Goal: Communication & Community: Answer question/provide support

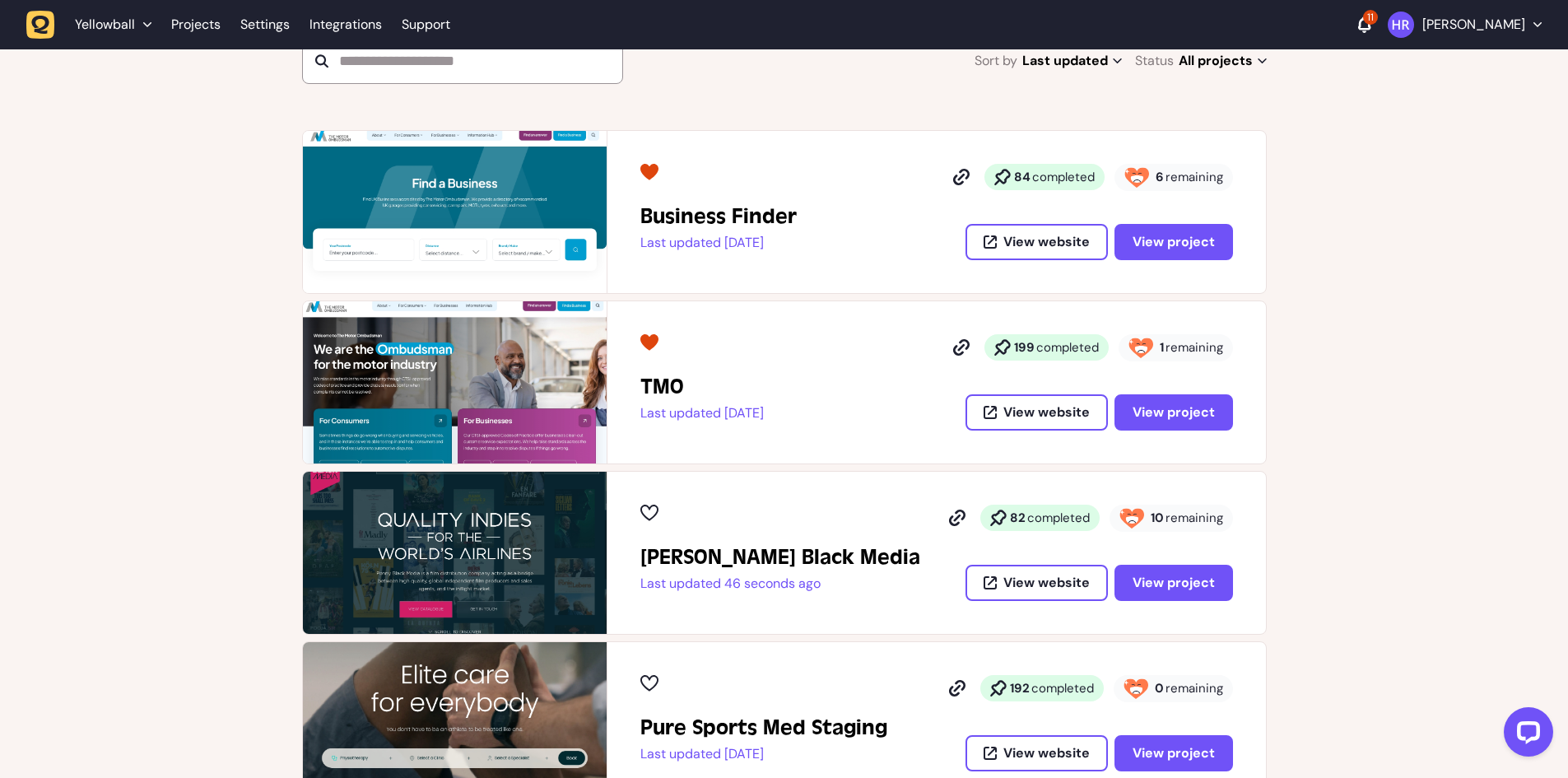
scroll to position [247, 0]
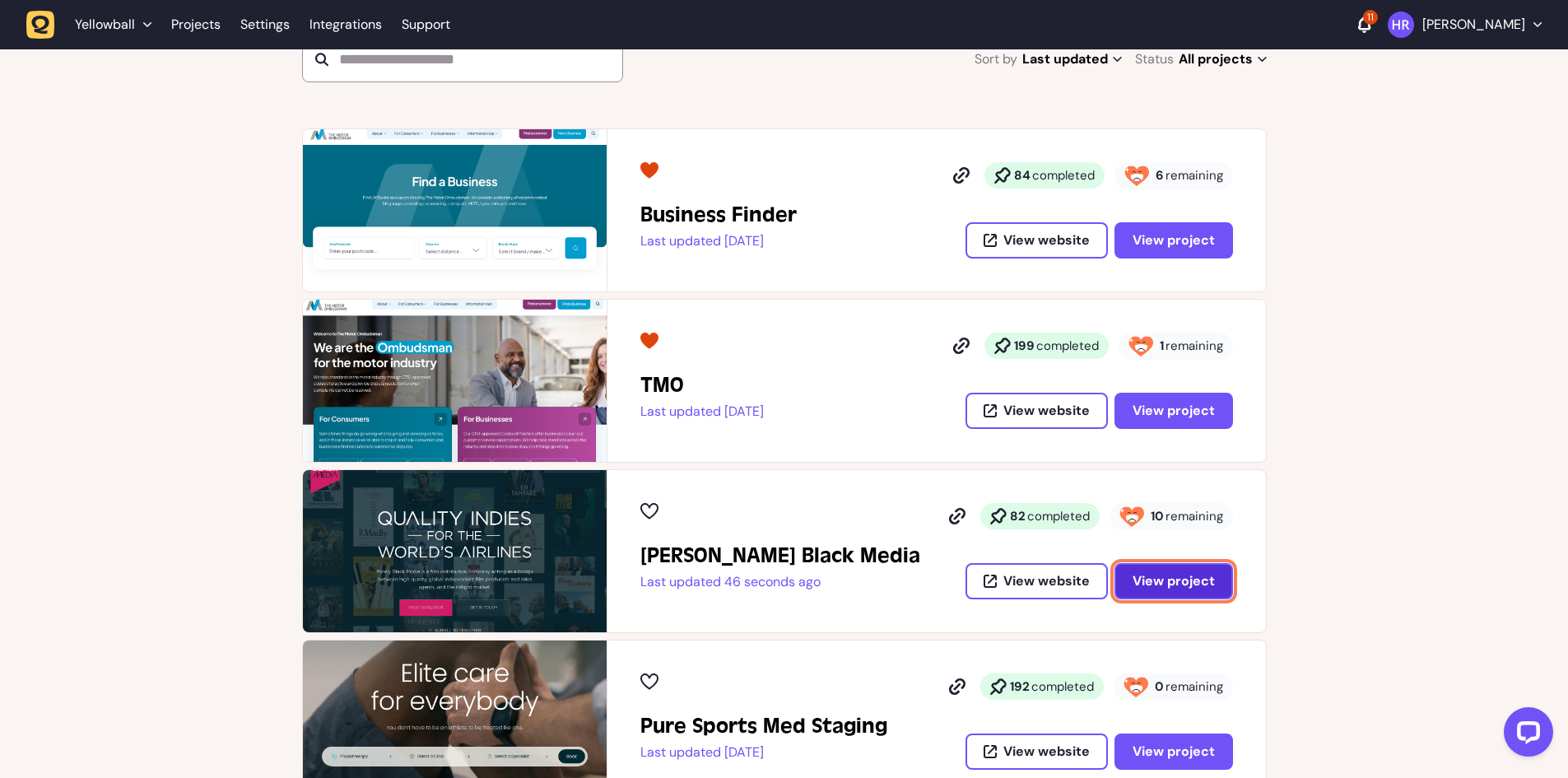
click at [1167, 589] on span "View project" at bounding box center [1174, 580] width 82 height 18
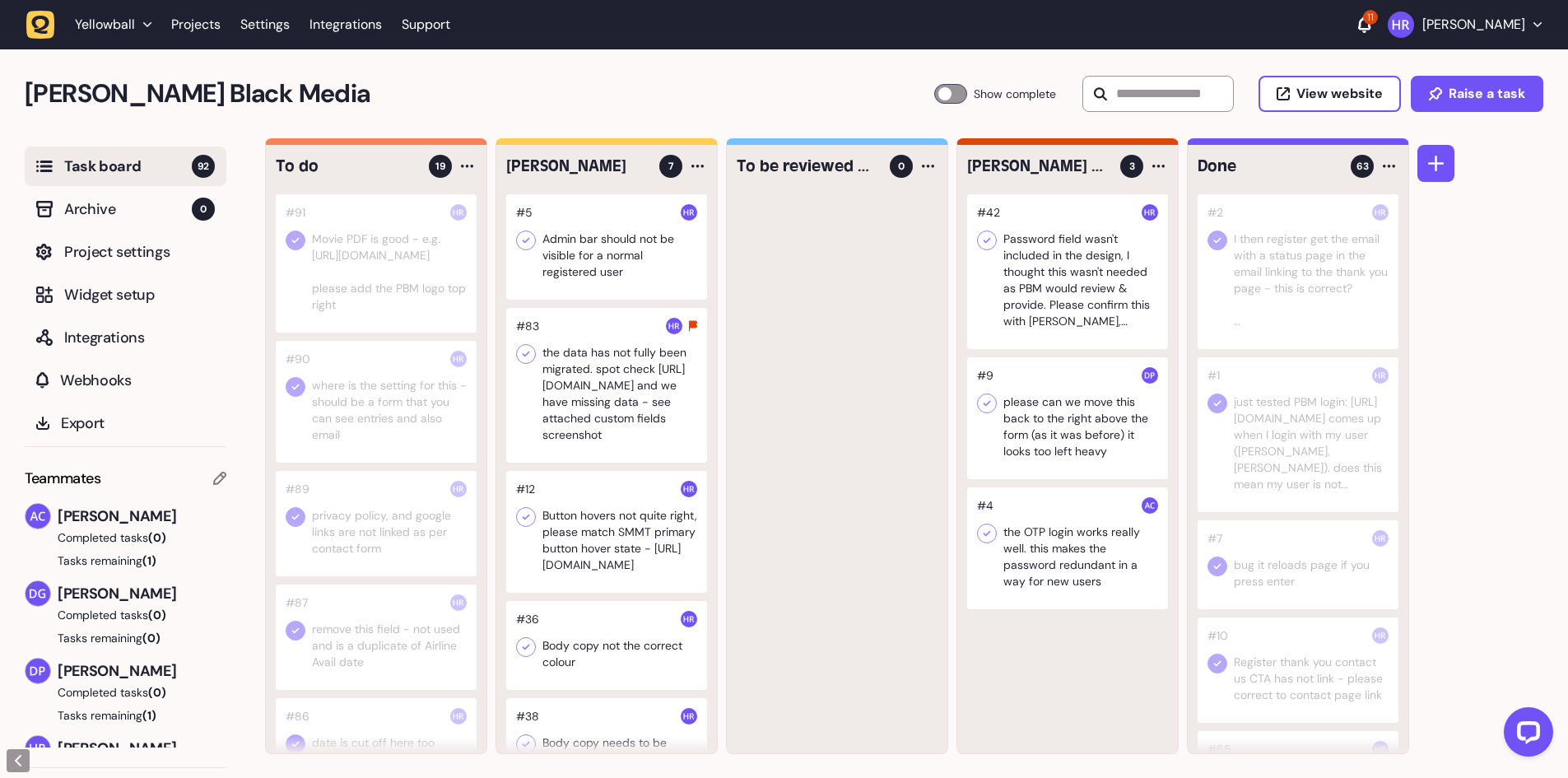
click at [945, 96] on div at bounding box center [950, 94] width 33 height 20
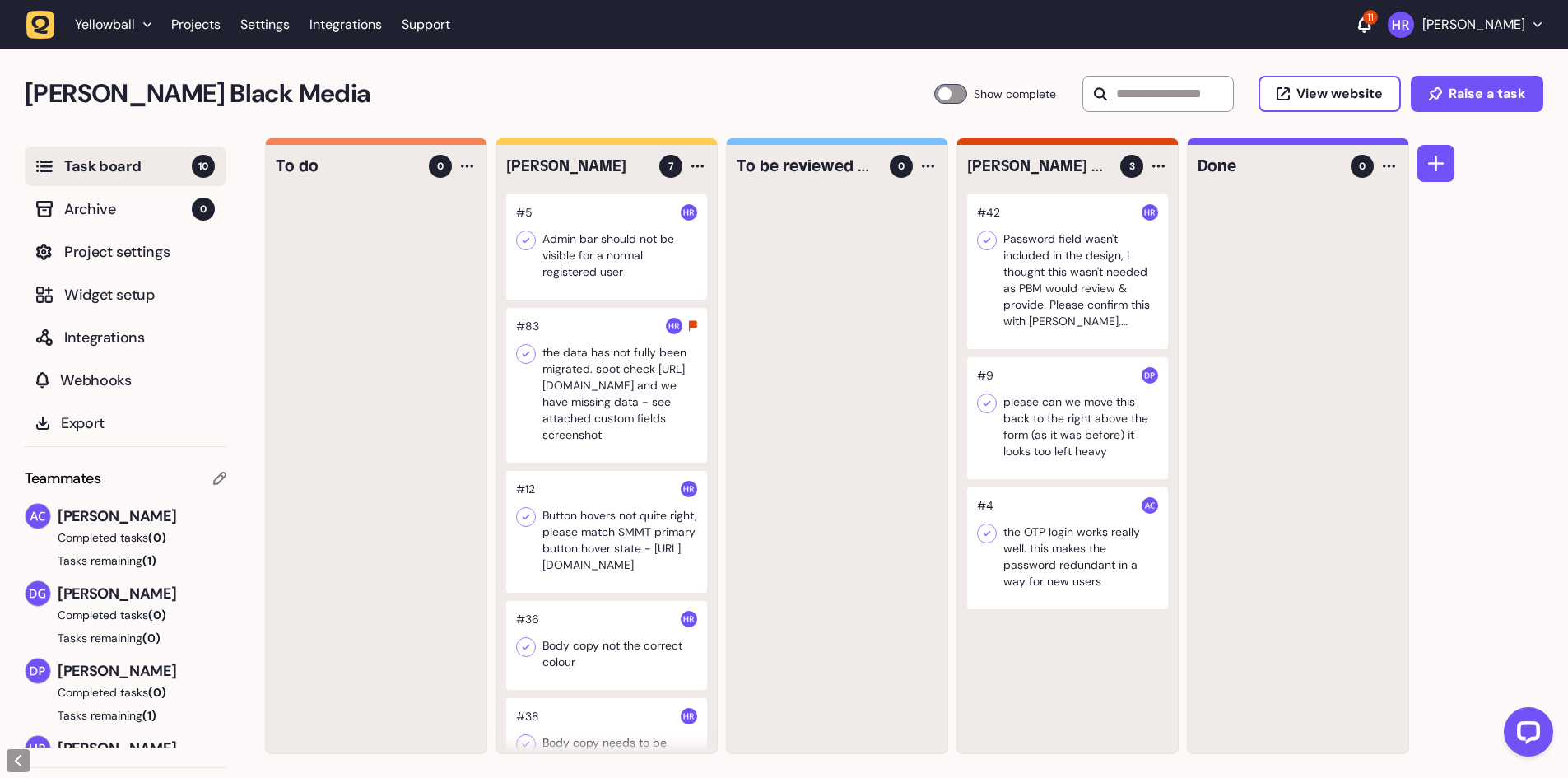
click at [655, 260] on div at bounding box center [607, 247] width 201 height 106
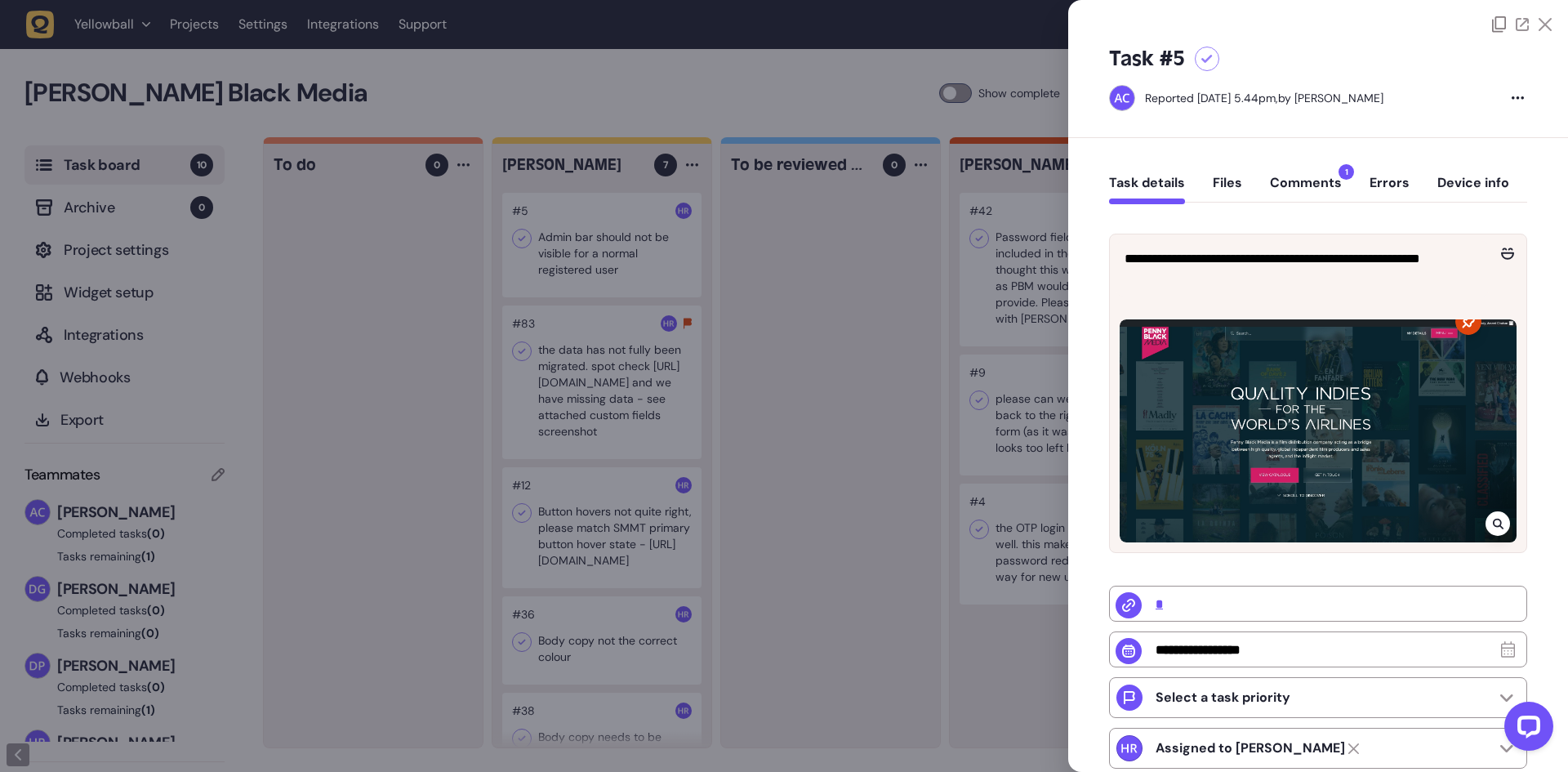
click at [1300, 181] on button "Comments 1" at bounding box center [1306, 189] width 72 height 29
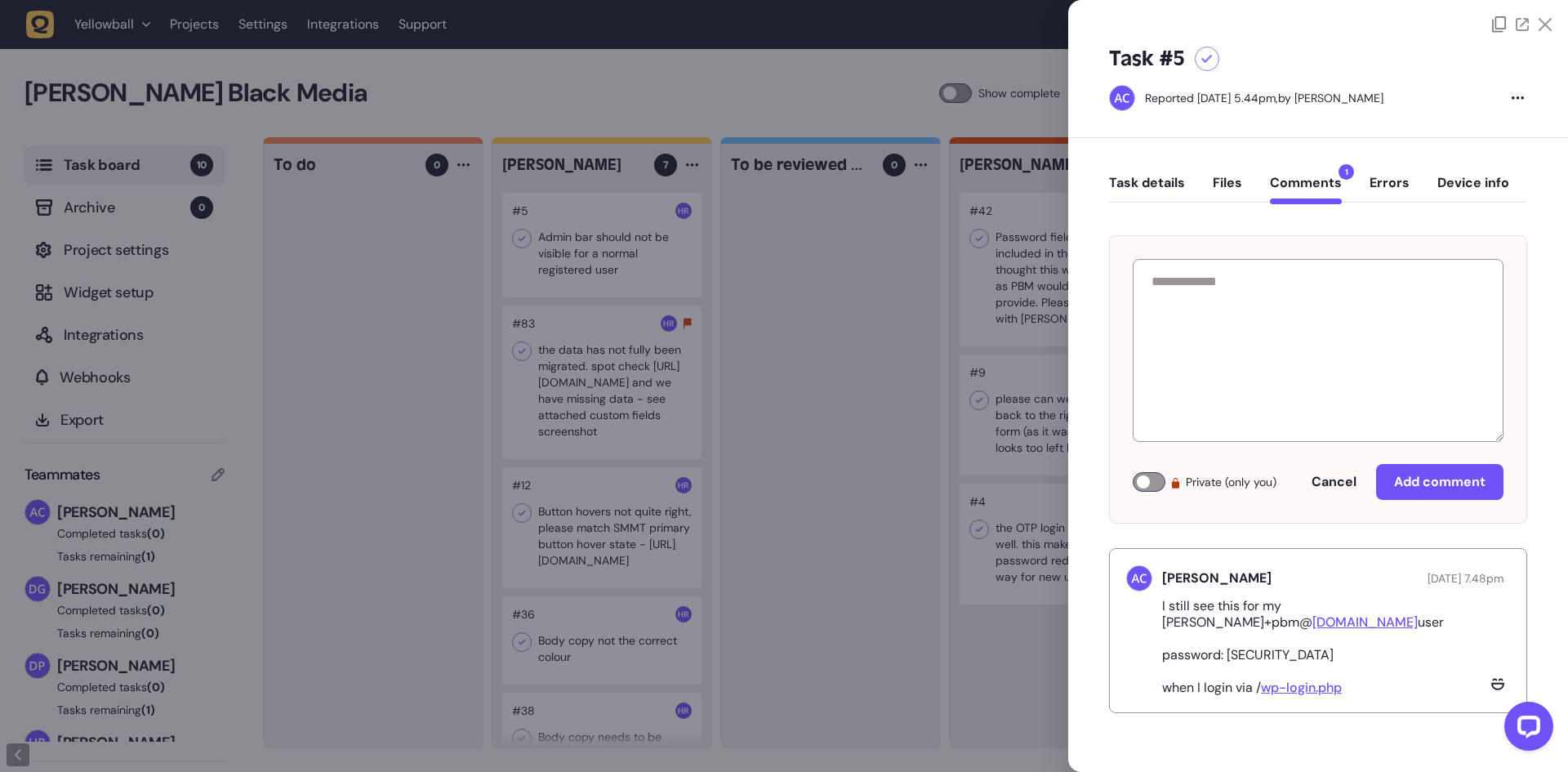
click at [1158, 186] on button "Task details" at bounding box center [1147, 189] width 76 height 29
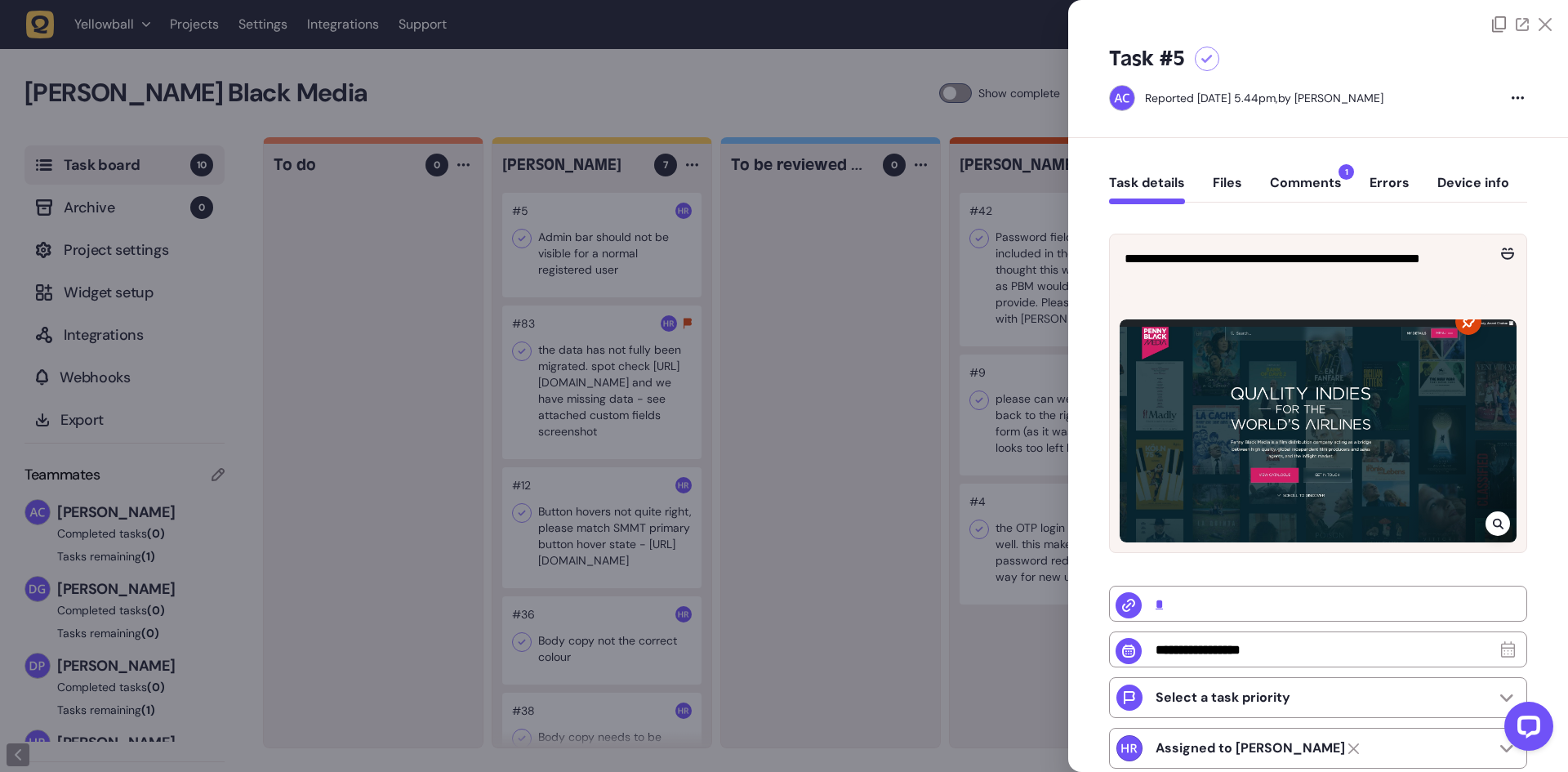
click at [1308, 183] on button "Comments 1" at bounding box center [1306, 189] width 72 height 29
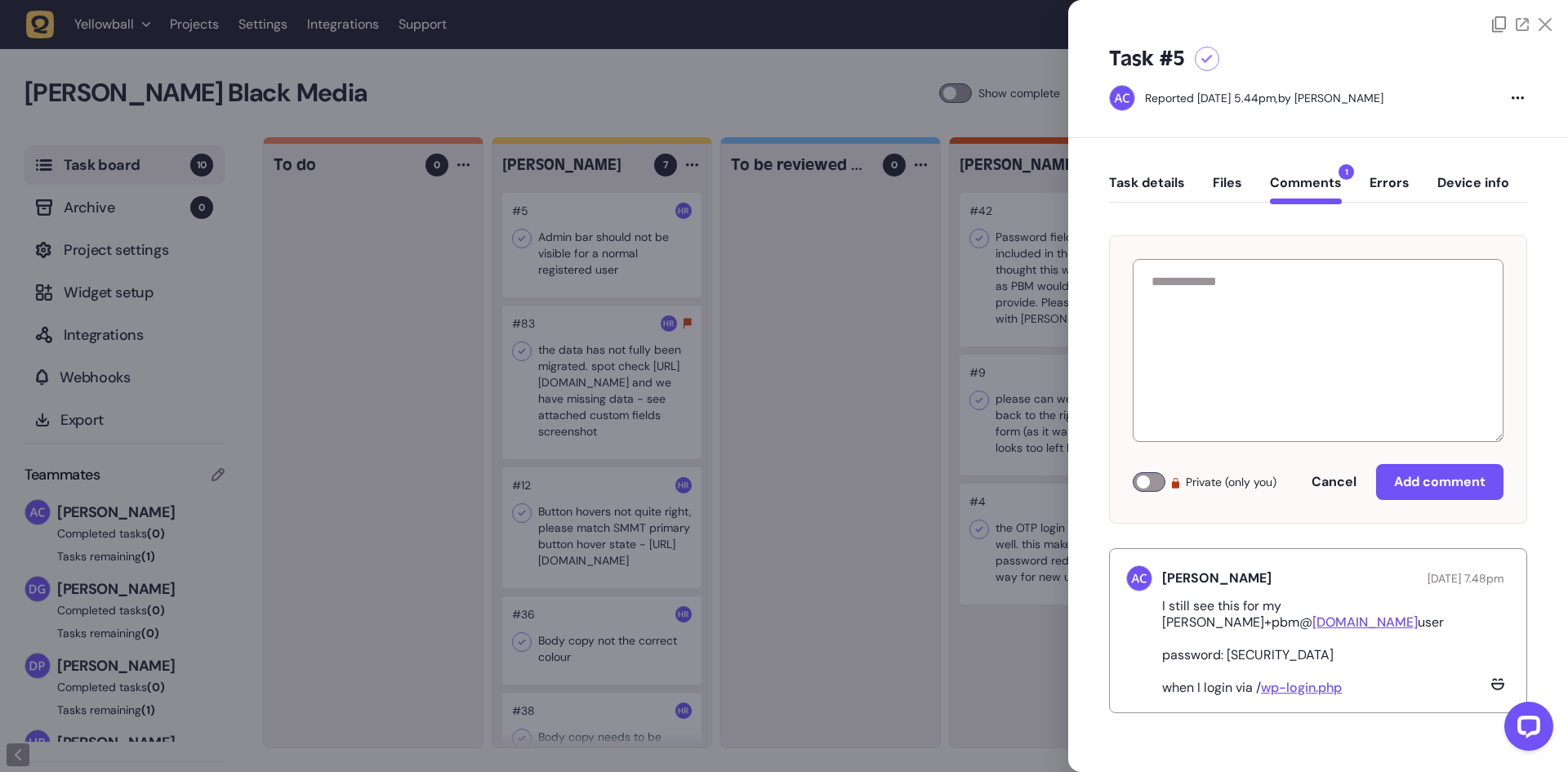
click at [1152, 484] on div at bounding box center [1148, 482] width 32 height 20
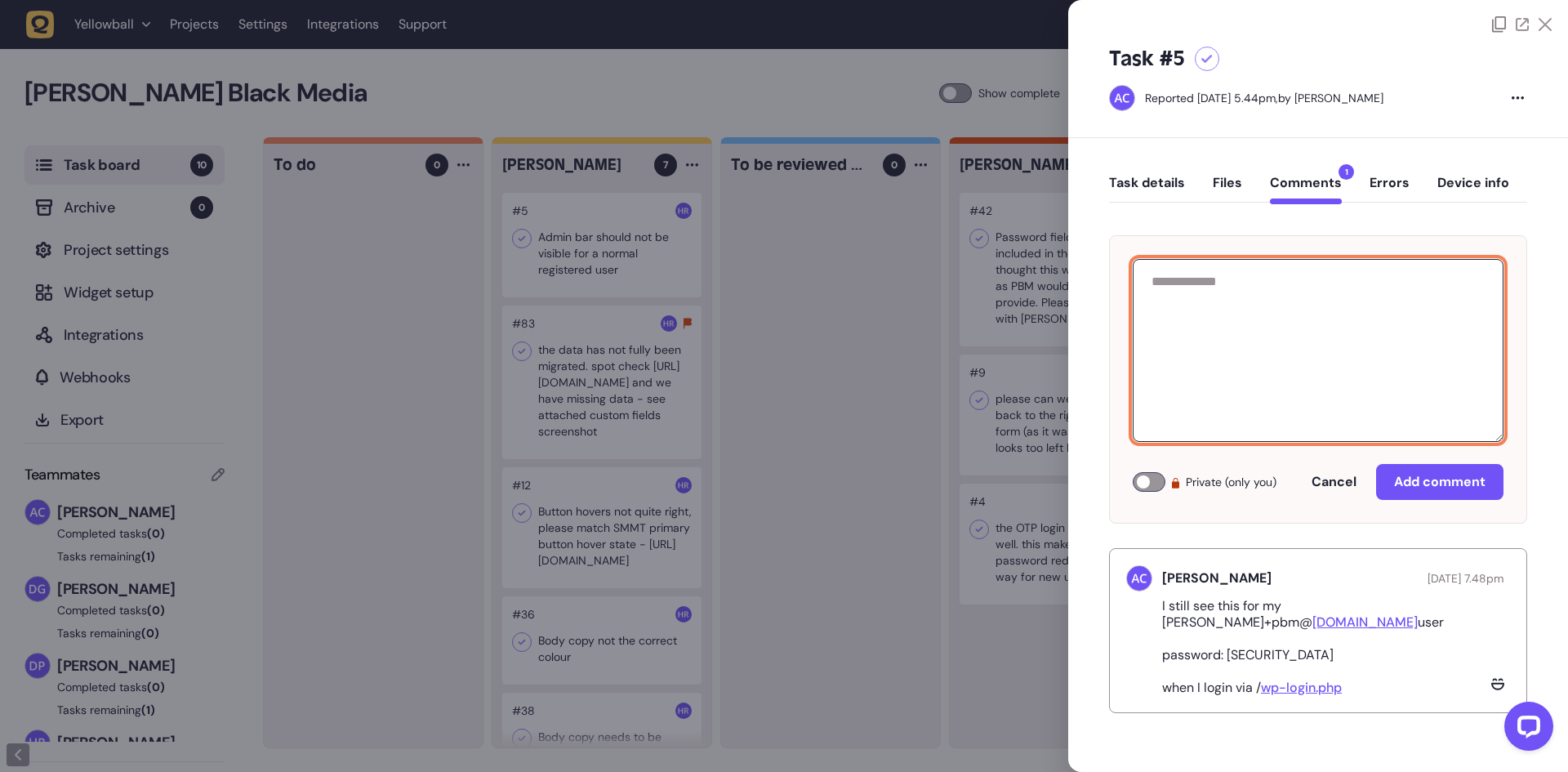
click at [1271, 325] on textarea at bounding box center [1318, 351] width 371 height 183
type textarea "*"
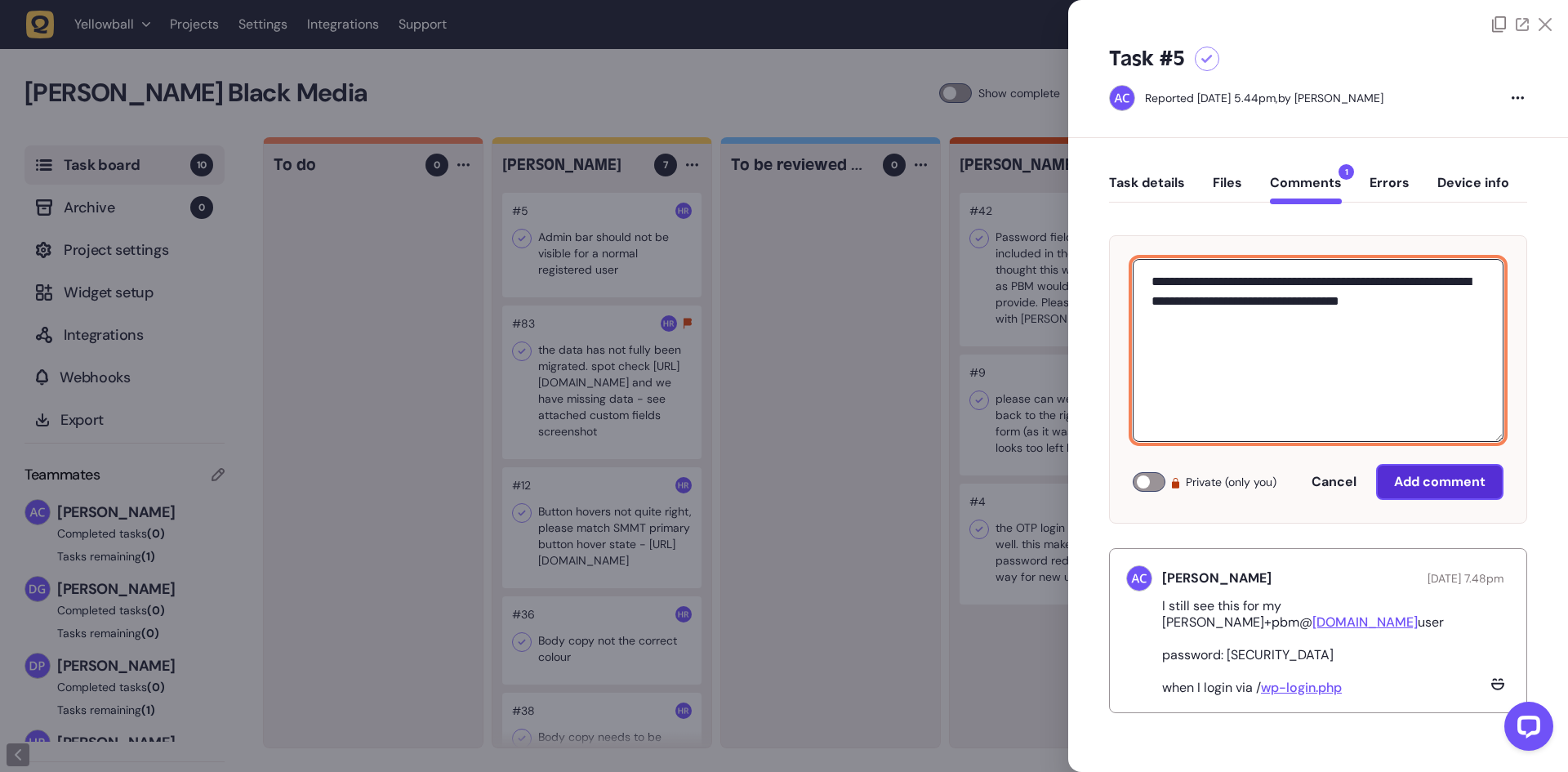
type textarea "**********"
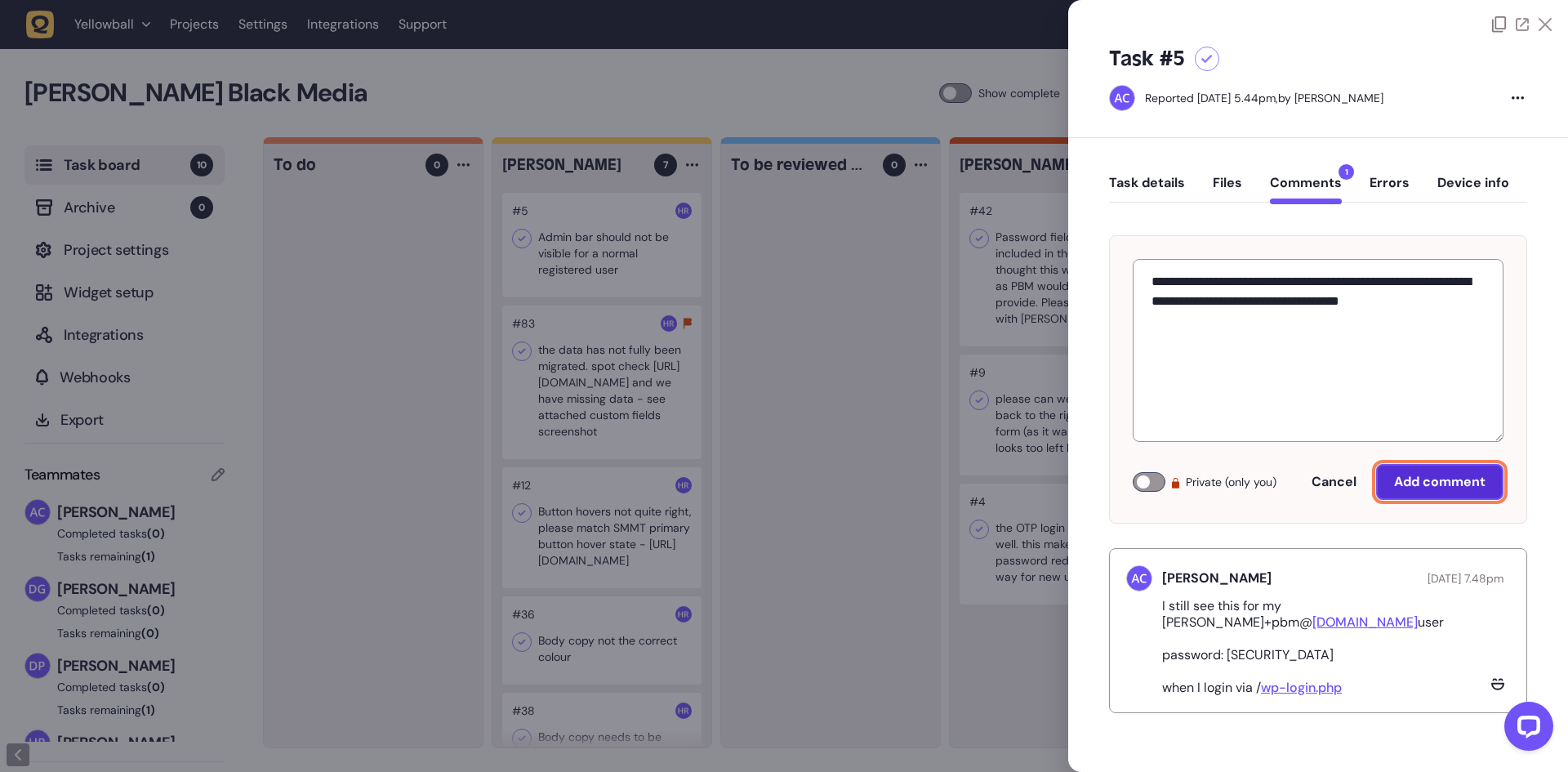
click at [1431, 484] on span "Add comment" at bounding box center [1440, 481] width 91 height 17
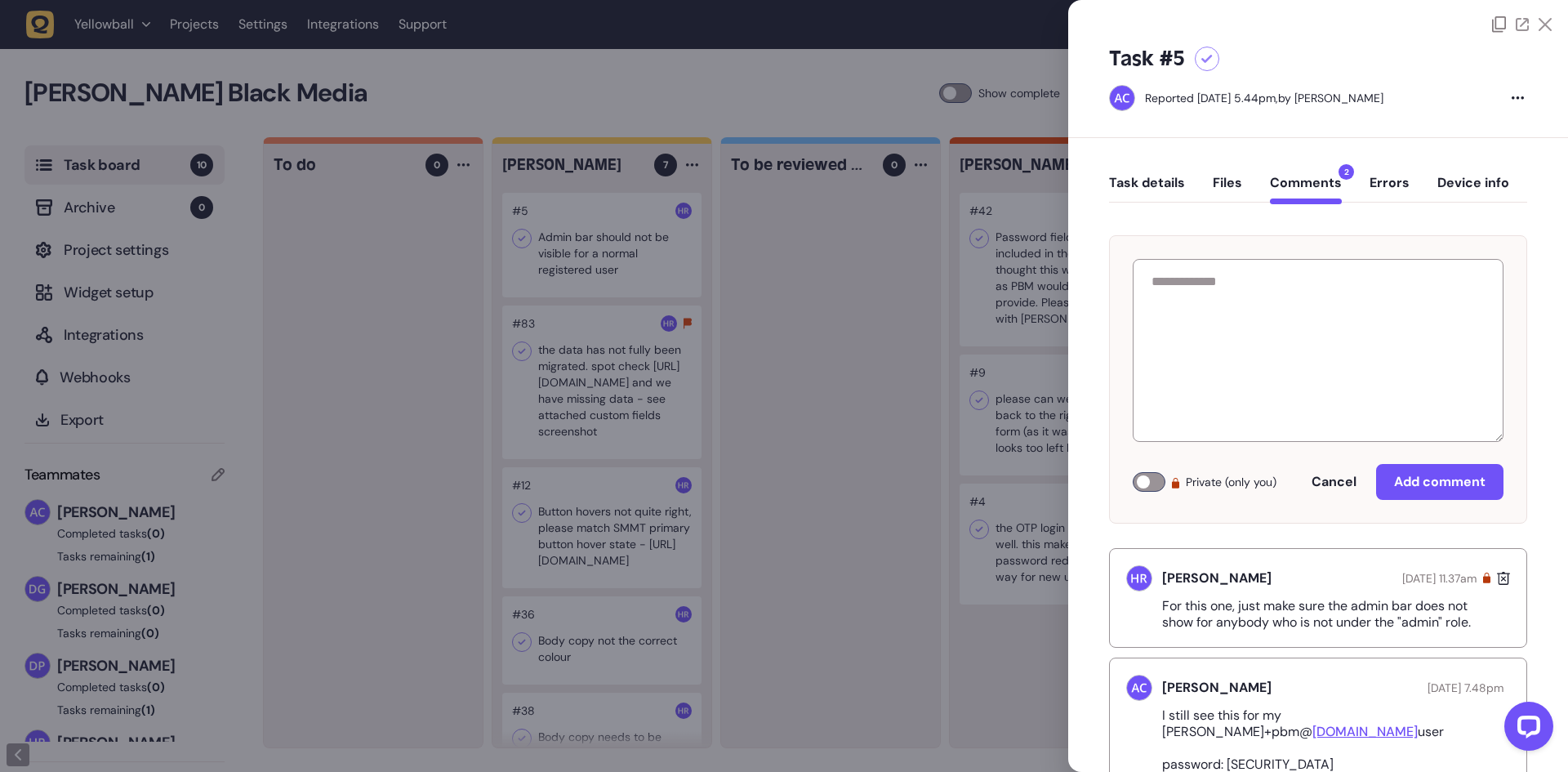
click at [884, 246] on div at bounding box center [784, 386] width 1568 height 772
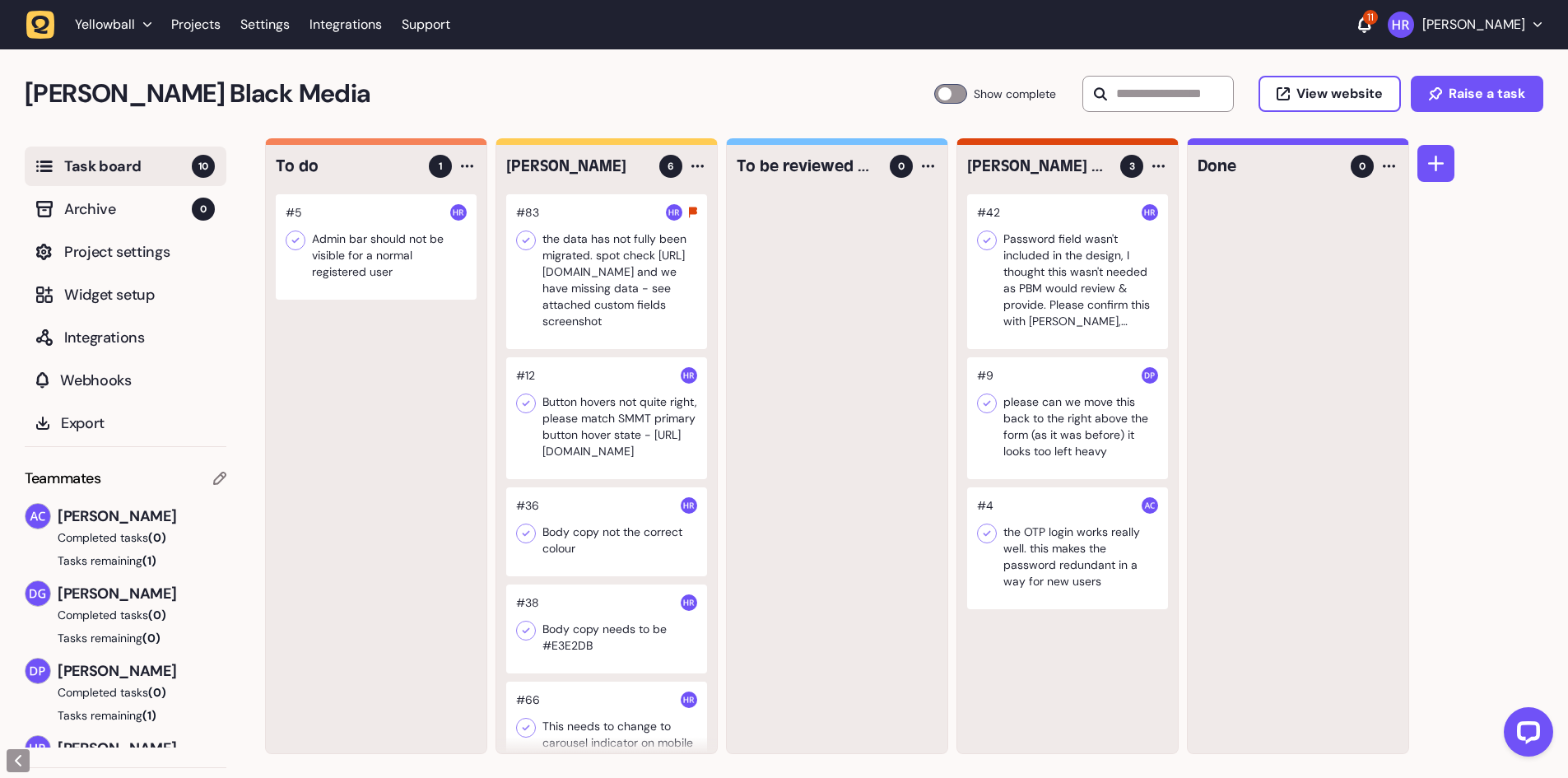
click at [623, 255] on div at bounding box center [607, 271] width 201 height 155
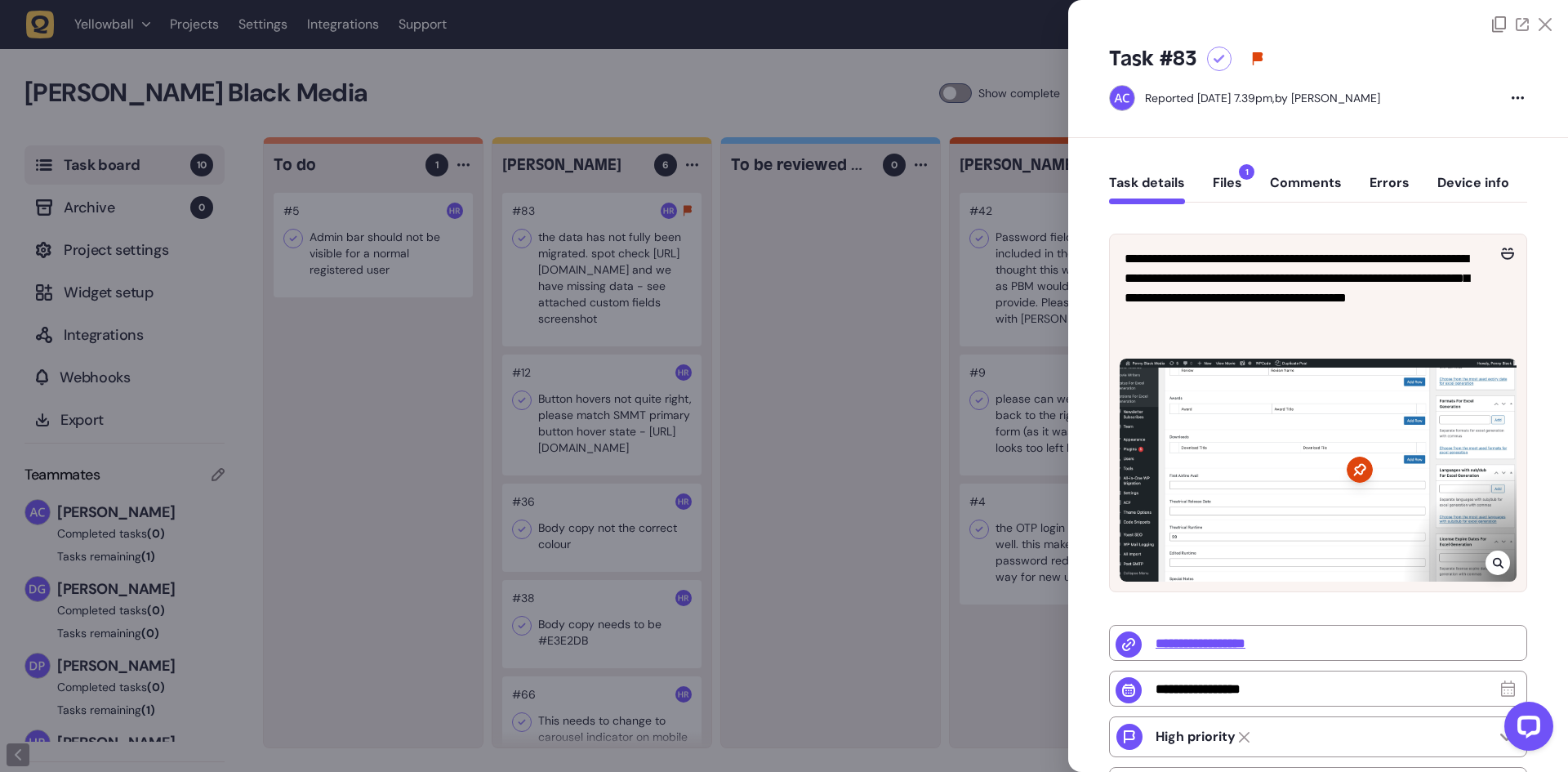
click at [594, 329] on div at bounding box center [784, 386] width 1568 height 772
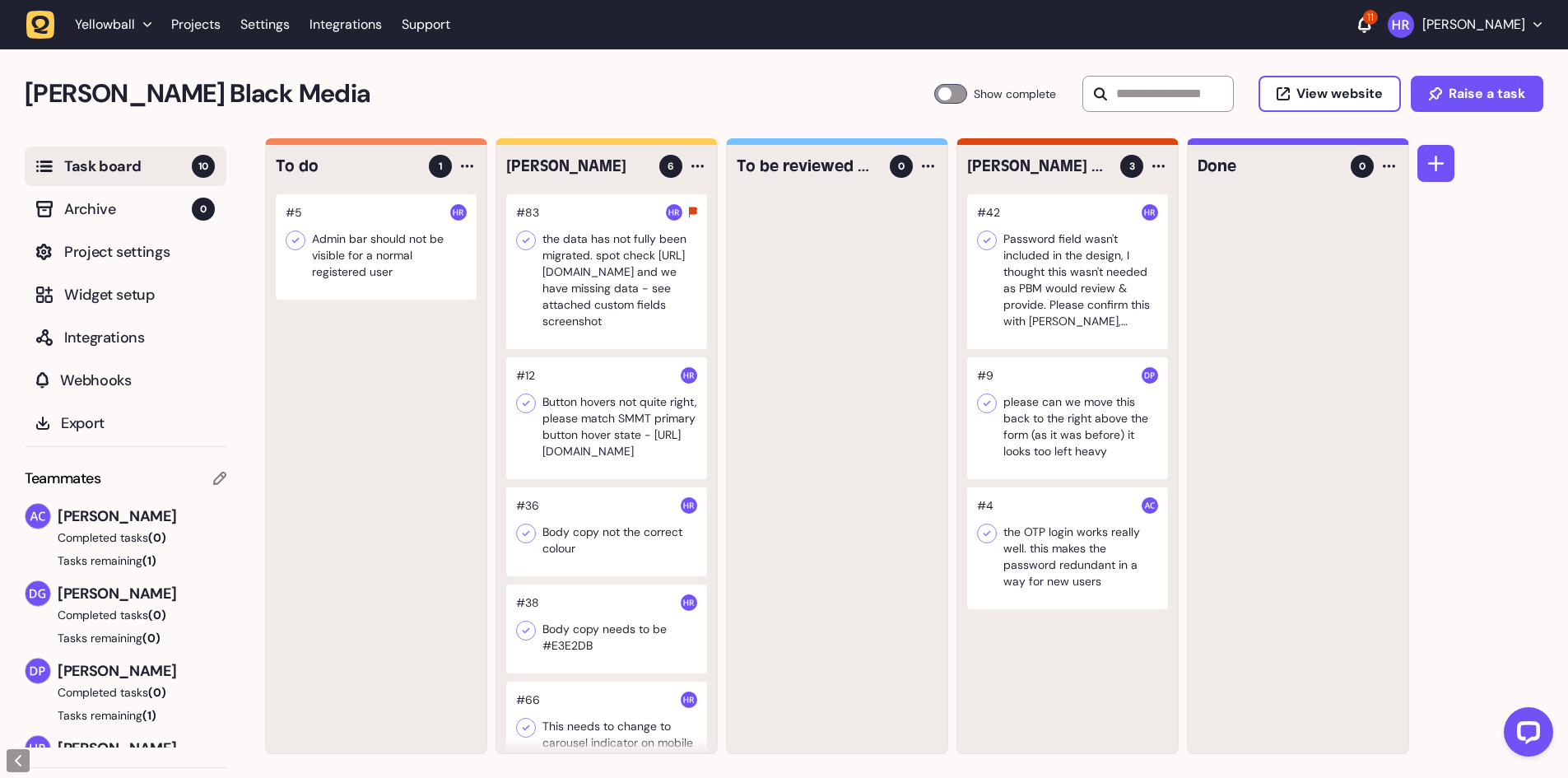
click at [598, 410] on div at bounding box center [607, 418] width 201 height 121
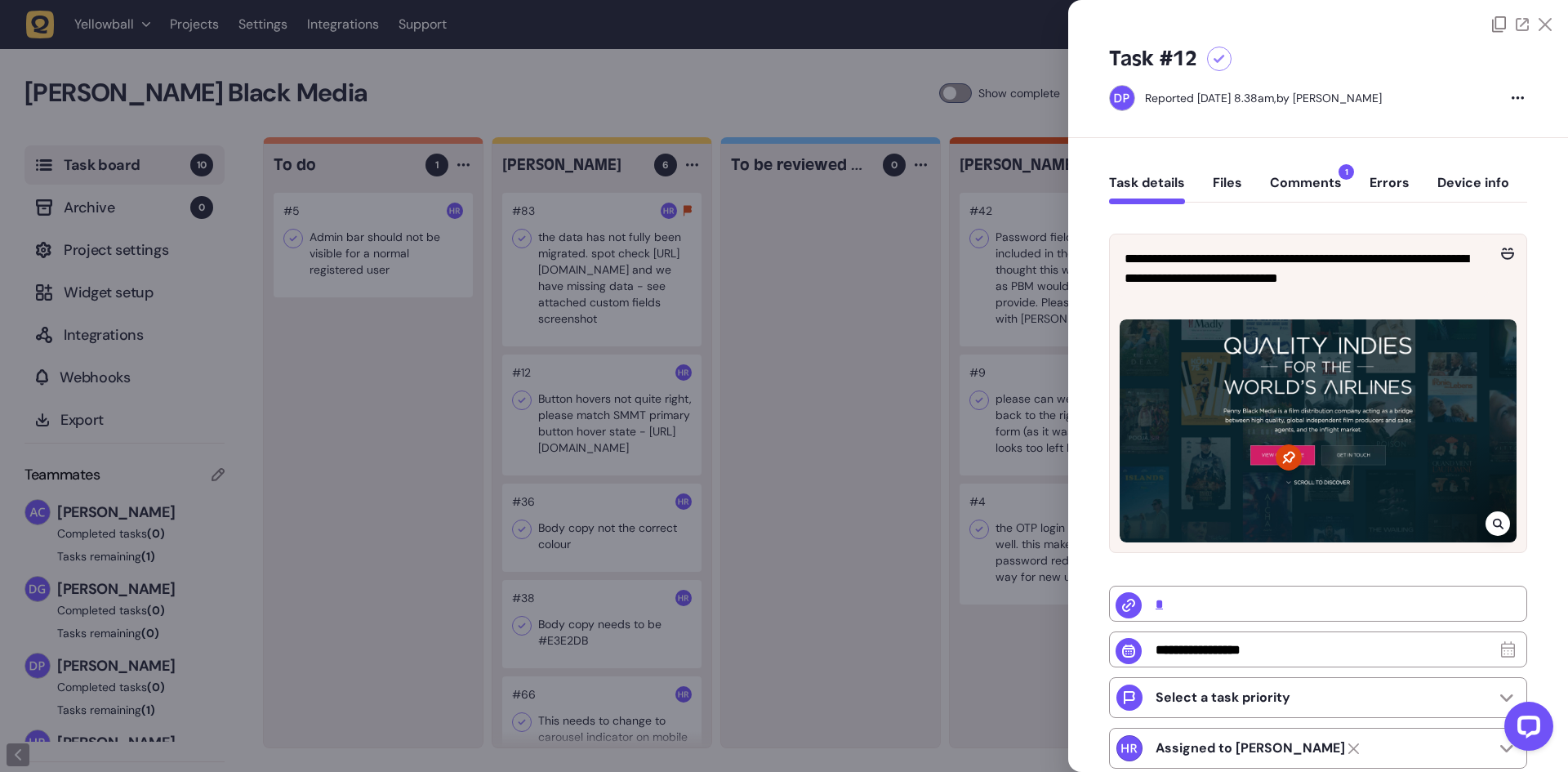
click at [1299, 189] on button "Comments 1" at bounding box center [1306, 189] width 72 height 29
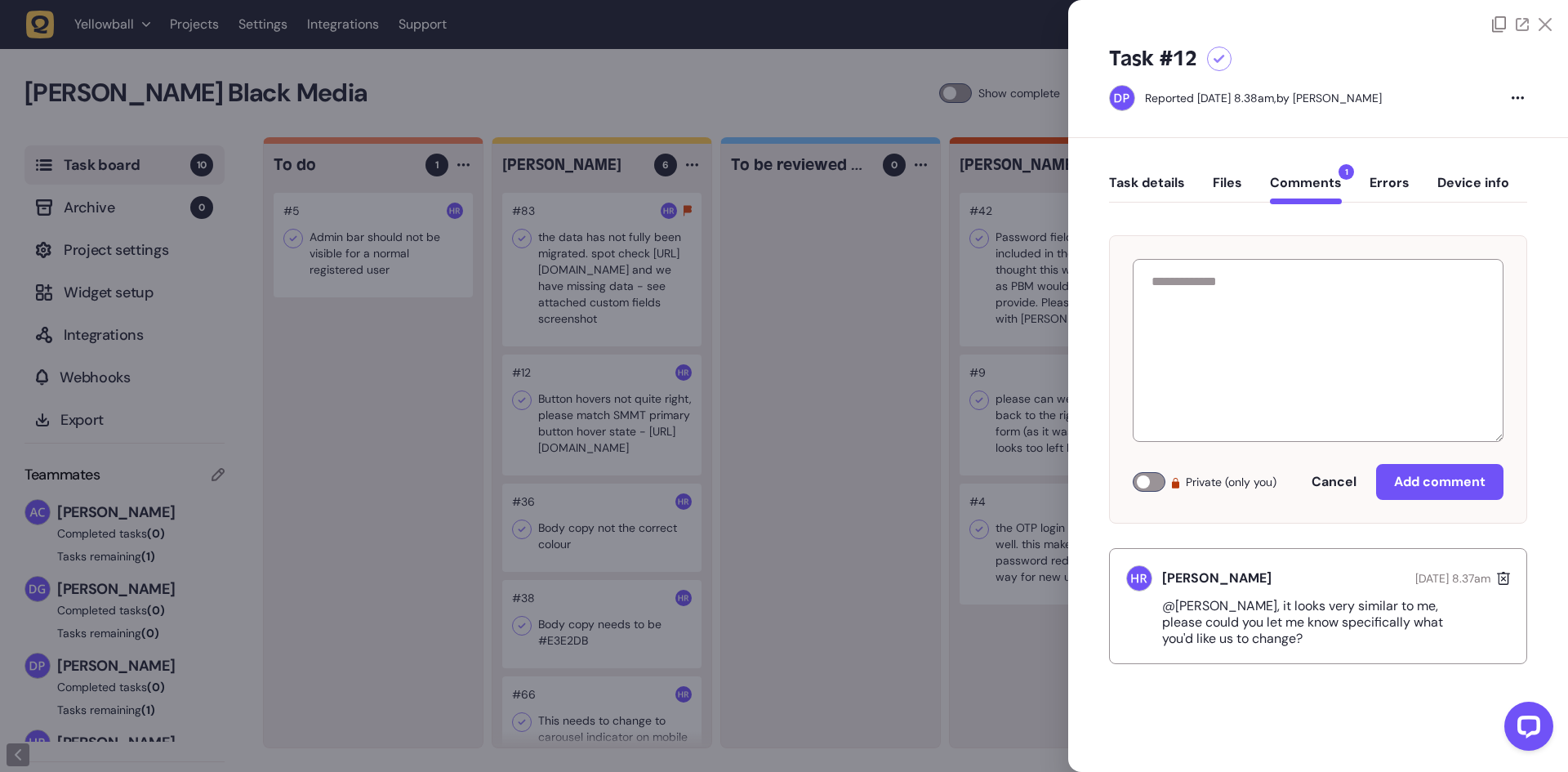
click at [340, 203] on div at bounding box center [784, 386] width 1568 height 772
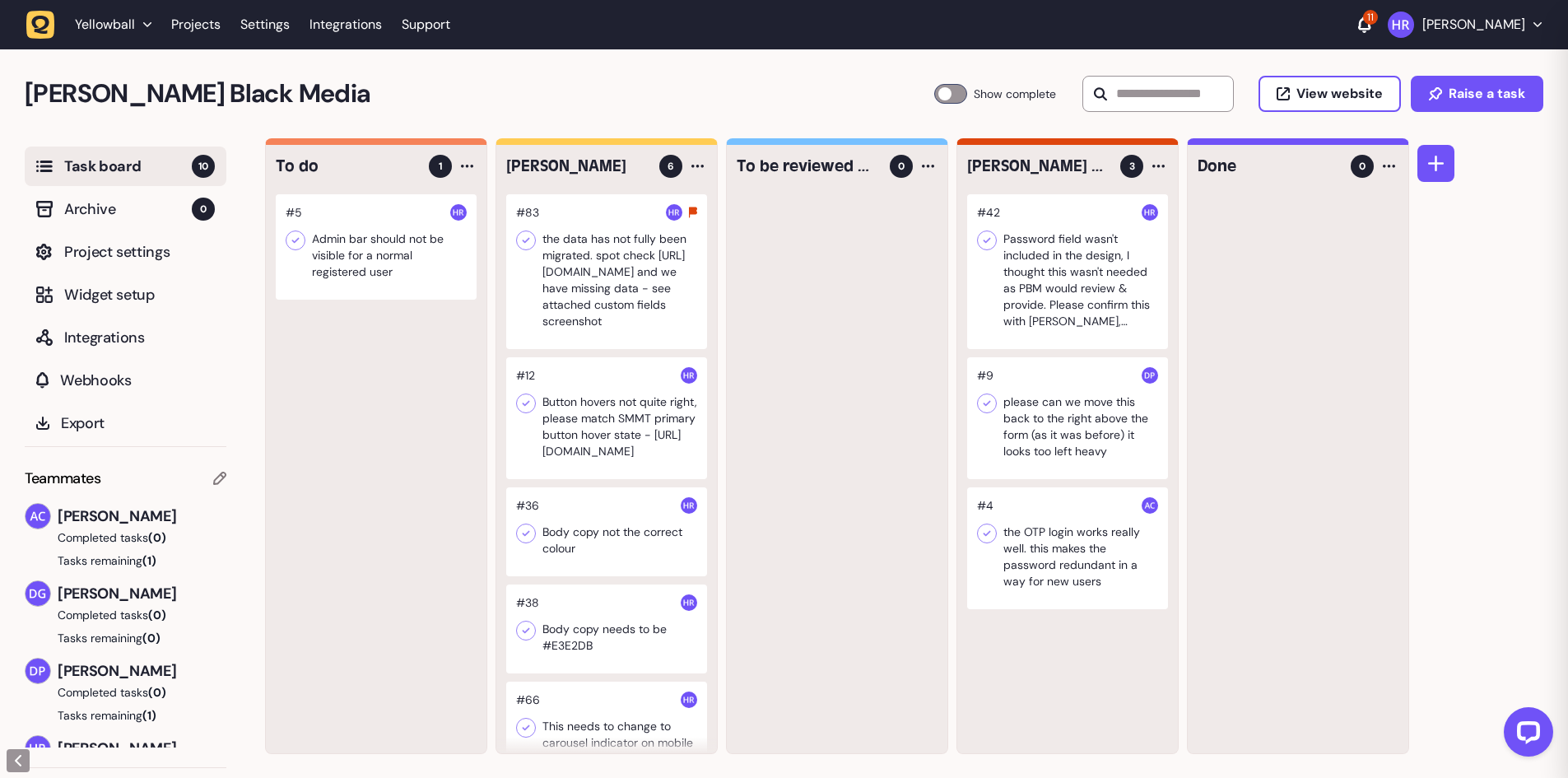
click at [344, 226] on div at bounding box center [376, 247] width 201 height 106
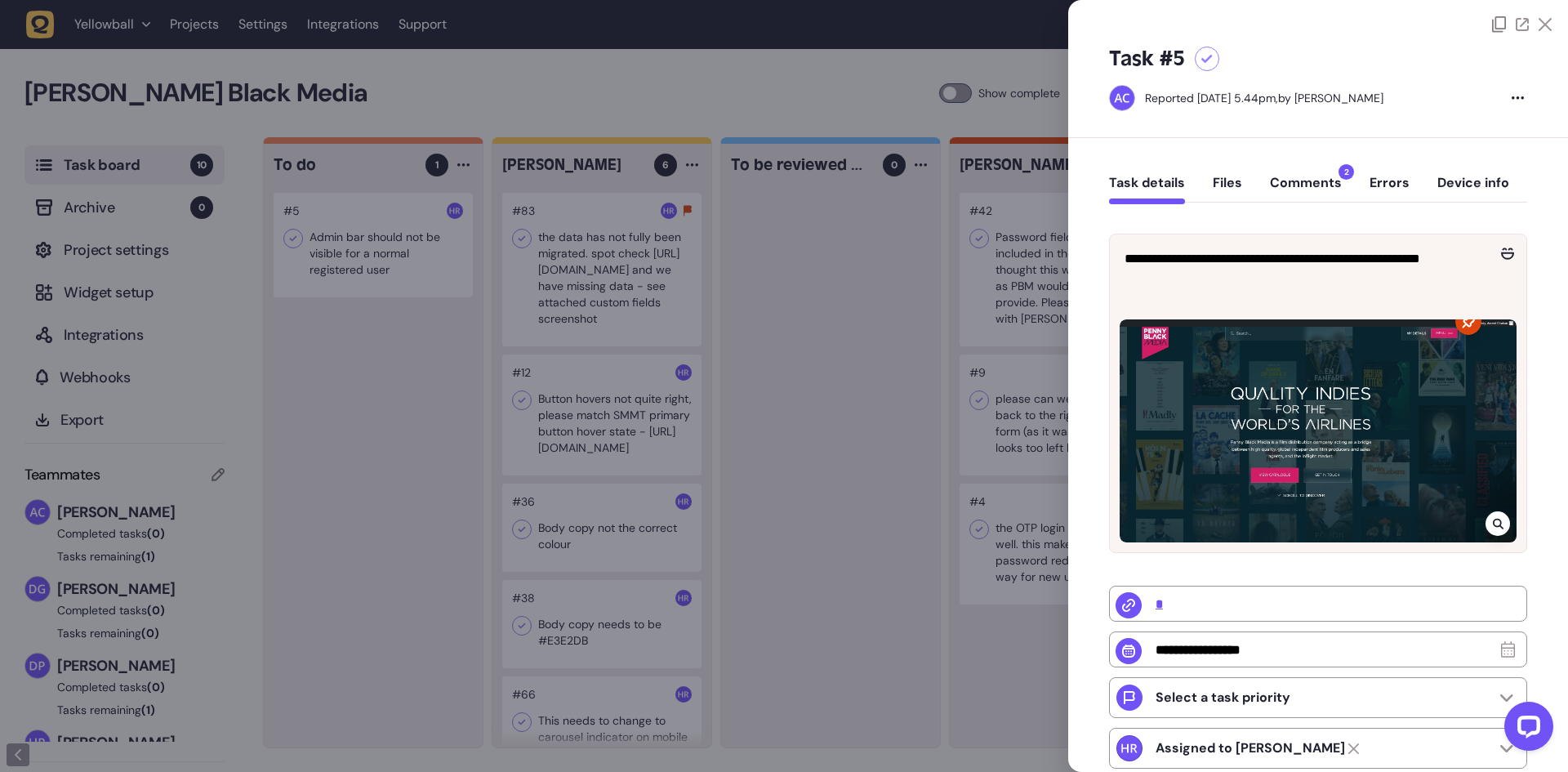
click at [1325, 184] on button "Comments 2" at bounding box center [1306, 189] width 72 height 29
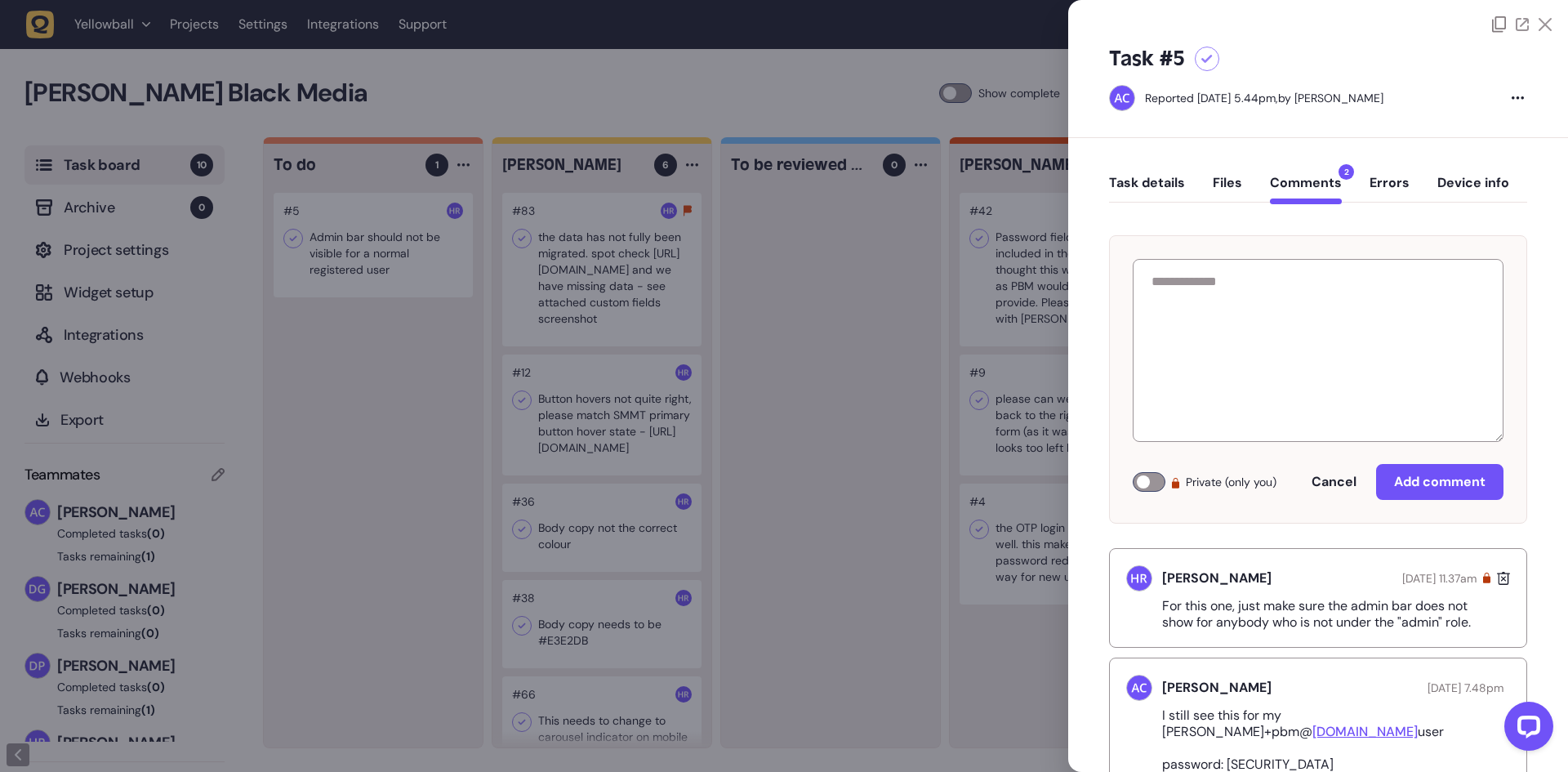
click at [828, 332] on div at bounding box center [784, 386] width 1568 height 772
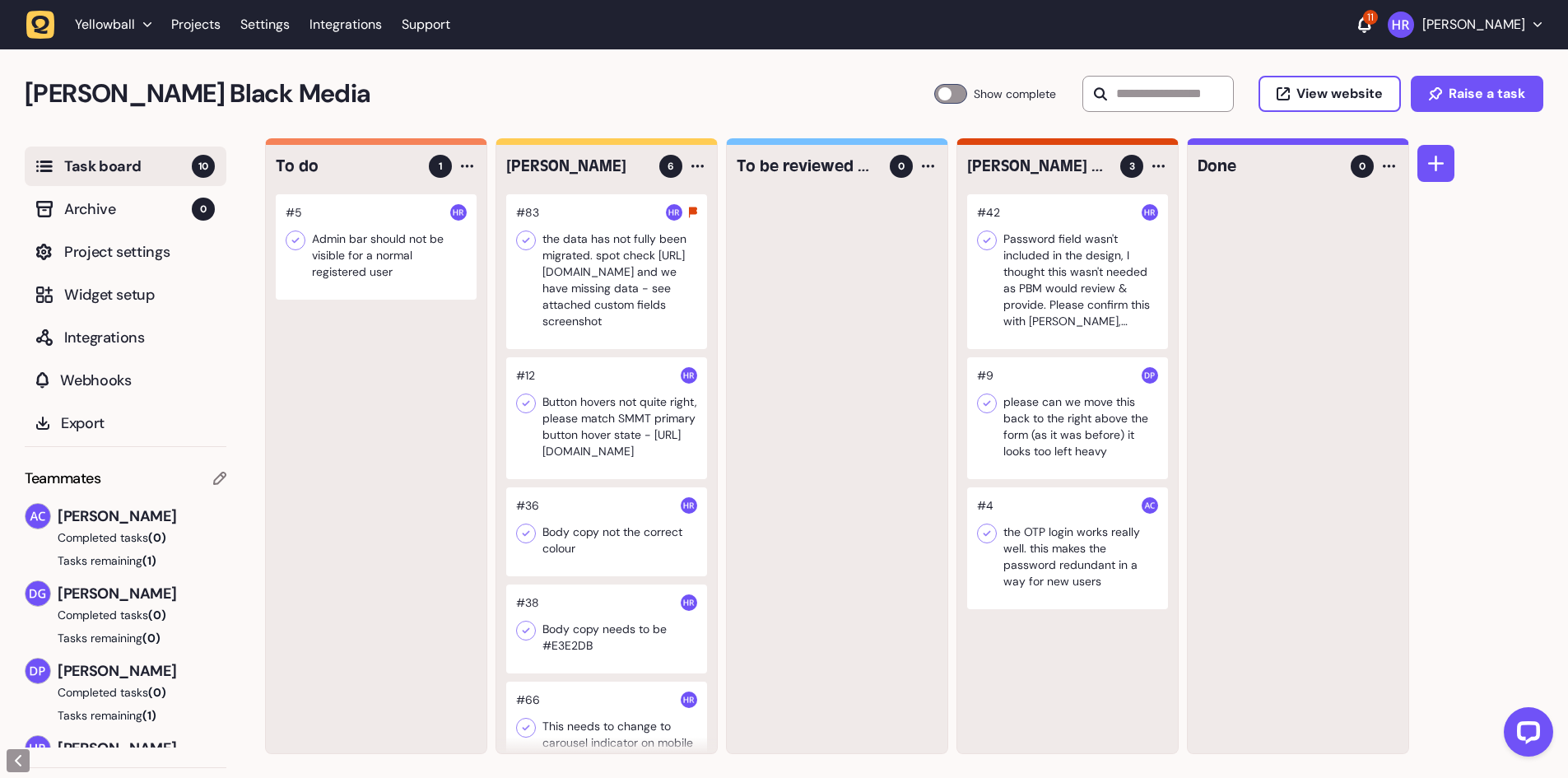
click at [580, 418] on div at bounding box center [607, 418] width 201 height 121
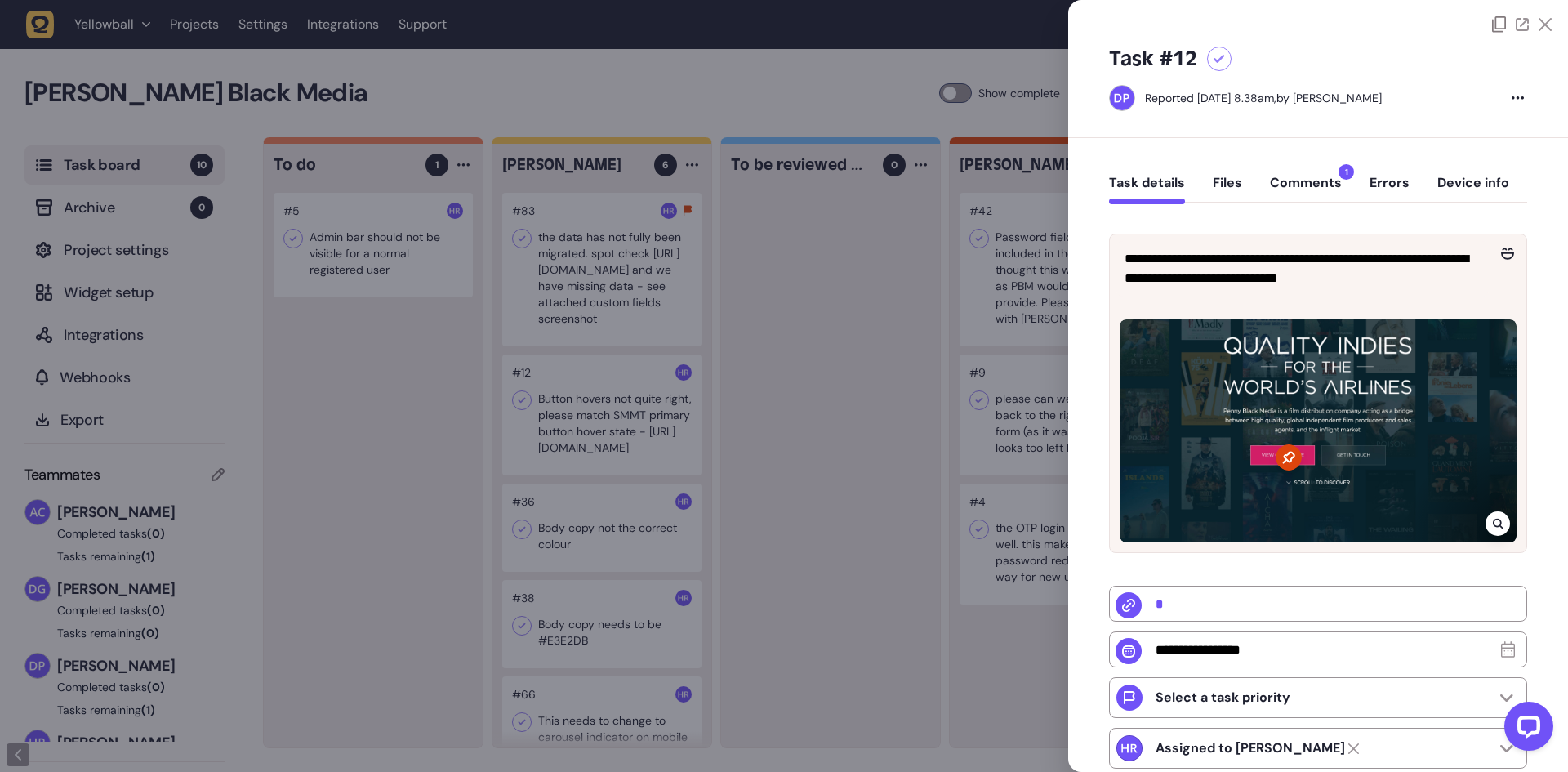
click at [1300, 185] on button "Comments 1" at bounding box center [1306, 189] width 72 height 29
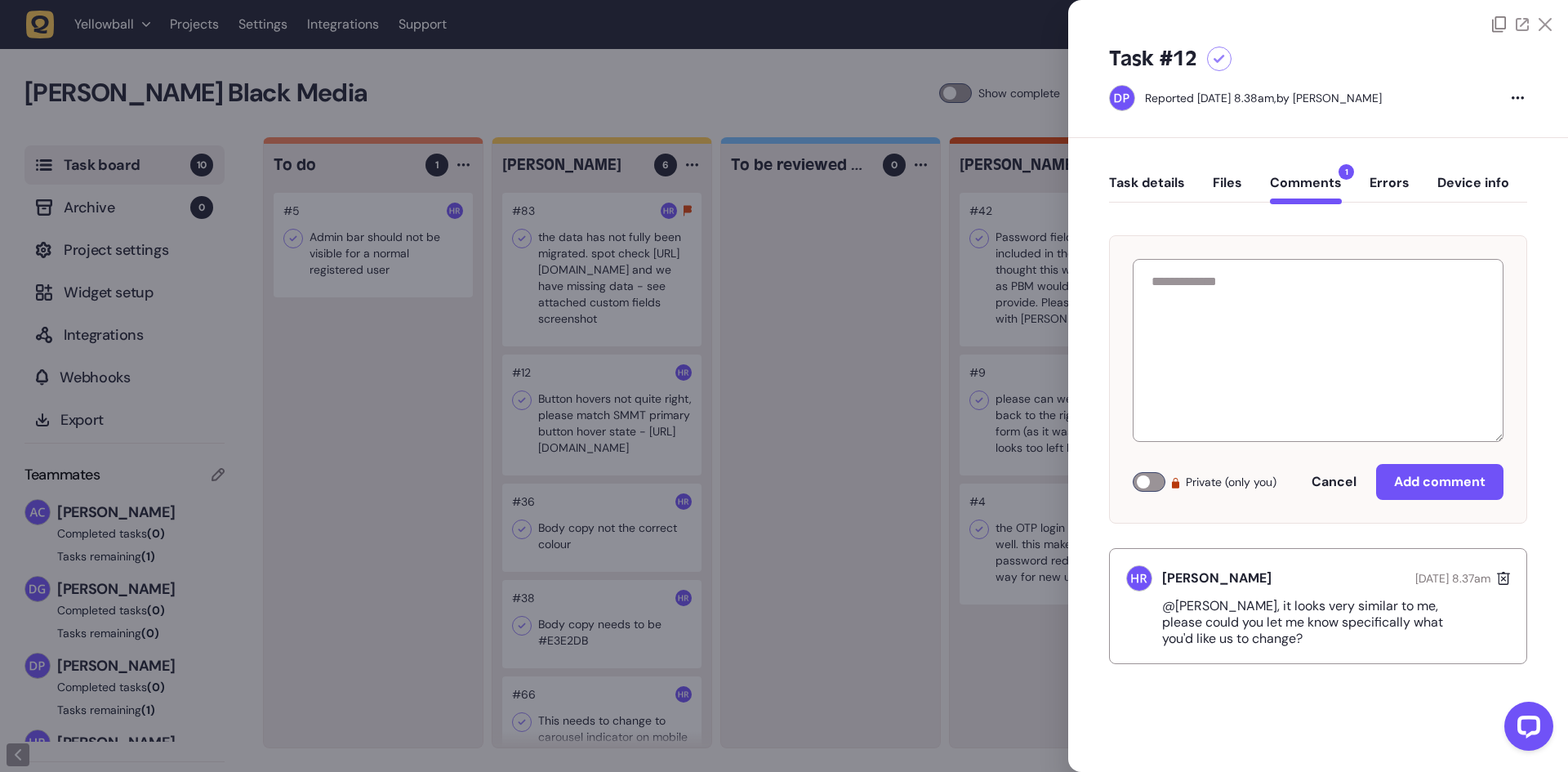
click at [1159, 184] on button "Task details" at bounding box center [1147, 189] width 76 height 29
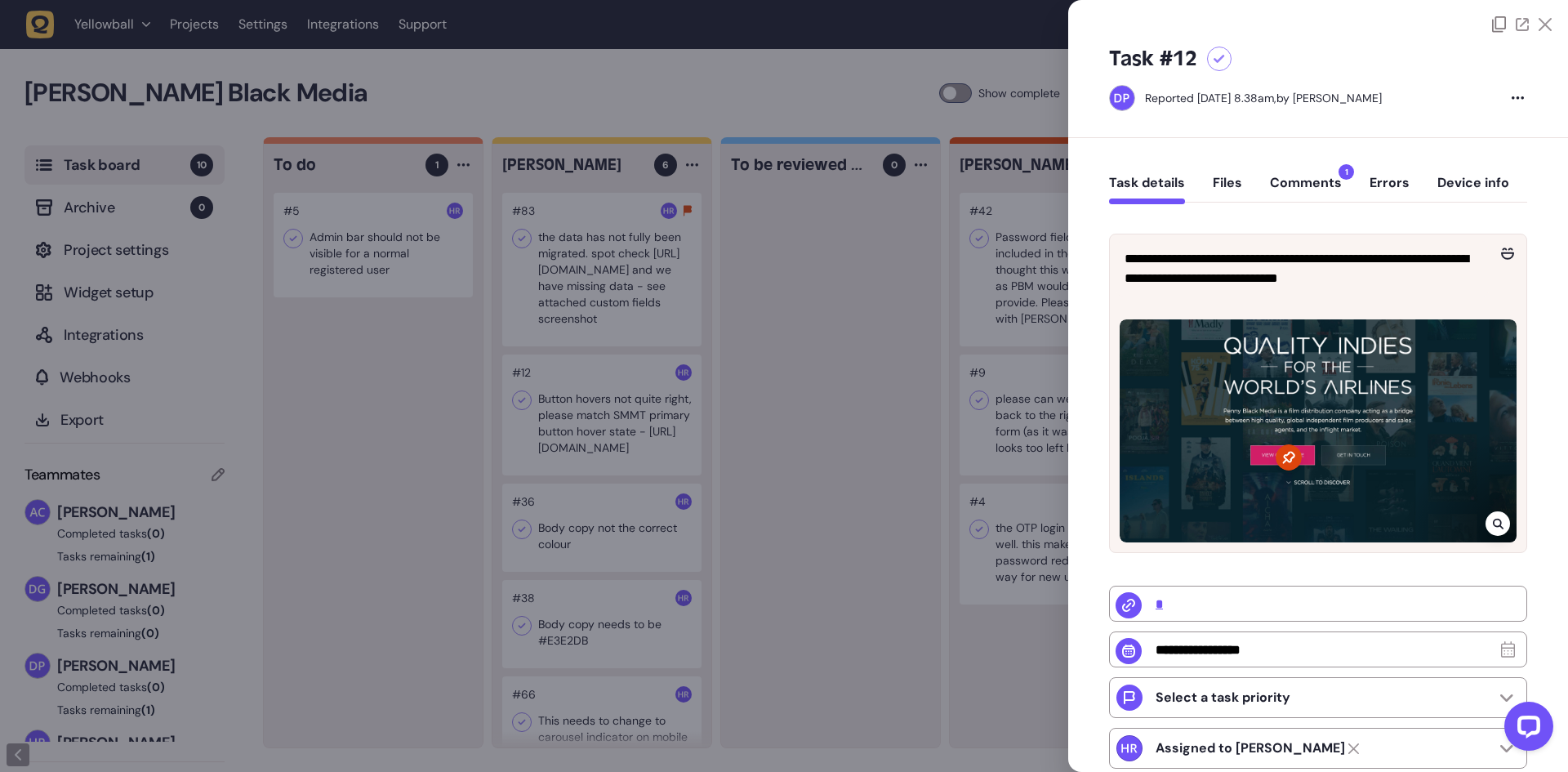
click at [819, 275] on div at bounding box center [784, 386] width 1568 height 772
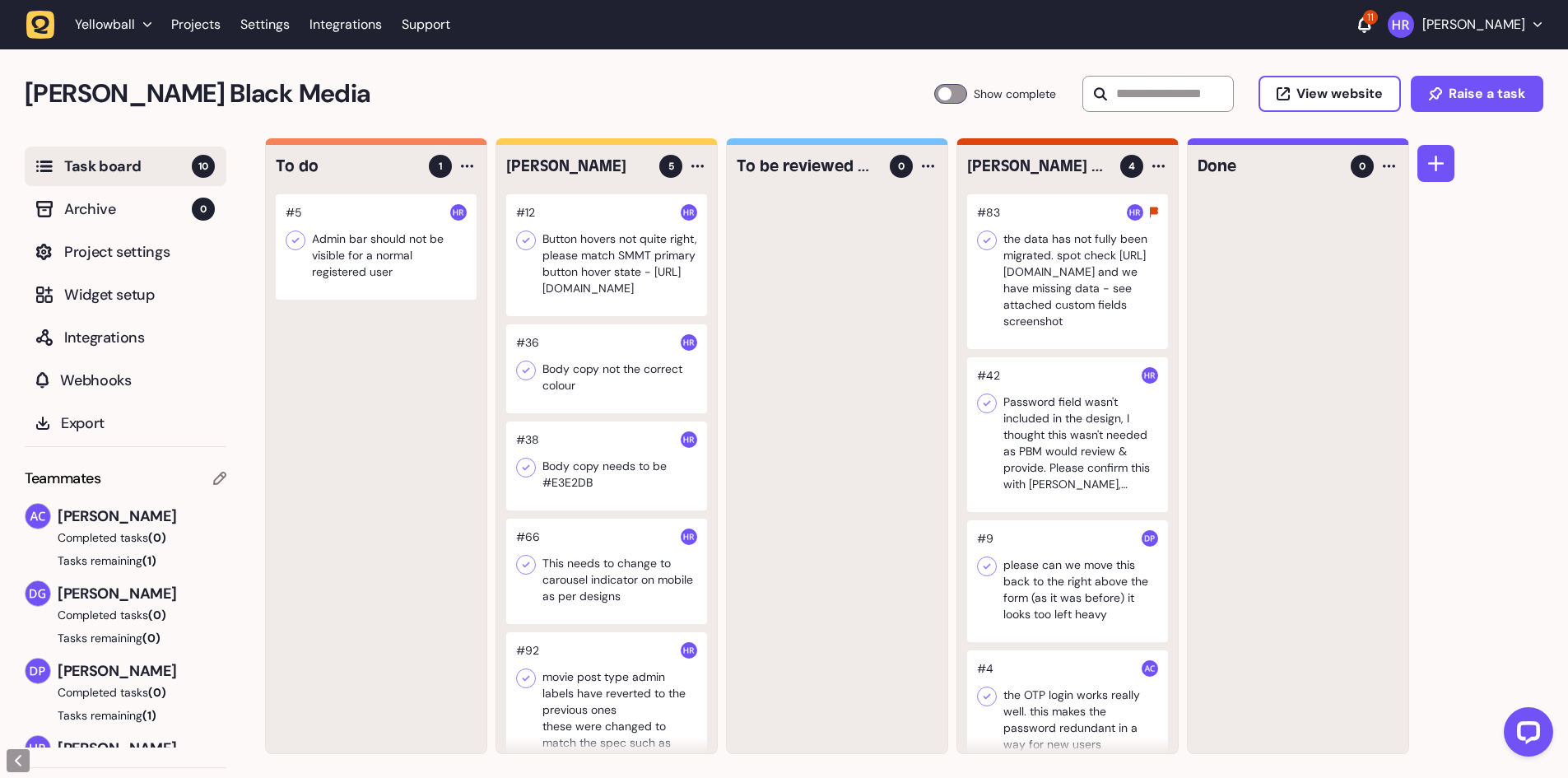
click at [557, 281] on div at bounding box center [607, 255] width 201 height 121
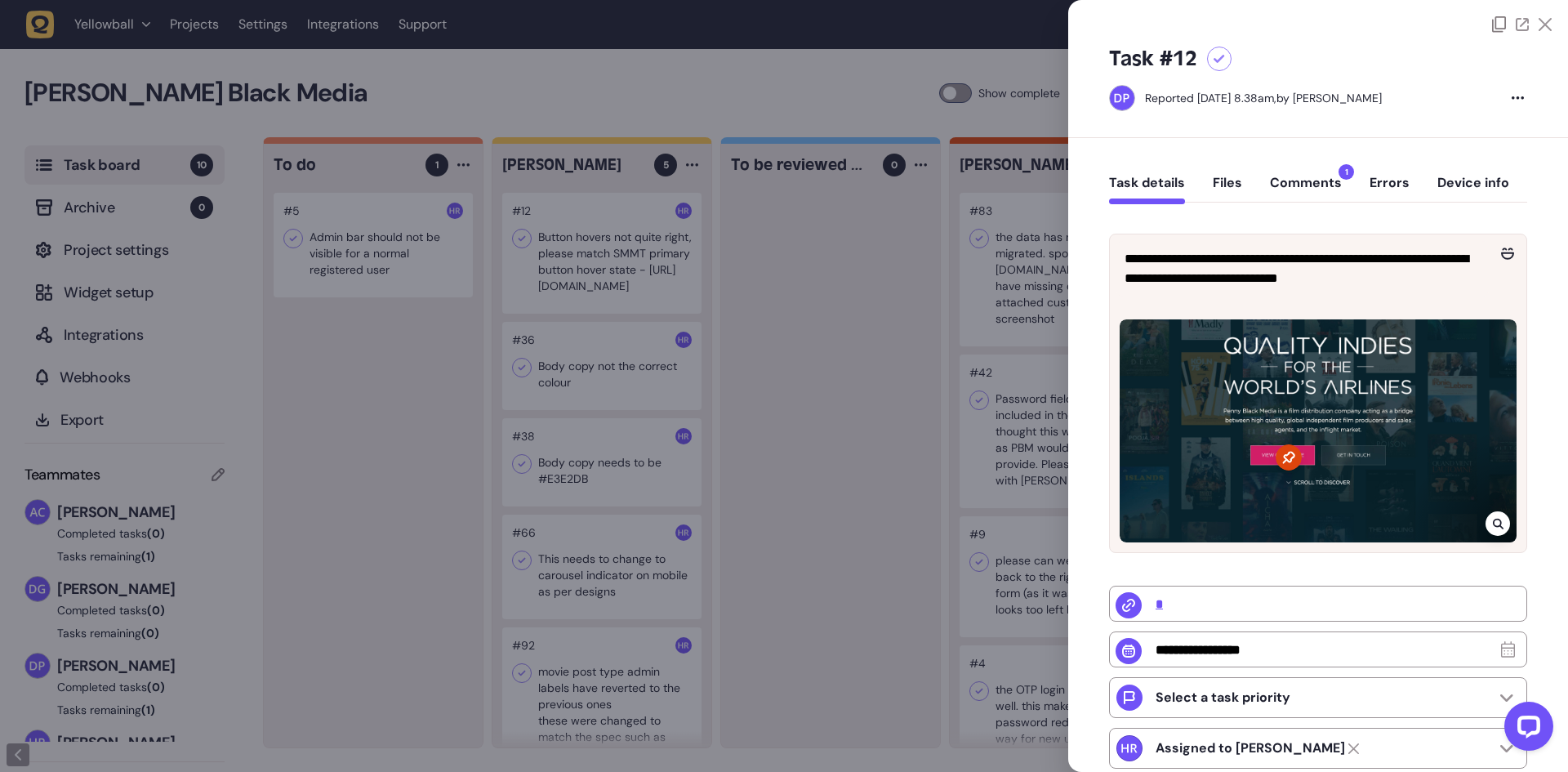
click at [804, 321] on div at bounding box center [784, 386] width 1568 height 772
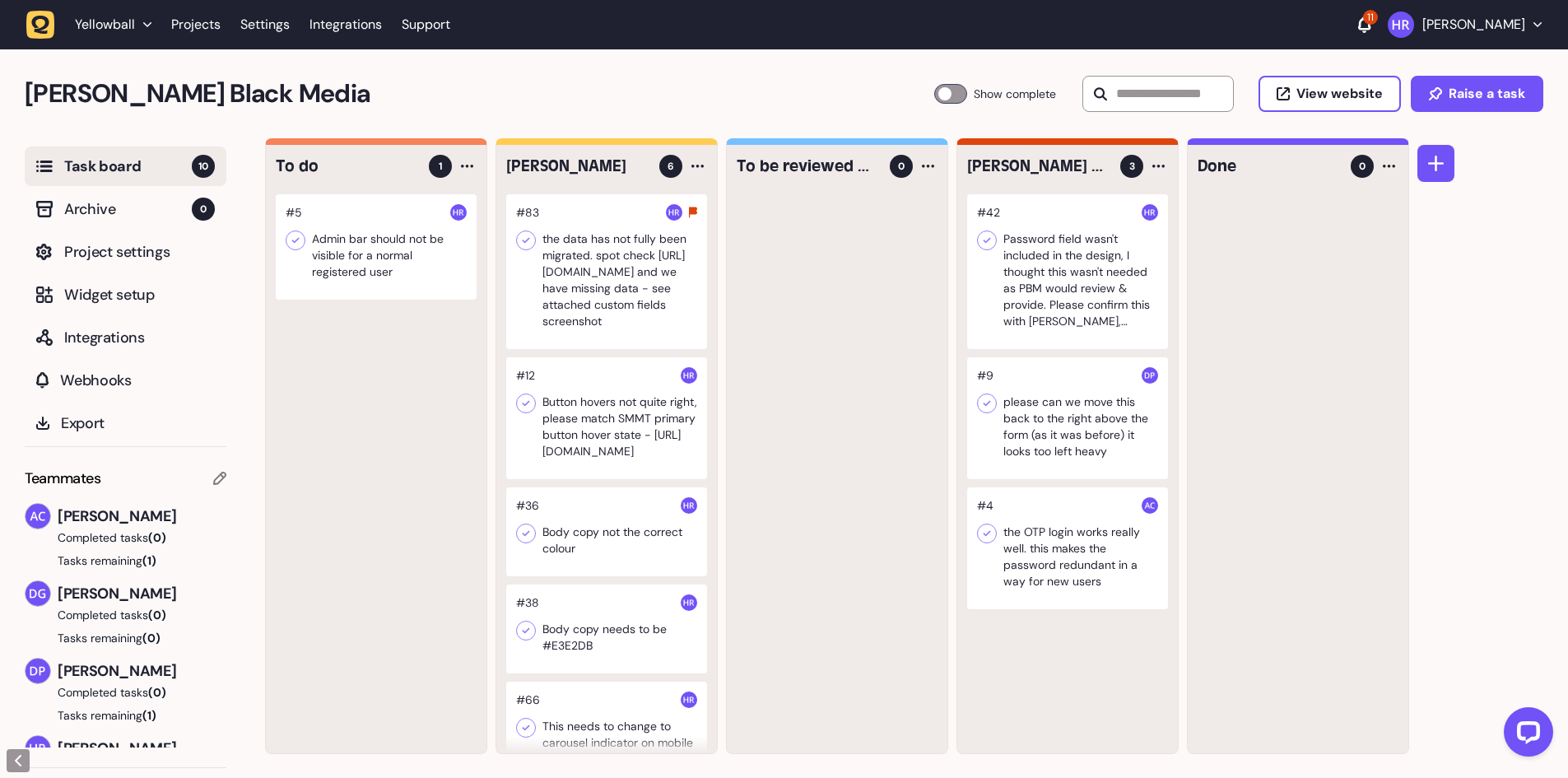
click at [599, 428] on div at bounding box center [607, 418] width 201 height 121
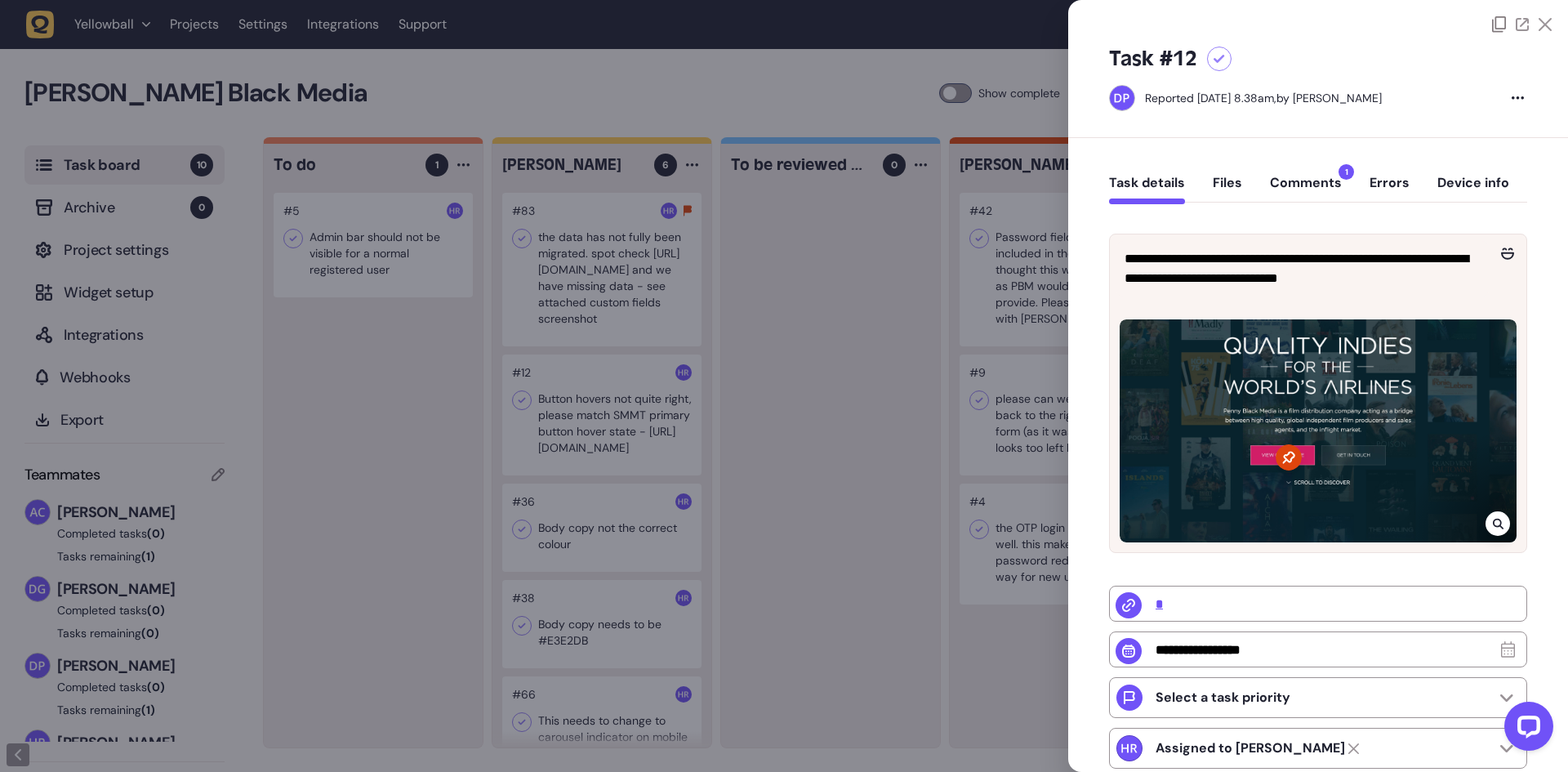
click at [1321, 197] on button "Comments 1" at bounding box center [1306, 189] width 72 height 29
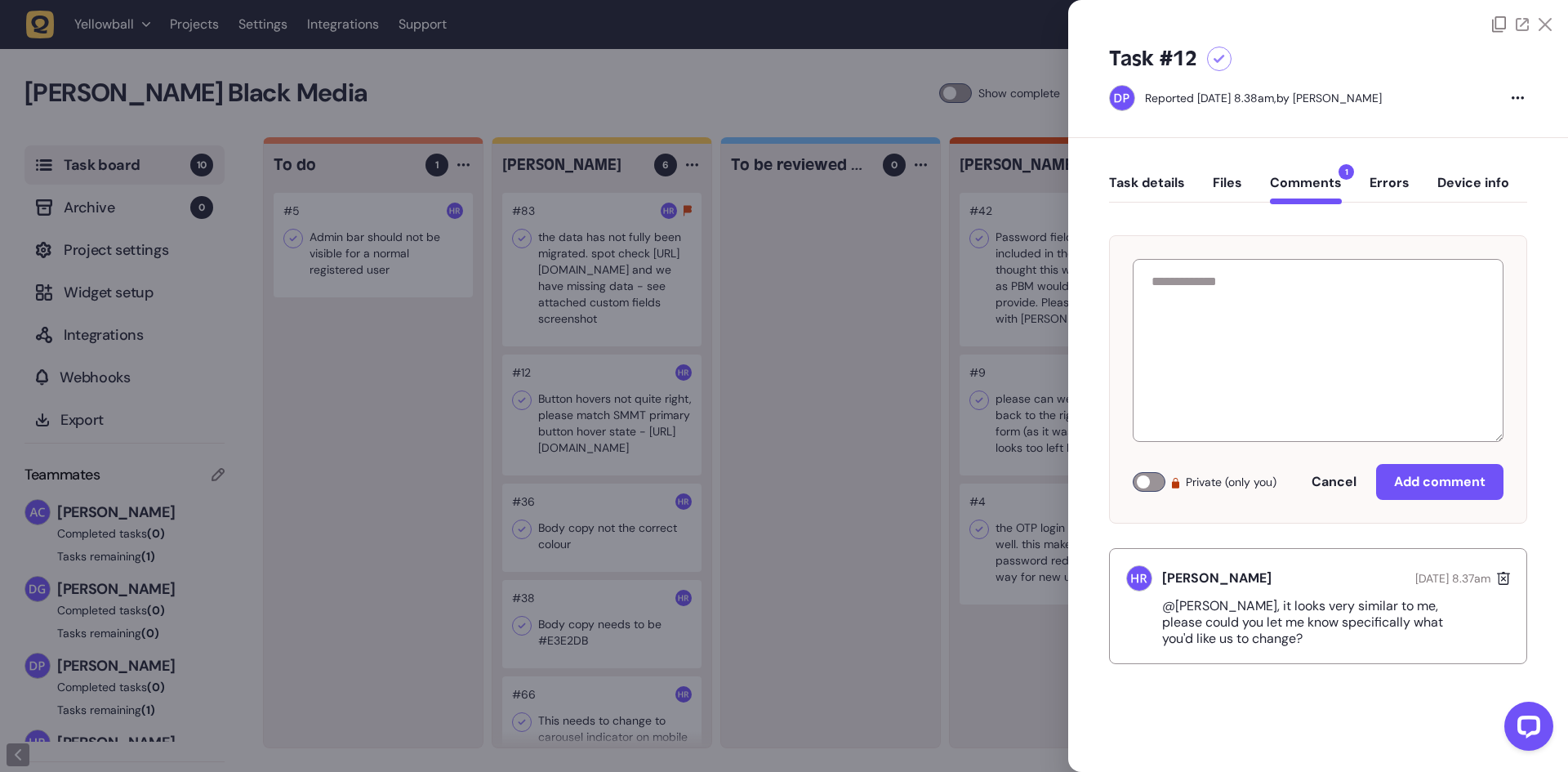
click at [790, 265] on div at bounding box center [784, 386] width 1568 height 772
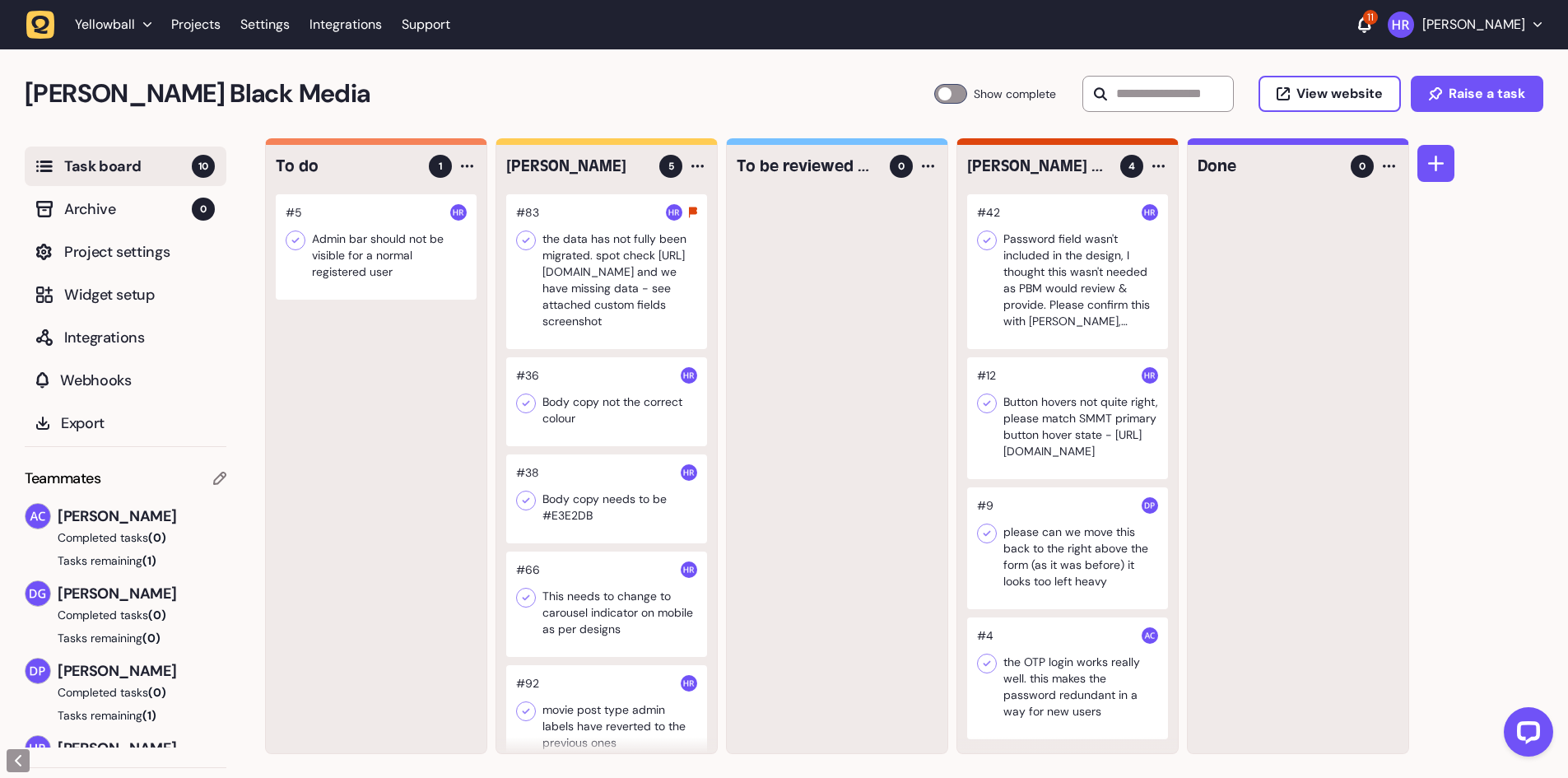
click at [616, 494] on div at bounding box center [607, 499] width 201 height 89
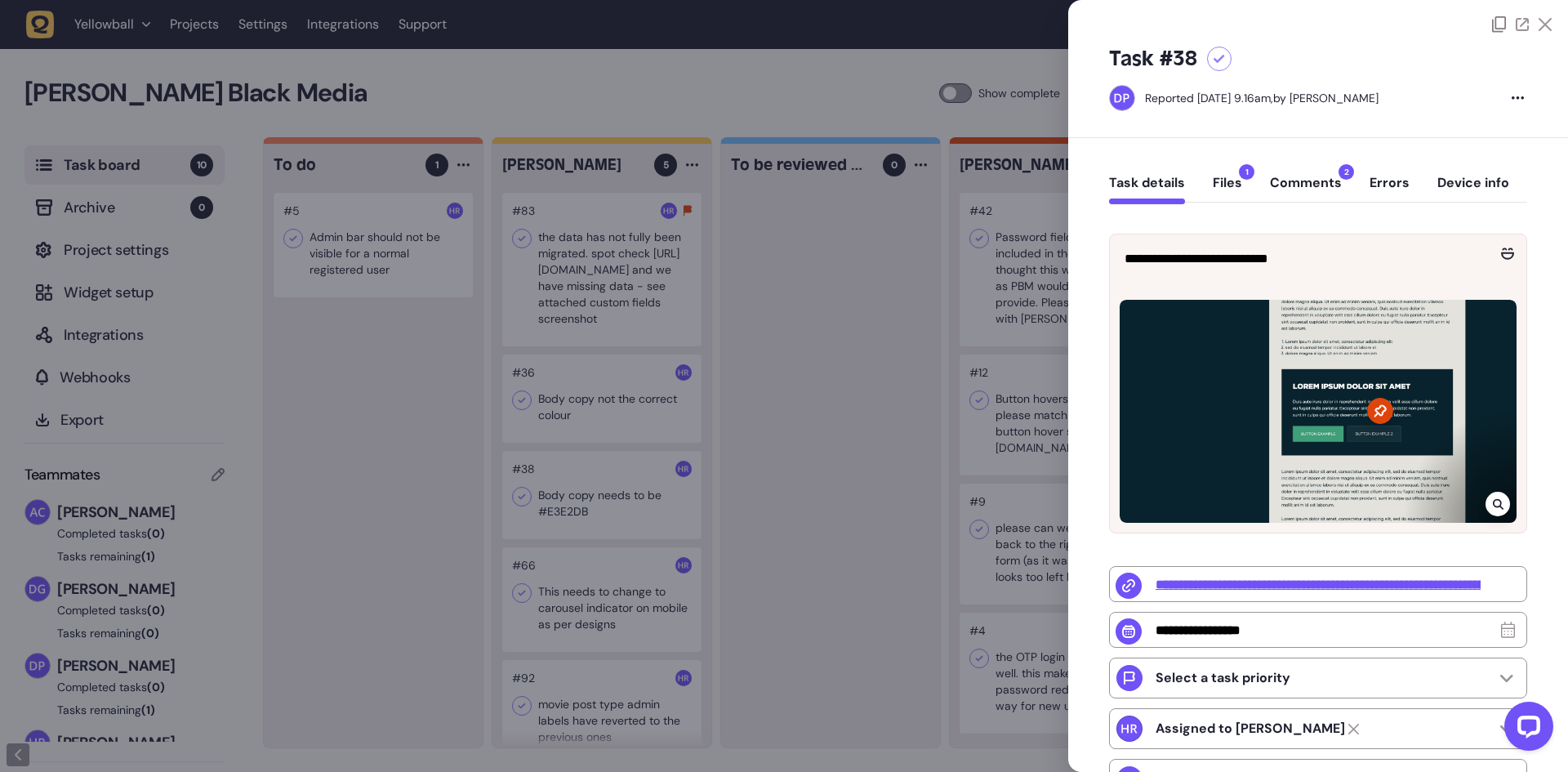
click at [1300, 189] on button "Comments 2" at bounding box center [1306, 189] width 72 height 29
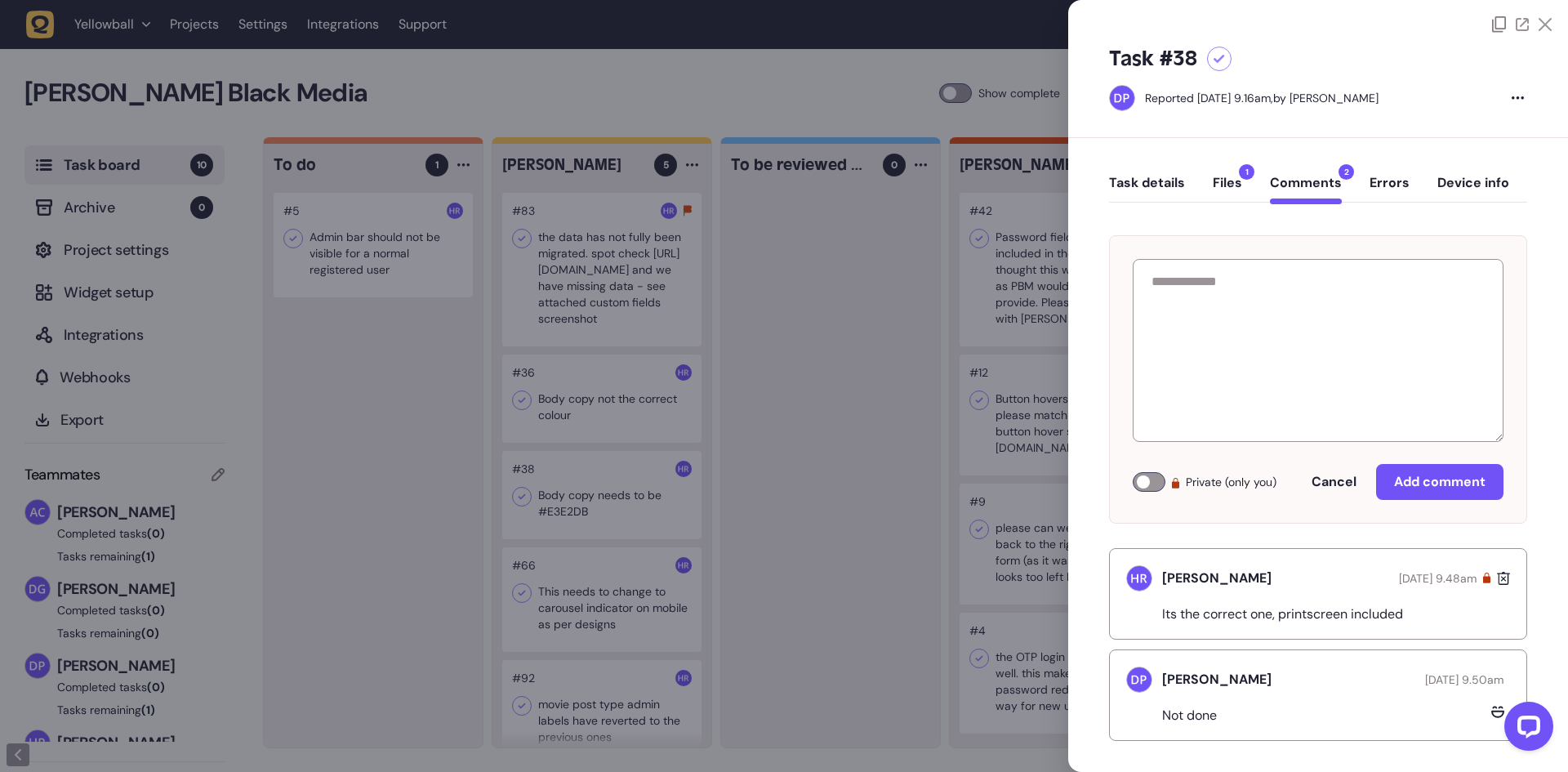
click at [1170, 185] on button "Task details" at bounding box center [1147, 189] width 76 height 29
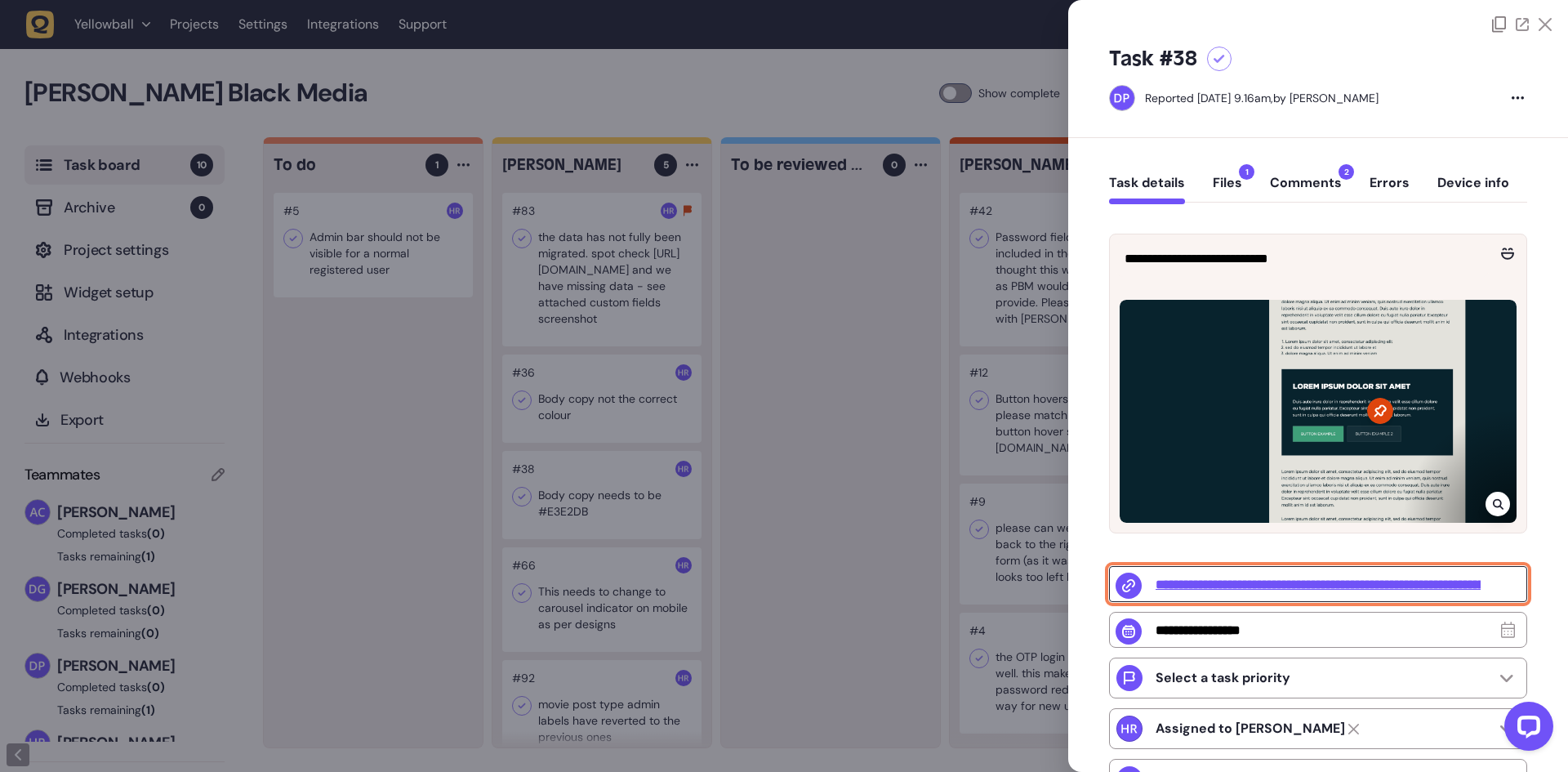
click at [1249, 588] on input "**********" at bounding box center [1318, 583] width 418 height 36
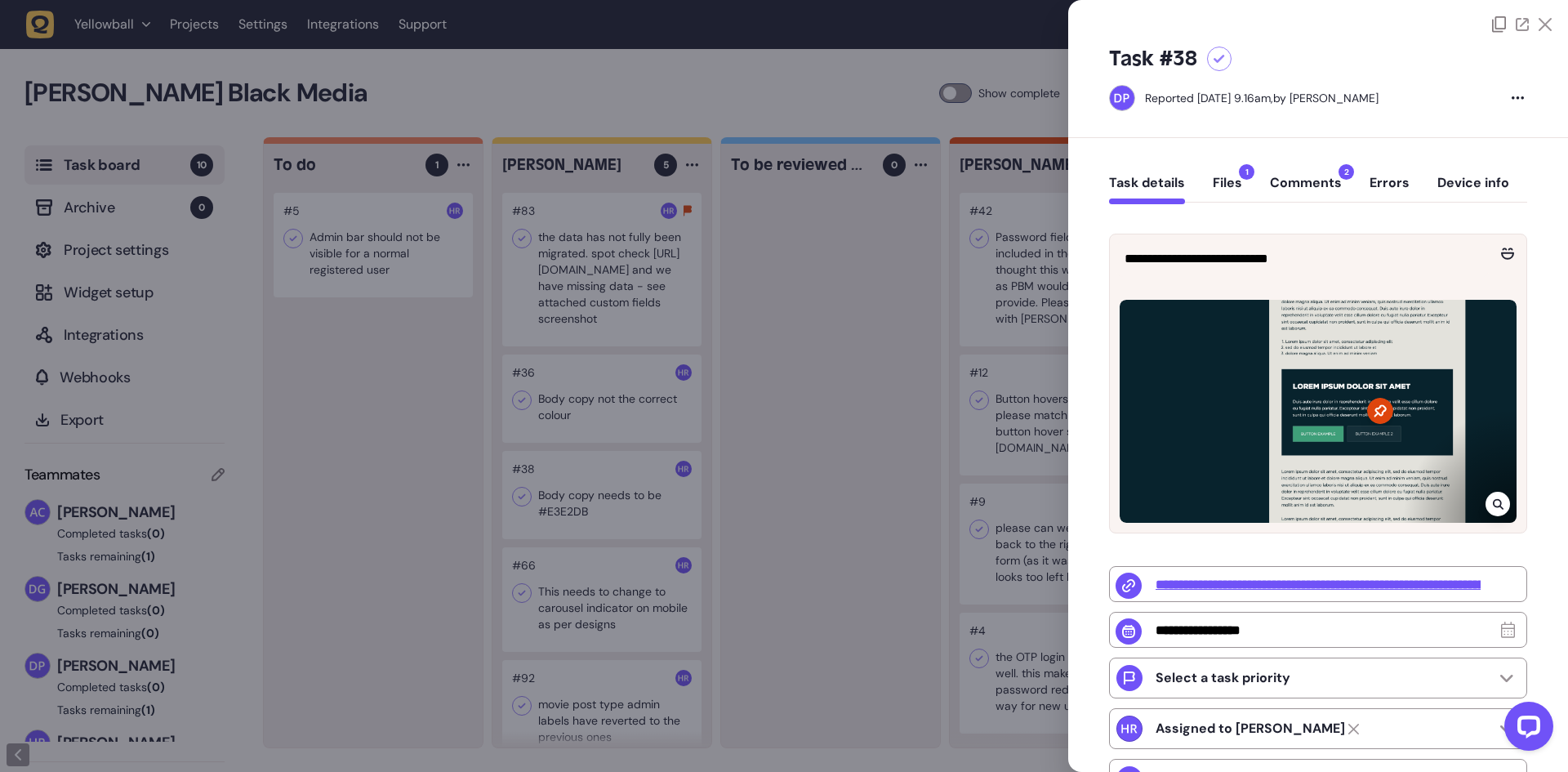
click at [1219, 55] on icon at bounding box center [1220, 59] width 12 height 9
click at [887, 276] on div at bounding box center [784, 386] width 1568 height 772
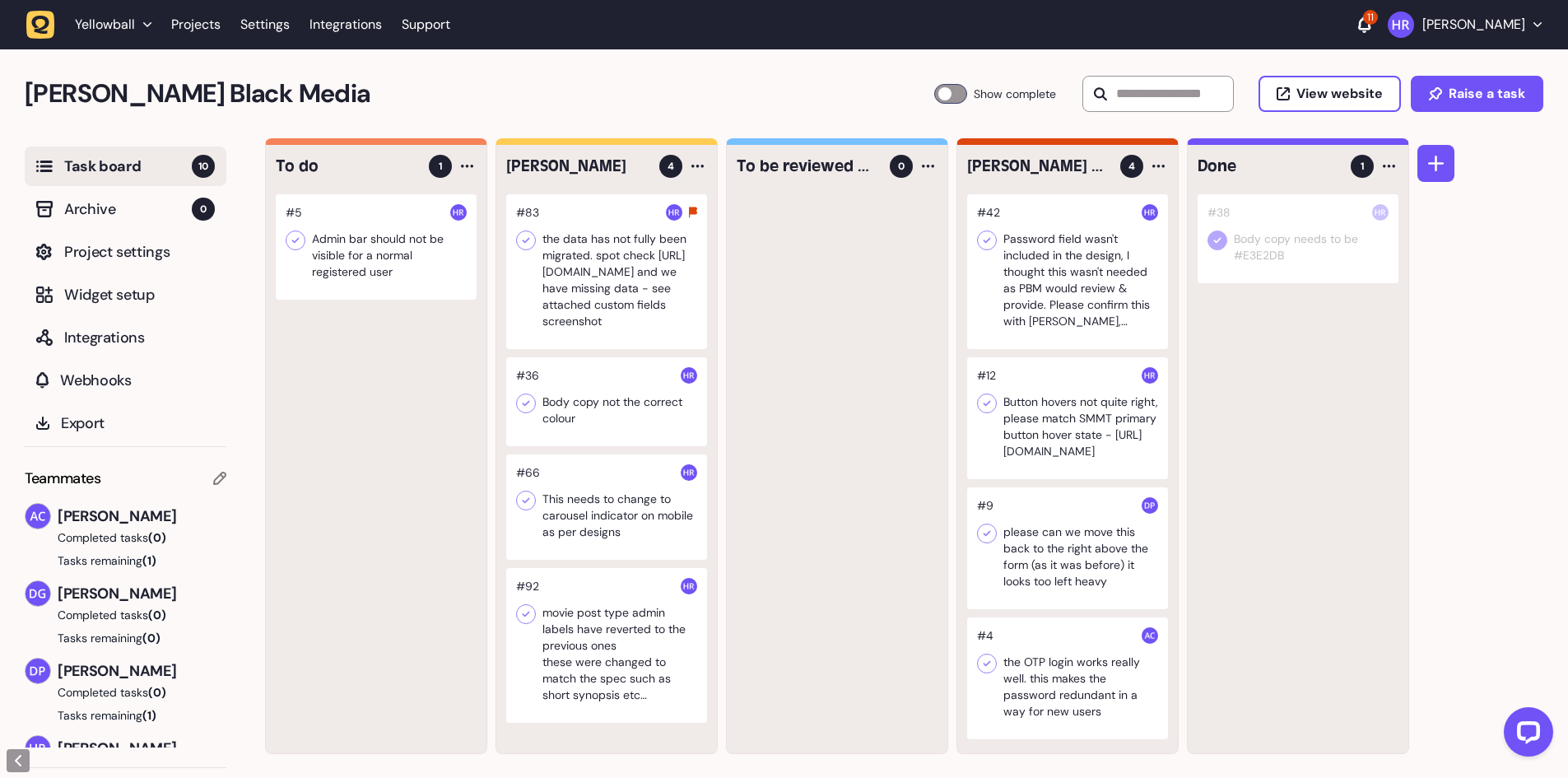
click at [935, 97] on div at bounding box center [950, 94] width 33 height 20
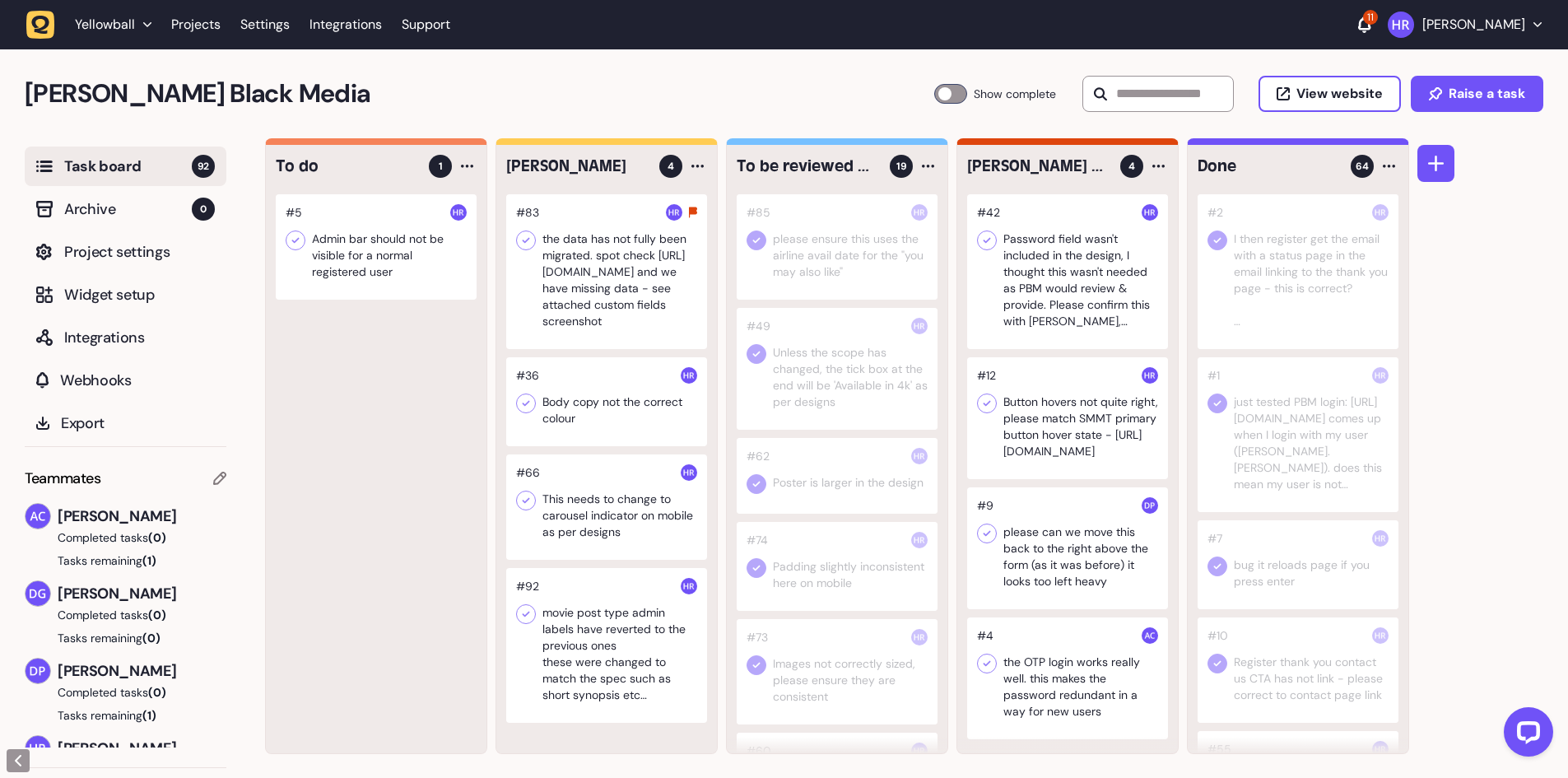
click at [647, 417] on div at bounding box center [607, 402] width 201 height 89
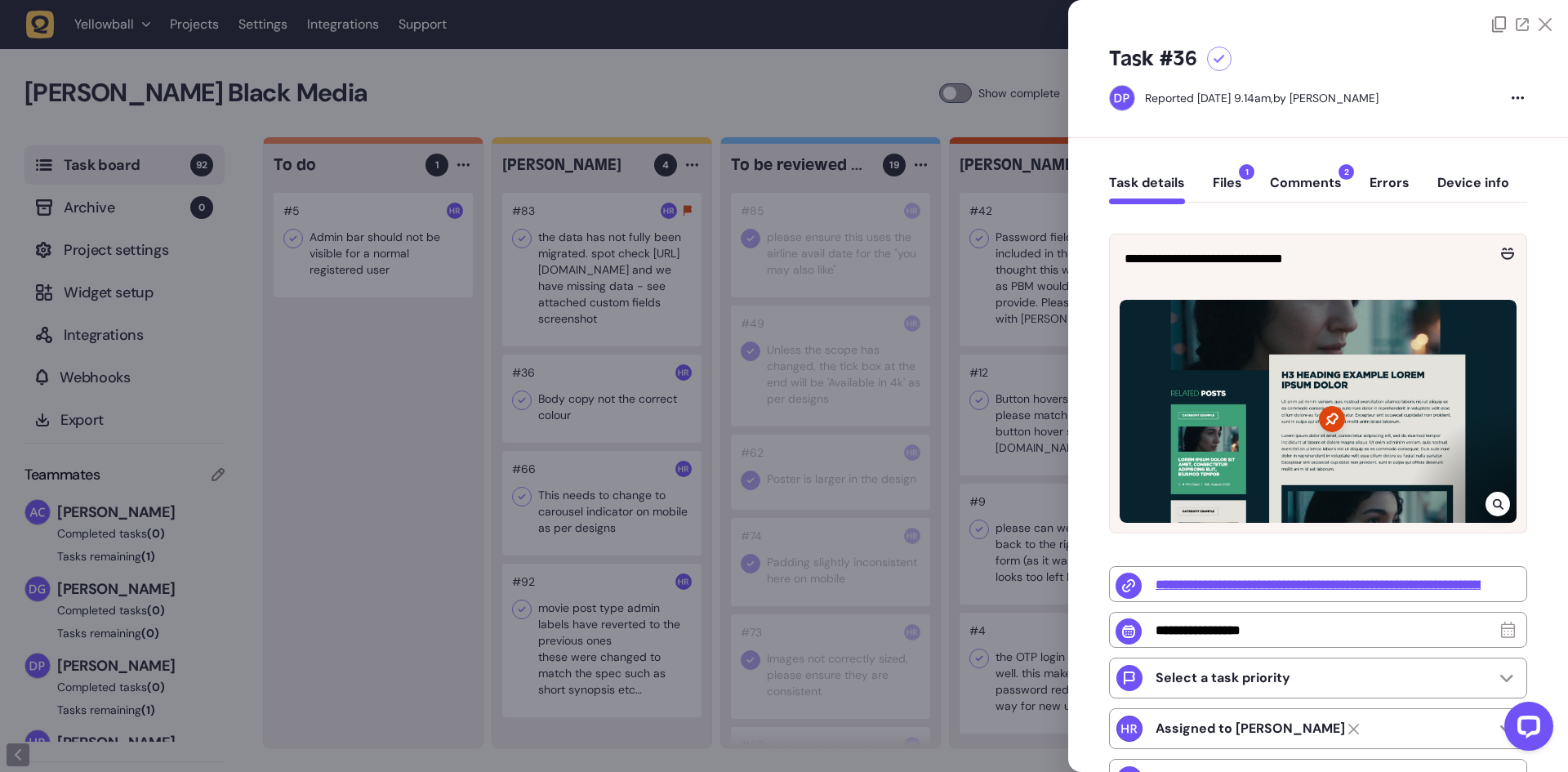
click at [1302, 182] on button "Comments 2" at bounding box center [1306, 189] width 72 height 29
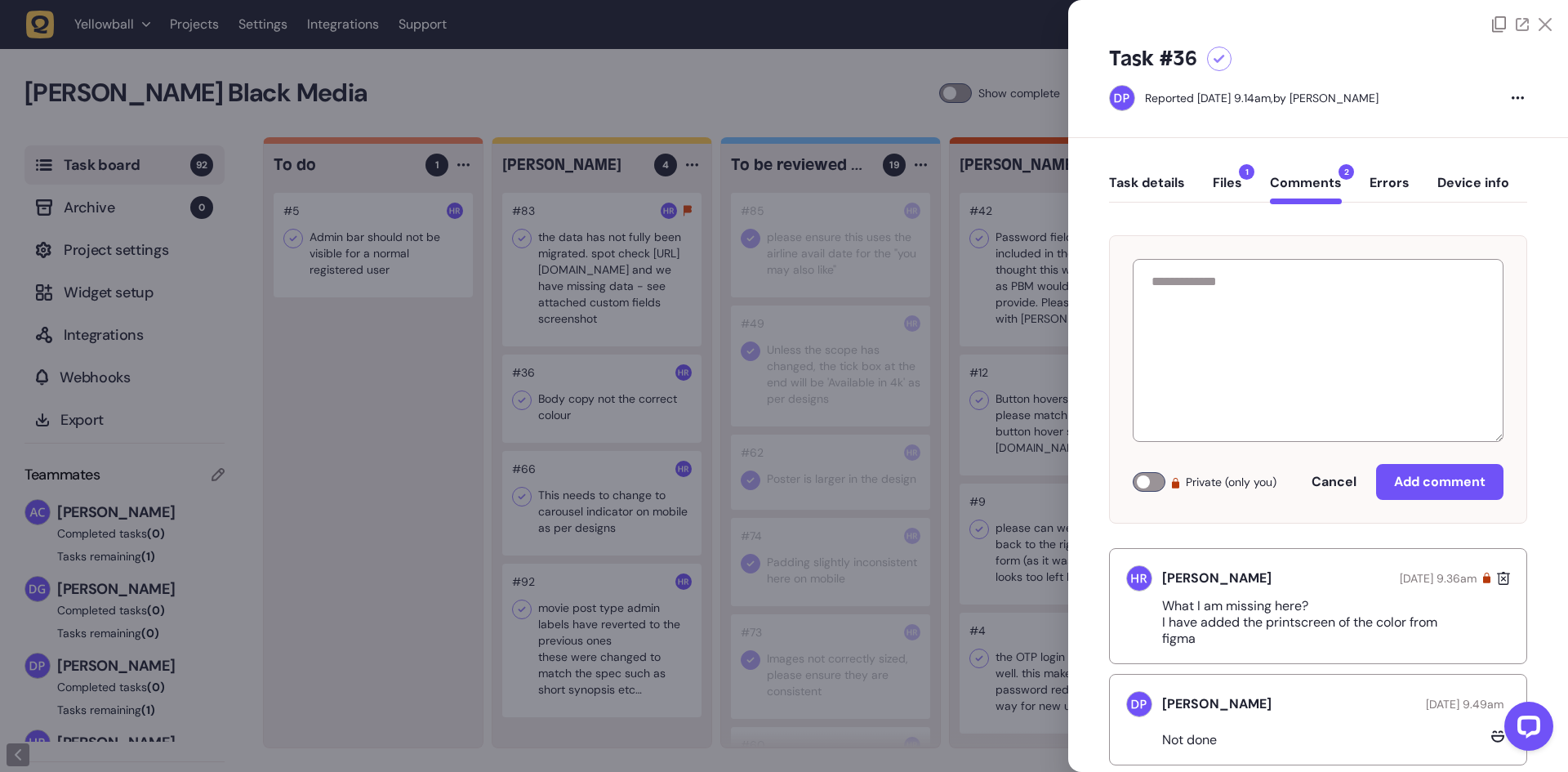
click at [1158, 179] on button "Task details" at bounding box center [1147, 189] width 76 height 29
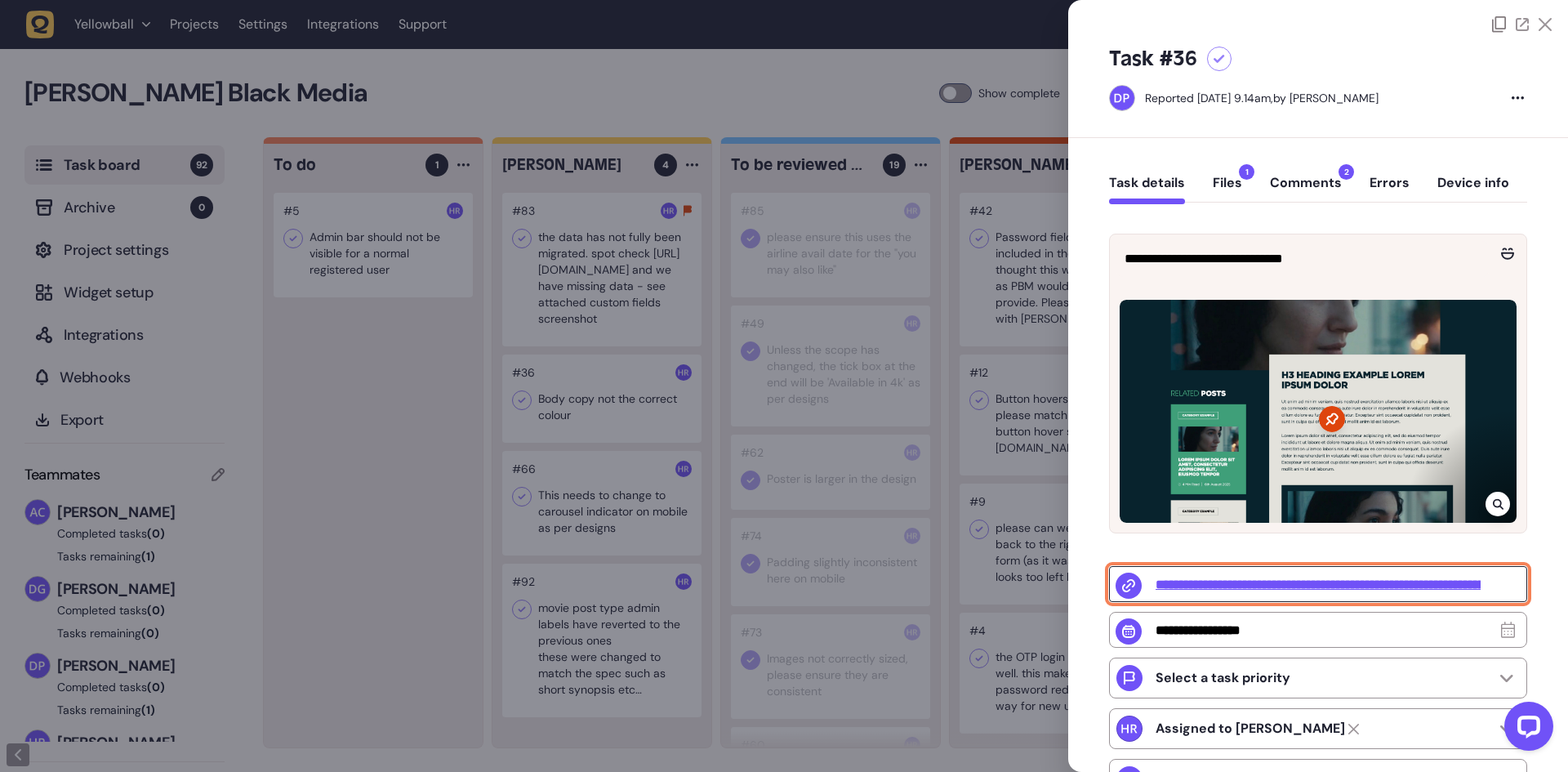
click at [1184, 581] on input "**********" at bounding box center [1318, 583] width 418 height 36
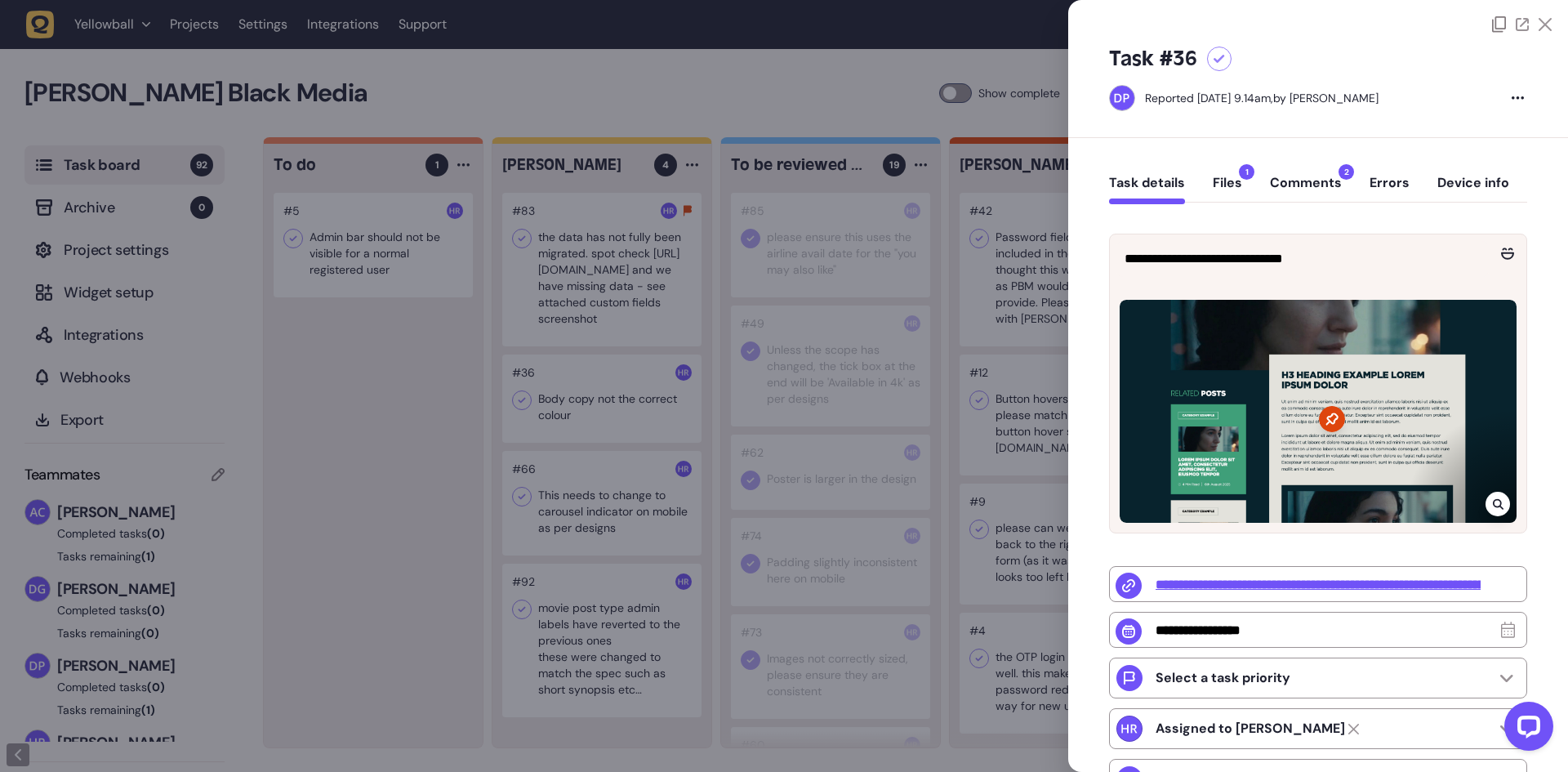
click at [671, 273] on div at bounding box center [784, 386] width 1568 height 772
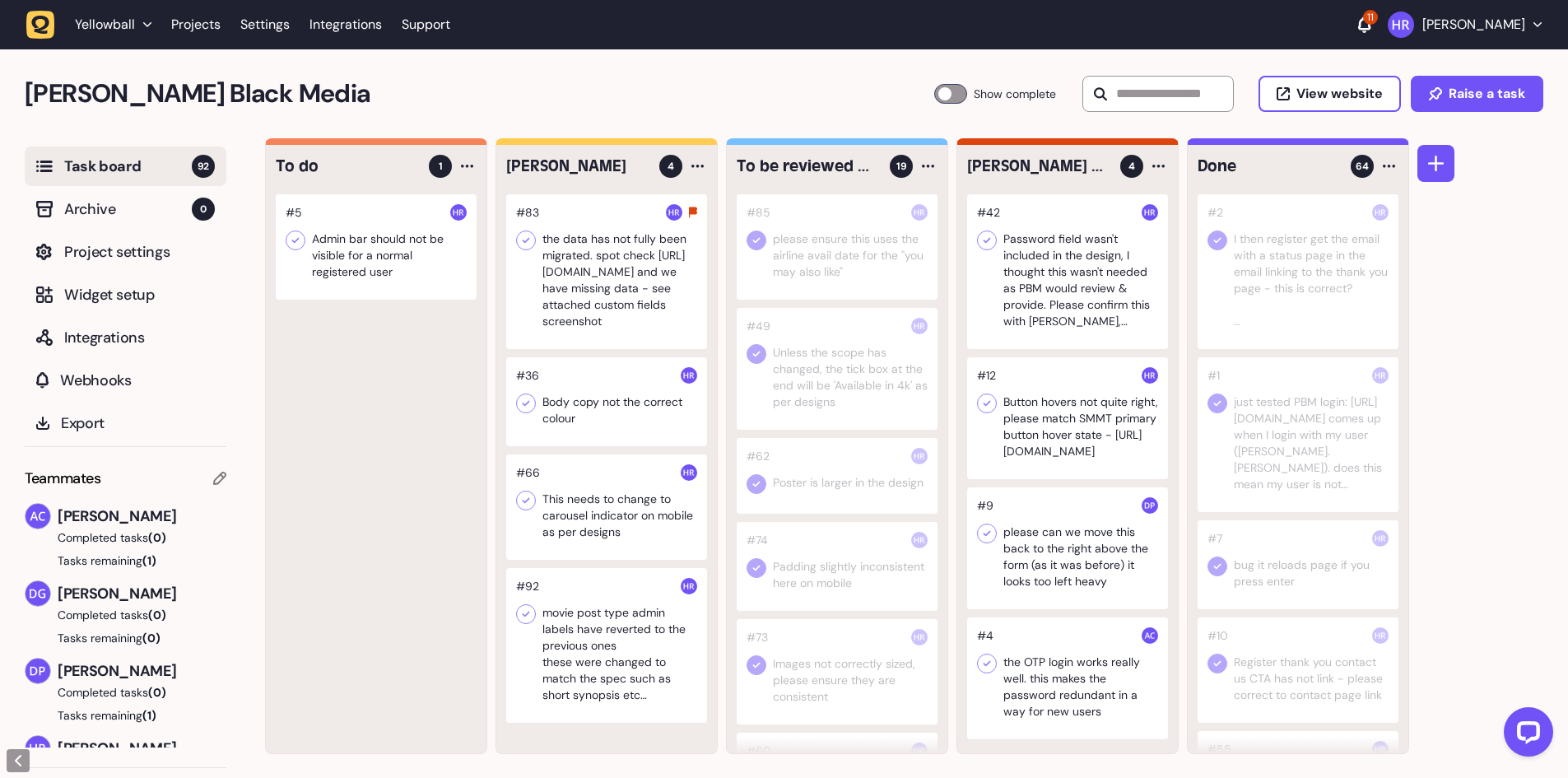
click at [614, 413] on div at bounding box center [607, 402] width 201 height 89
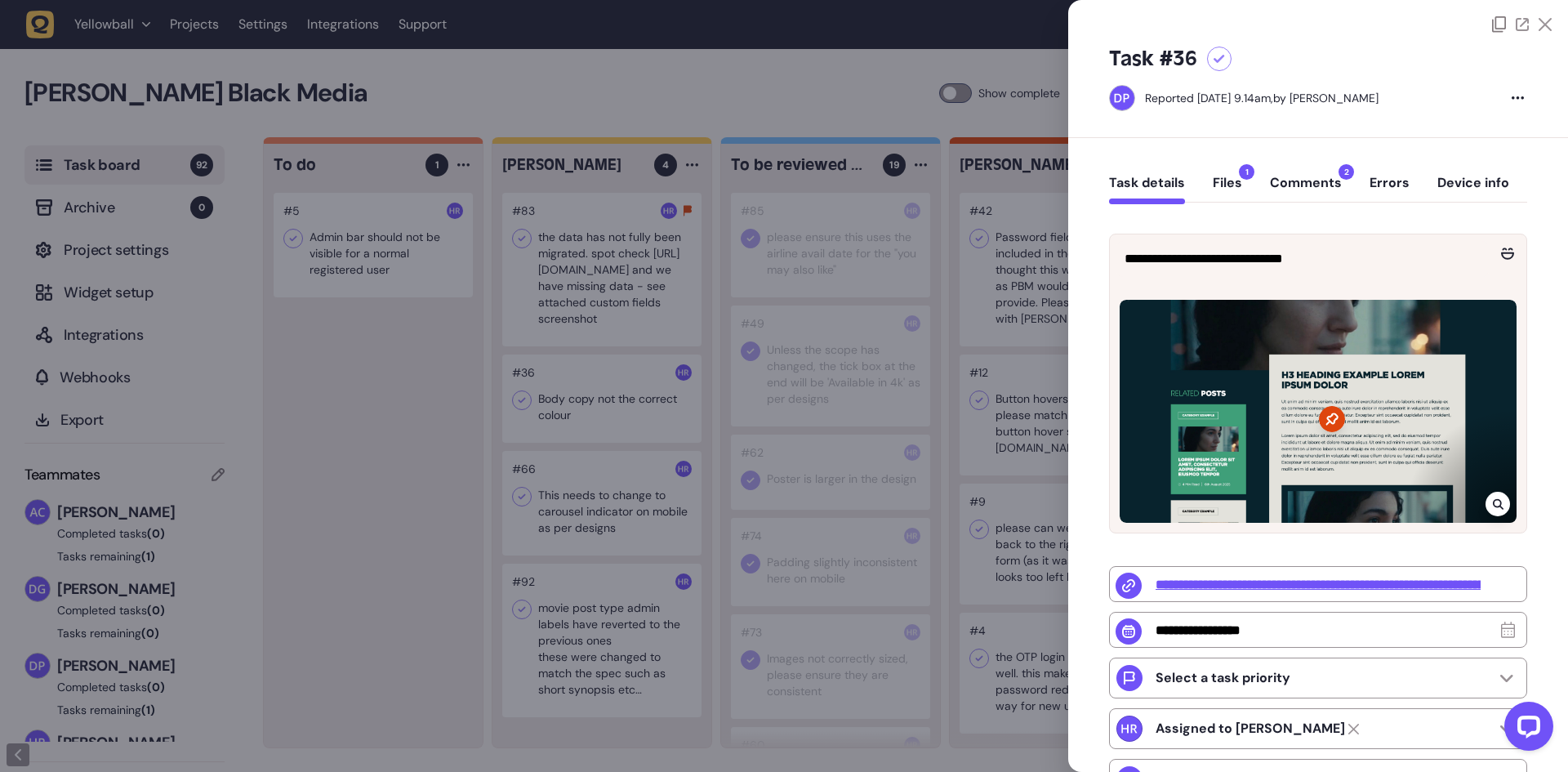
click at [790, 312] on div at bounding box center [784, 386] width 1568 height 772
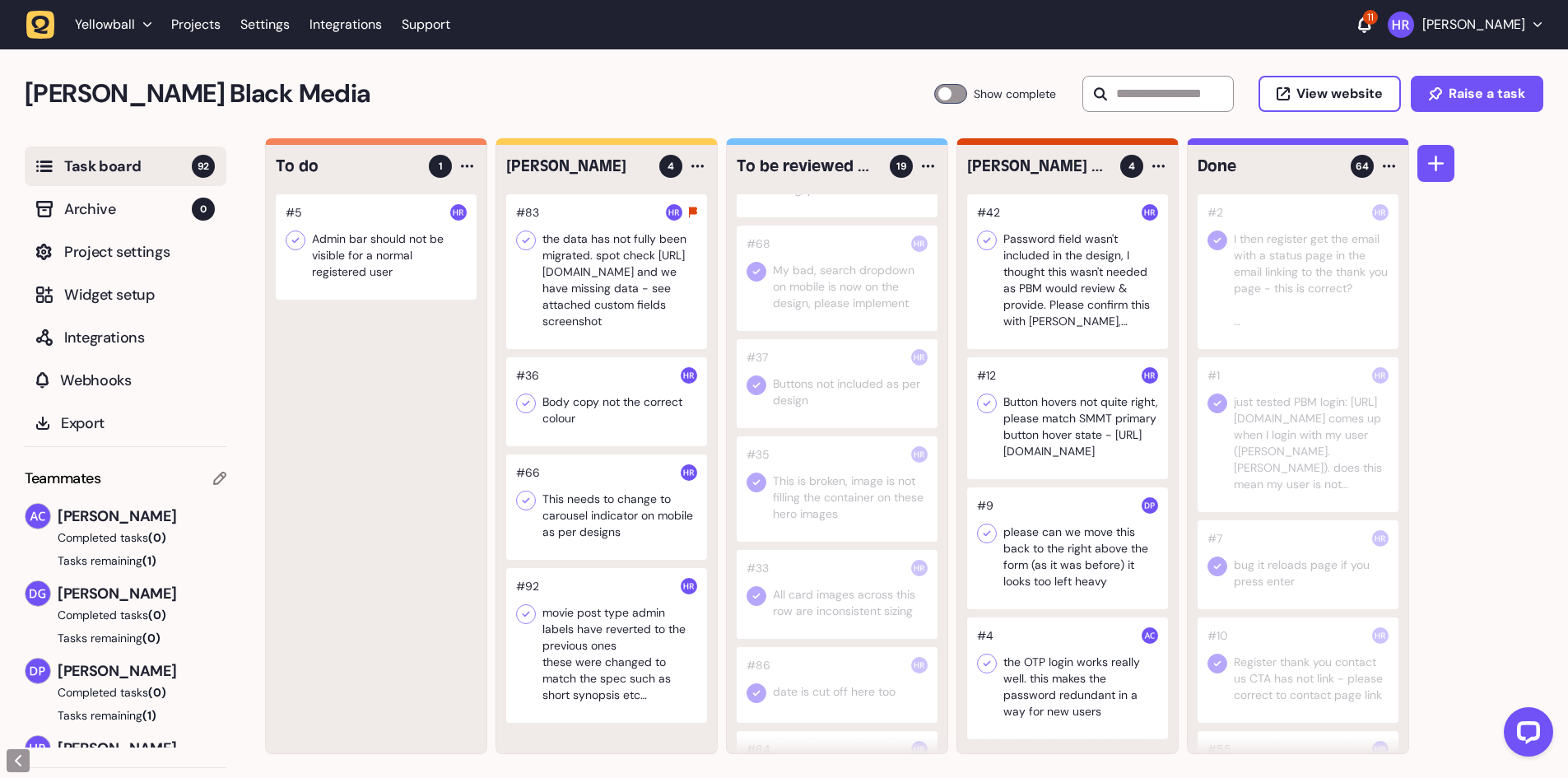
scroll to position [1562, 0]
click at [1458, 427] on div "To do 1 #5 Admin bar should not be visible for a normal registered user [PERSON…" at bounding box center [917, 458] width 1303 height 641
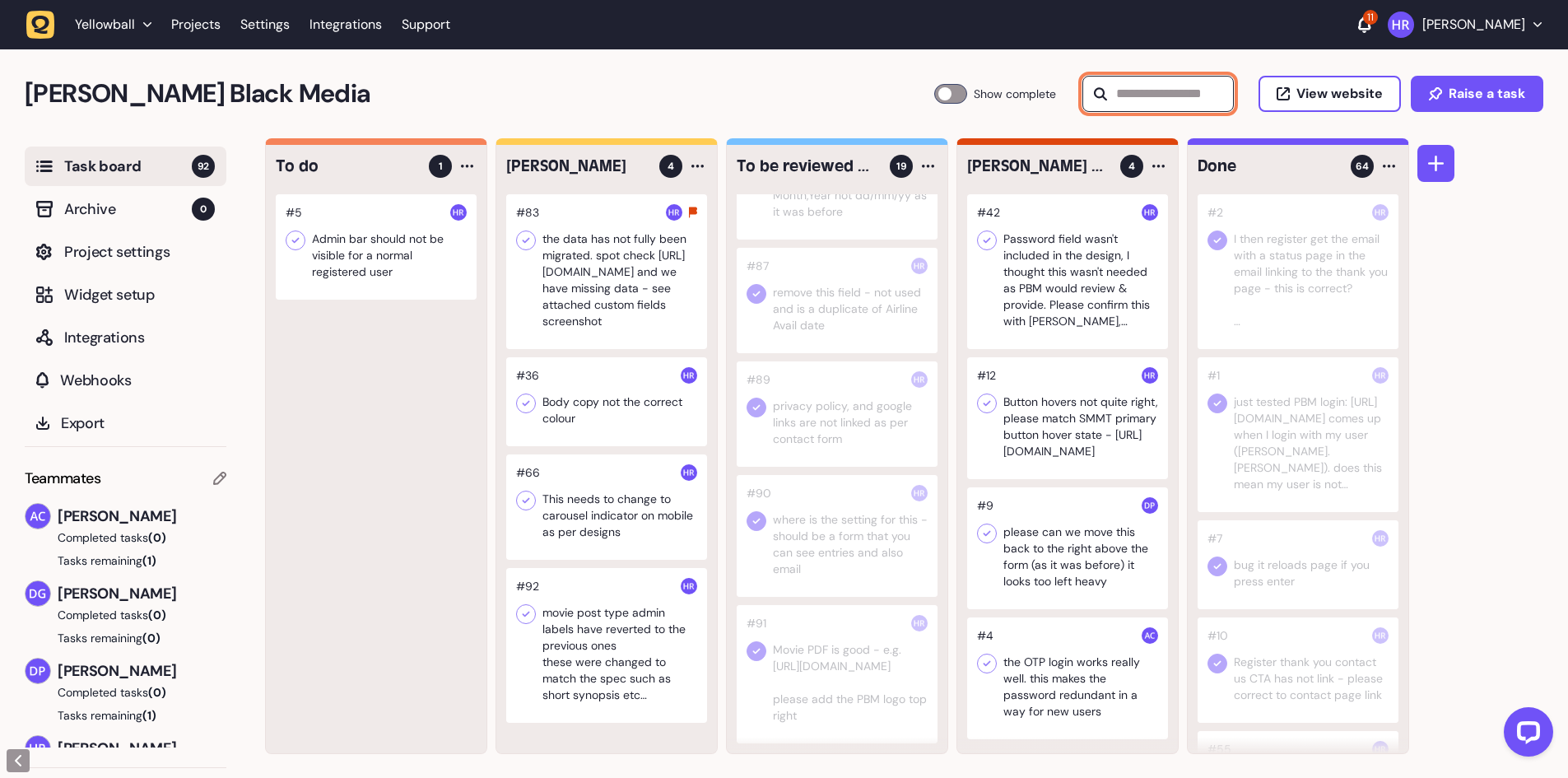
click at [1148, 107] on input "text" at bounding box center [1158, 93] width 152 height 36
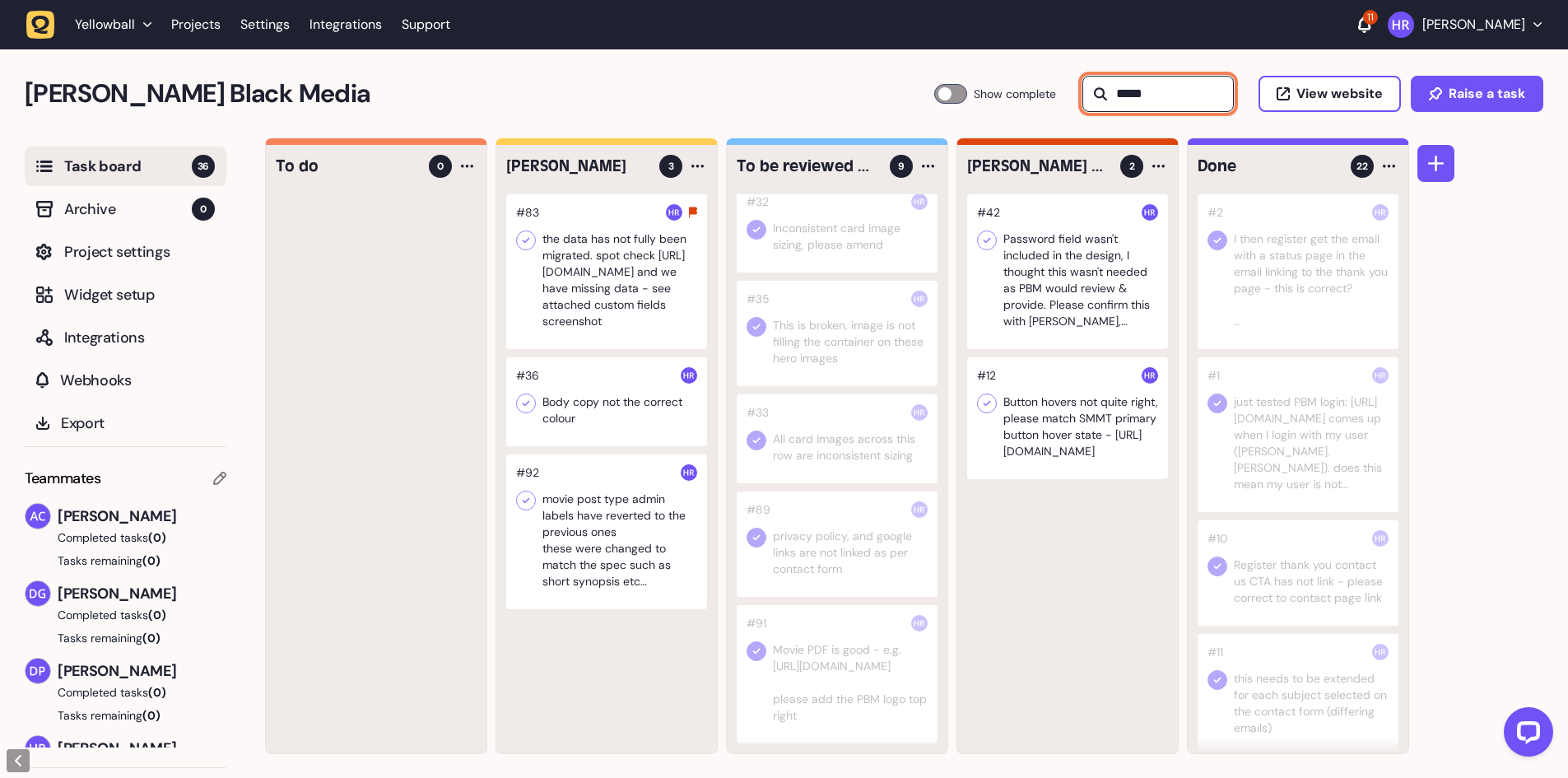
type input "******"
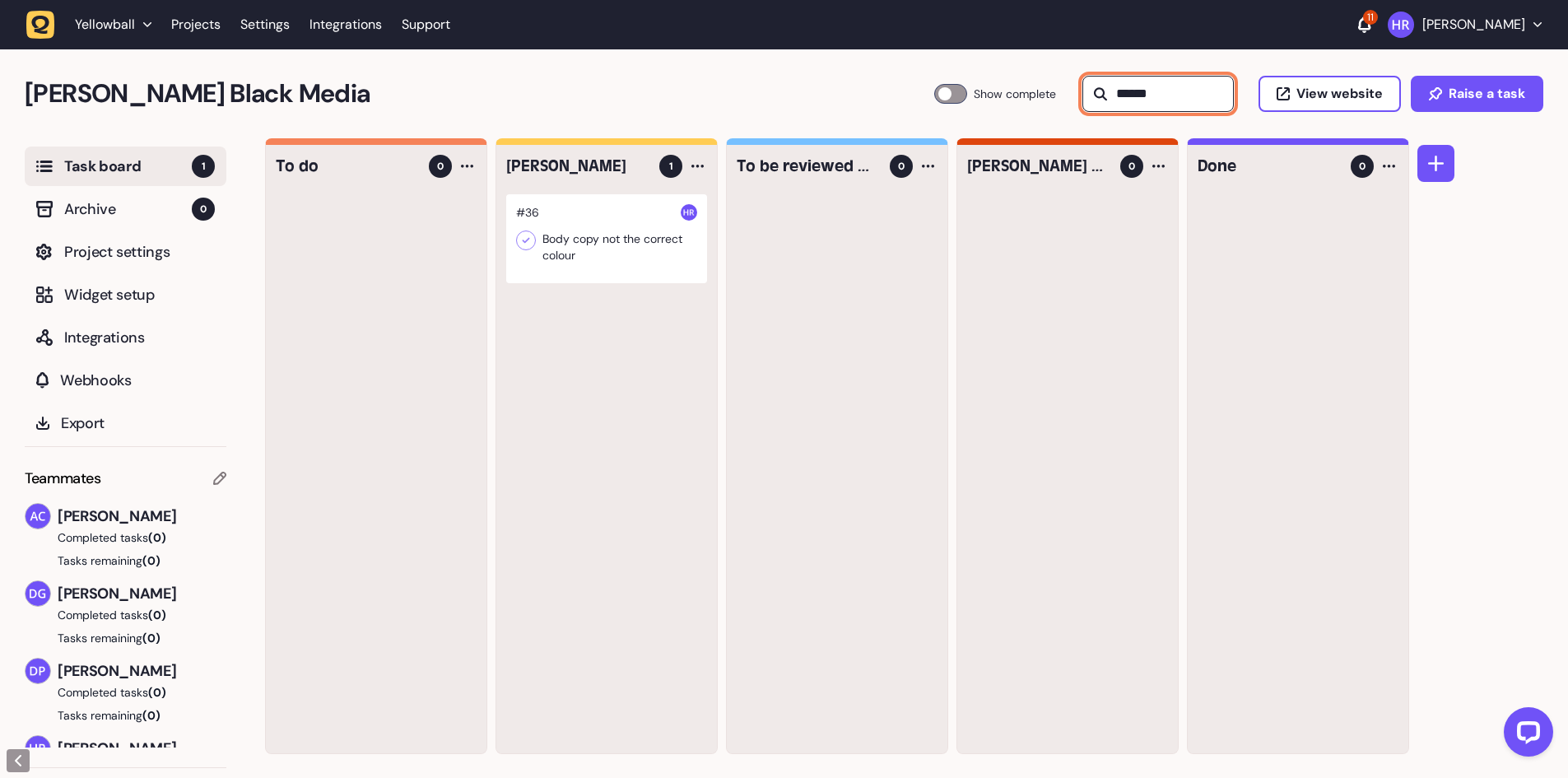
scroll to position [0, 0]
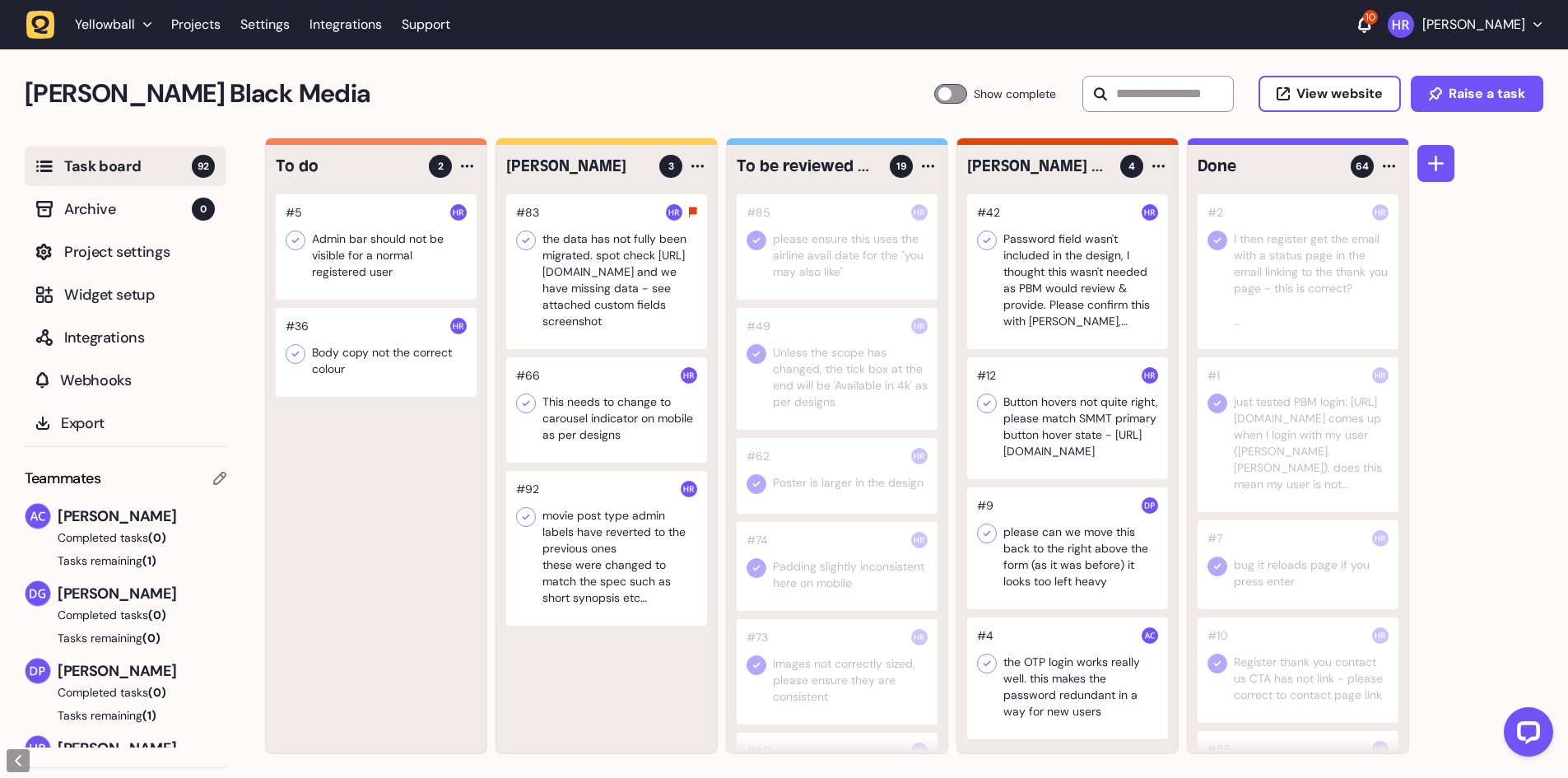
click at [344, 339] on div at bounding box center [376, 353] width 201 height 89
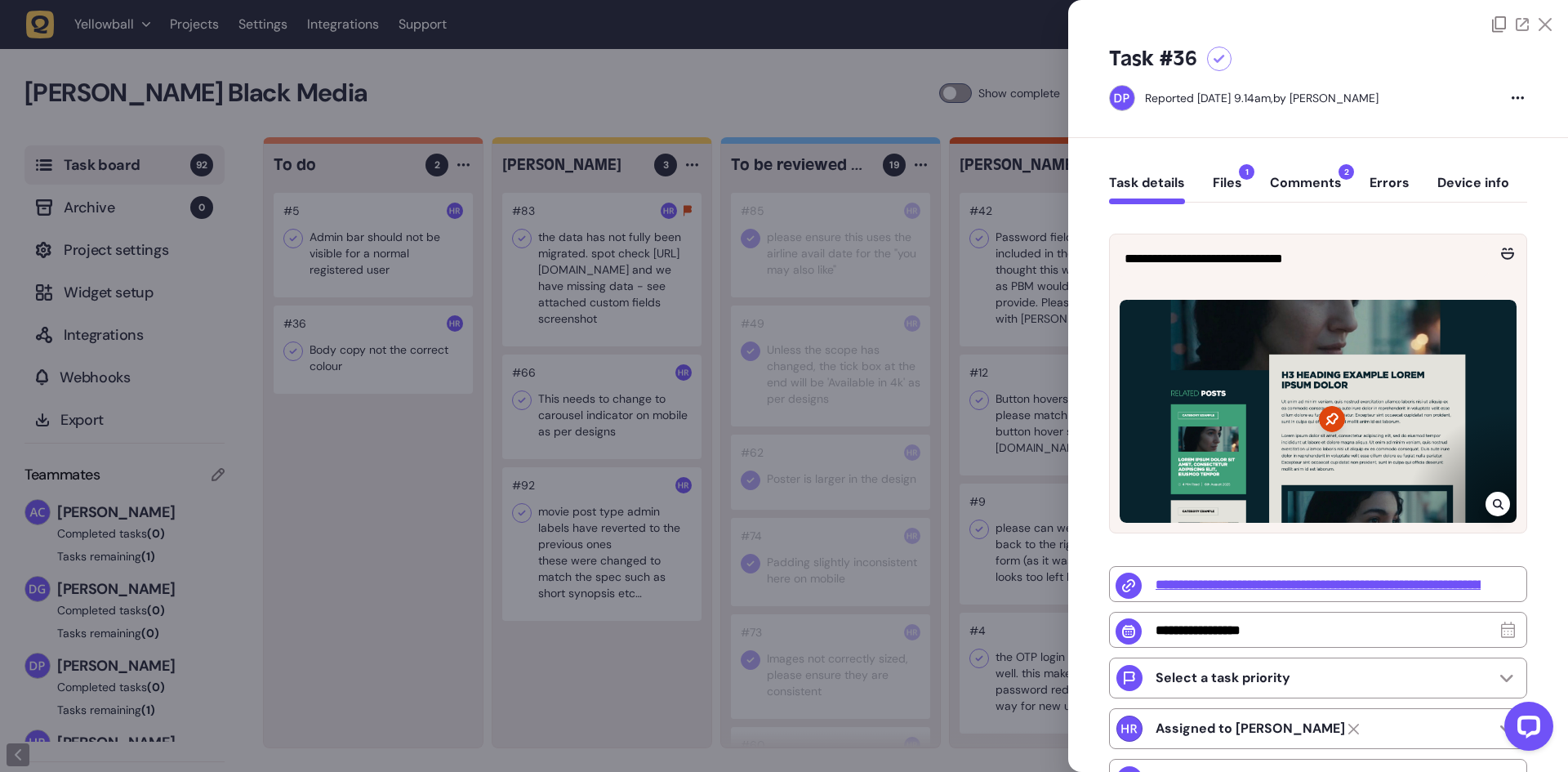
click at [1292, 178] on button "Comments 2" at bounding box center [1306, 189] width 72 height 29
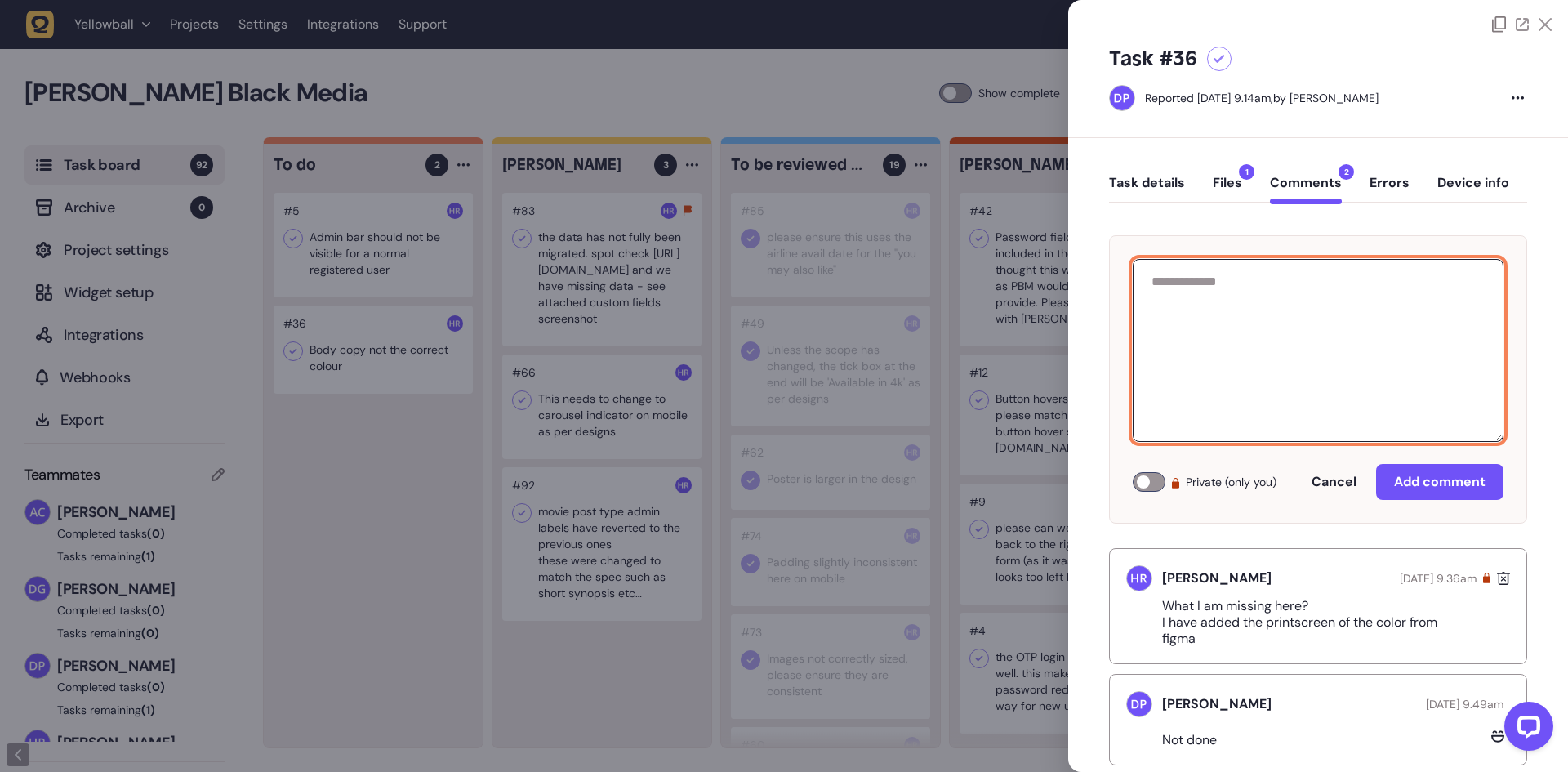
click at [1266, 331] on textarea at bounding box center [1318, 351] width 371 height 183
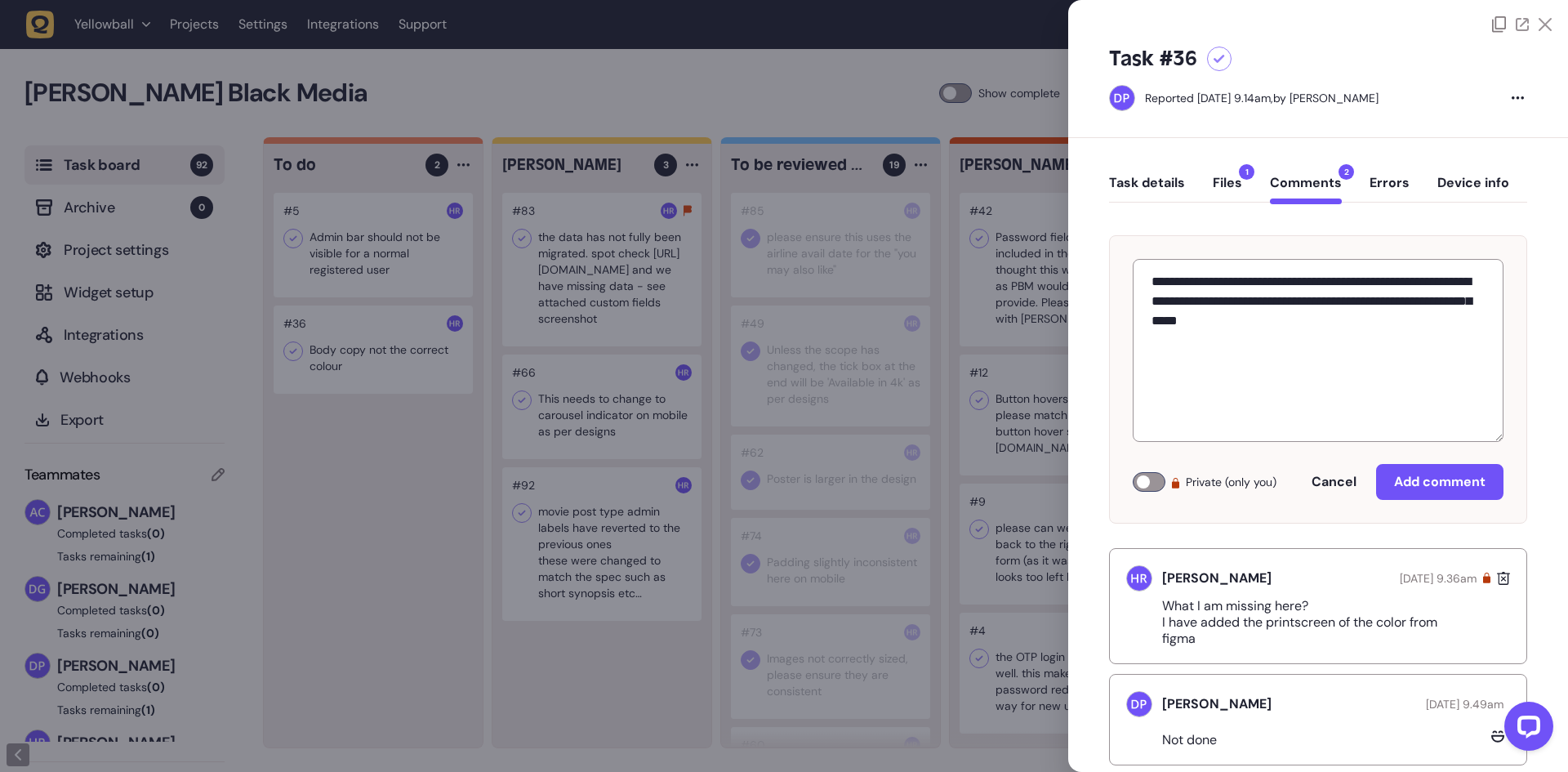
click at [1158, 478] on div at bounding box center [1148, 482] width 32 height 20
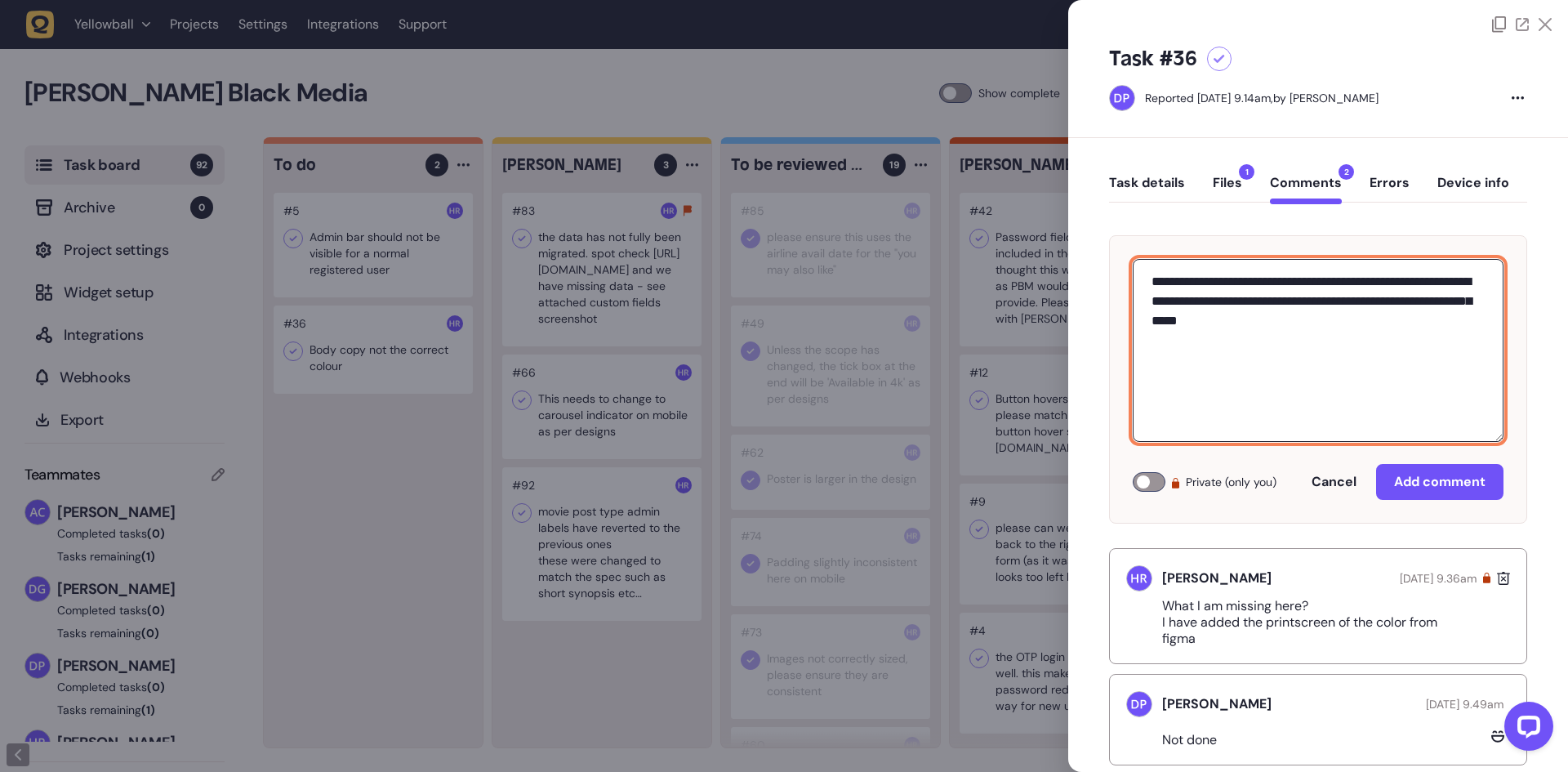
click at [1221, 361] on textarea "**********" at bounding box center [1318, 351] width 371 height 183
paste textarea "**********"
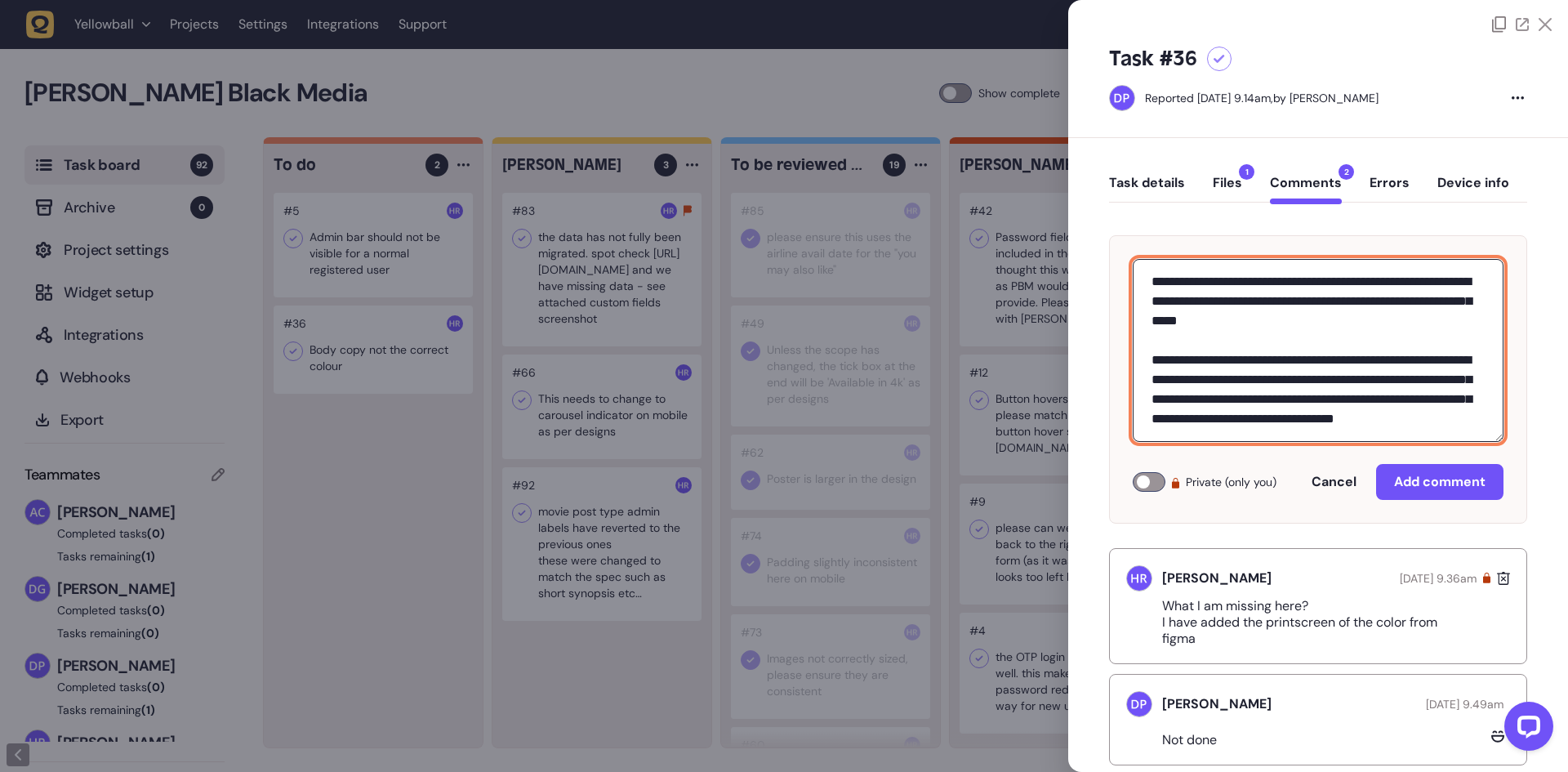
scroll to position [45, 0]
click at [1198, 336] on textarea "**********" at bounding box center [1315, 351] width 366 height 183
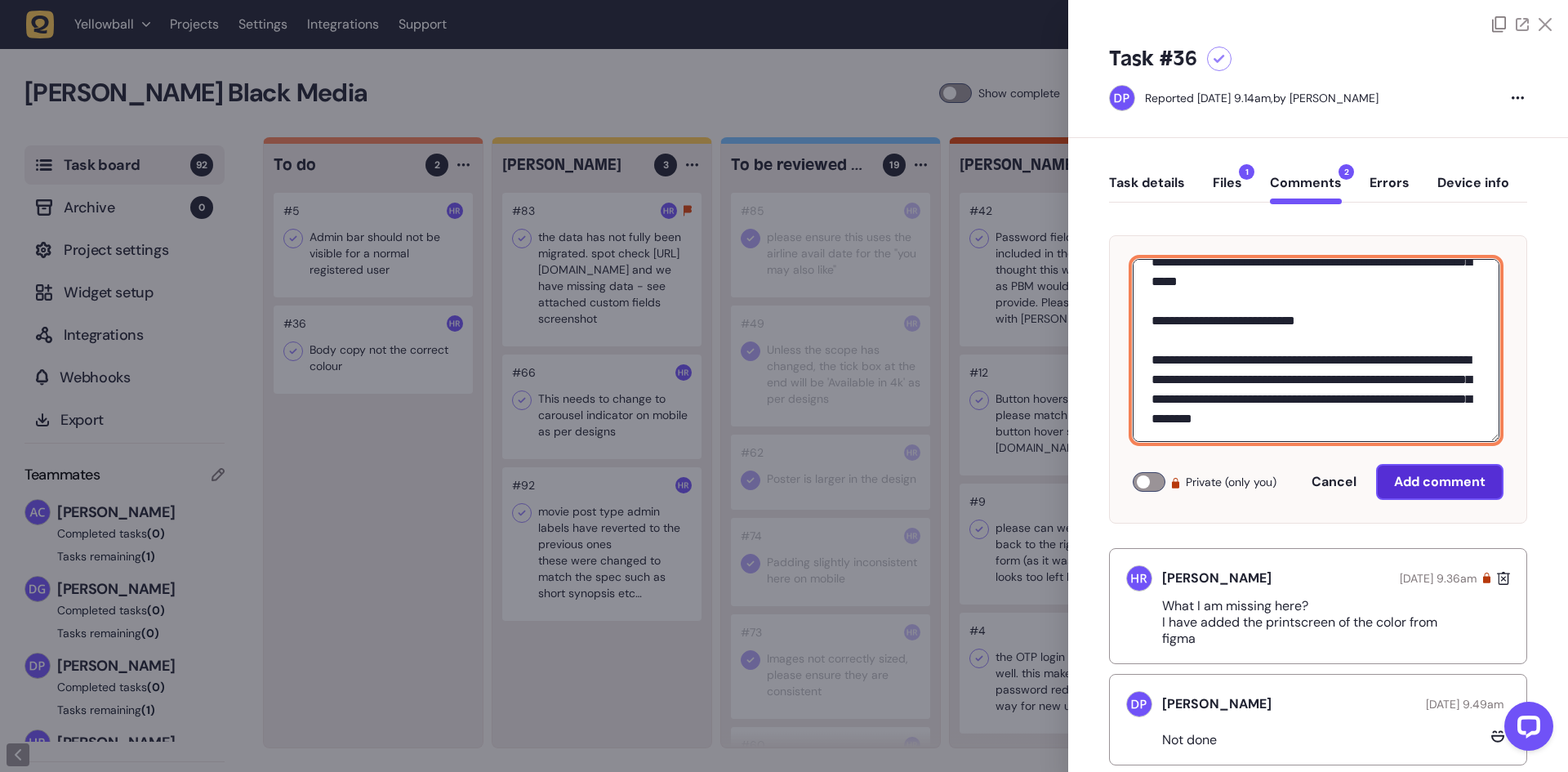
type textarea "**********"
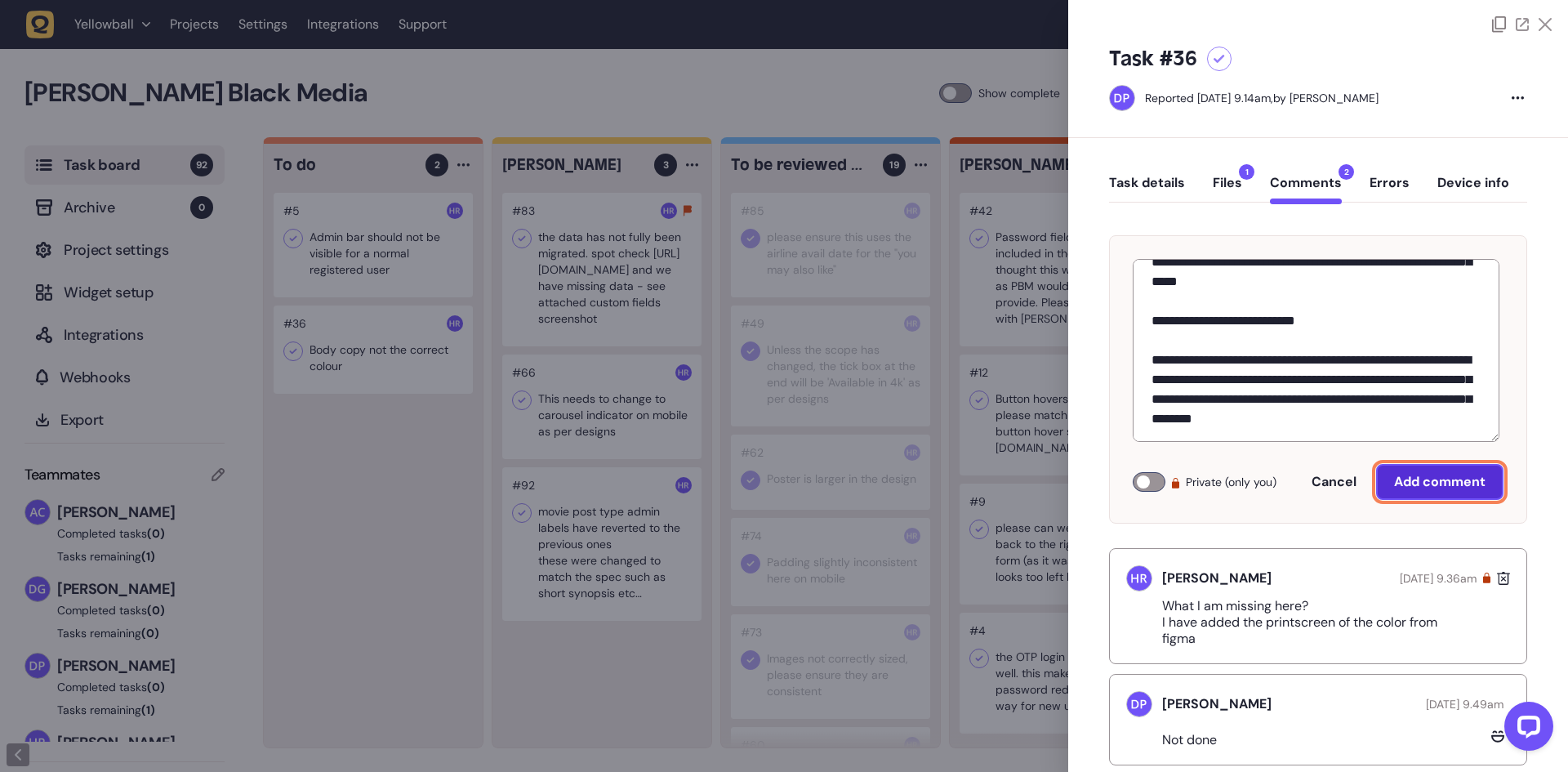
click at [1403, 476] on span "Add comment" at bounding box center [1440, 481] width 91 height 17
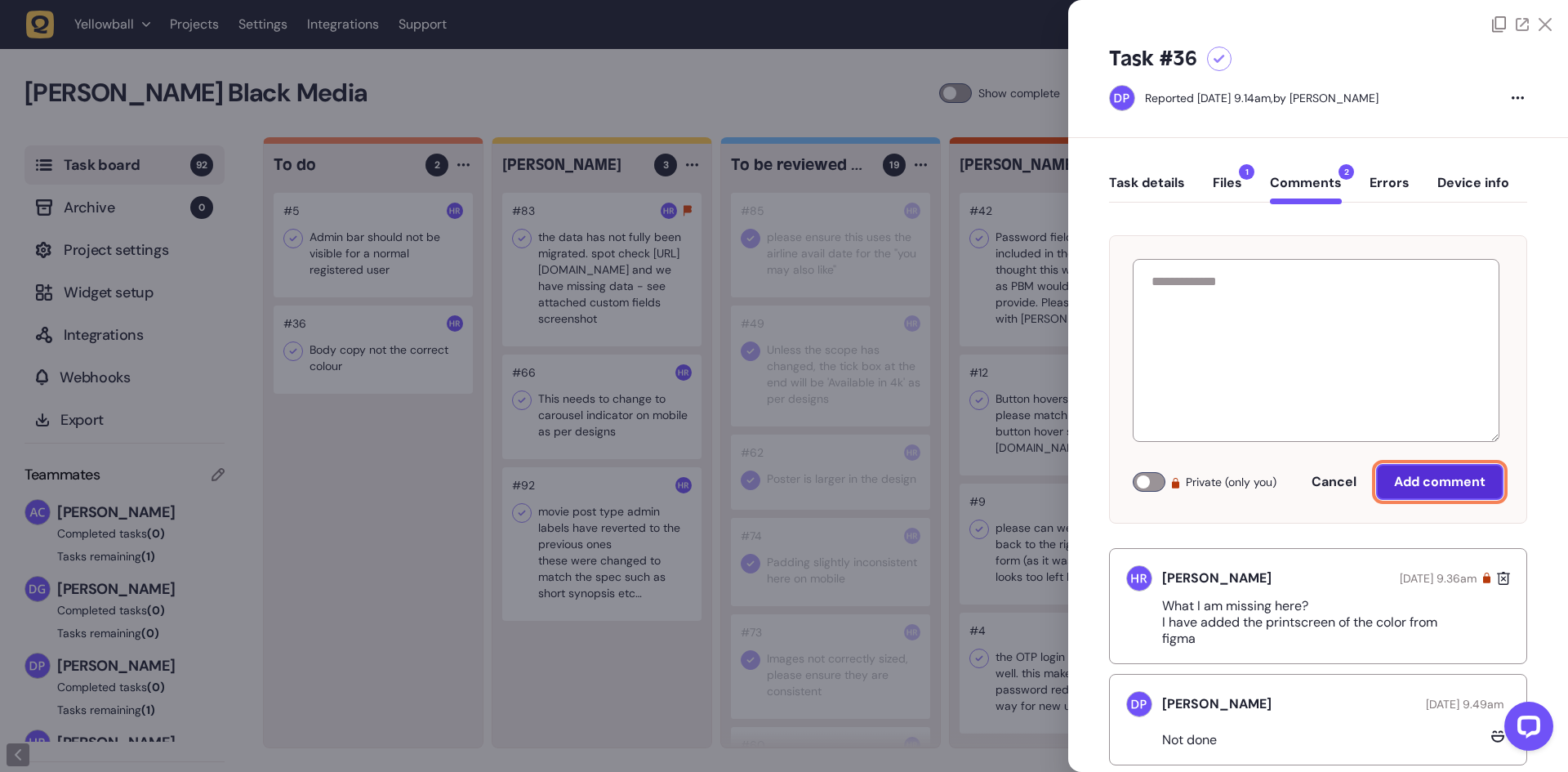
scroll to position [0, 0]
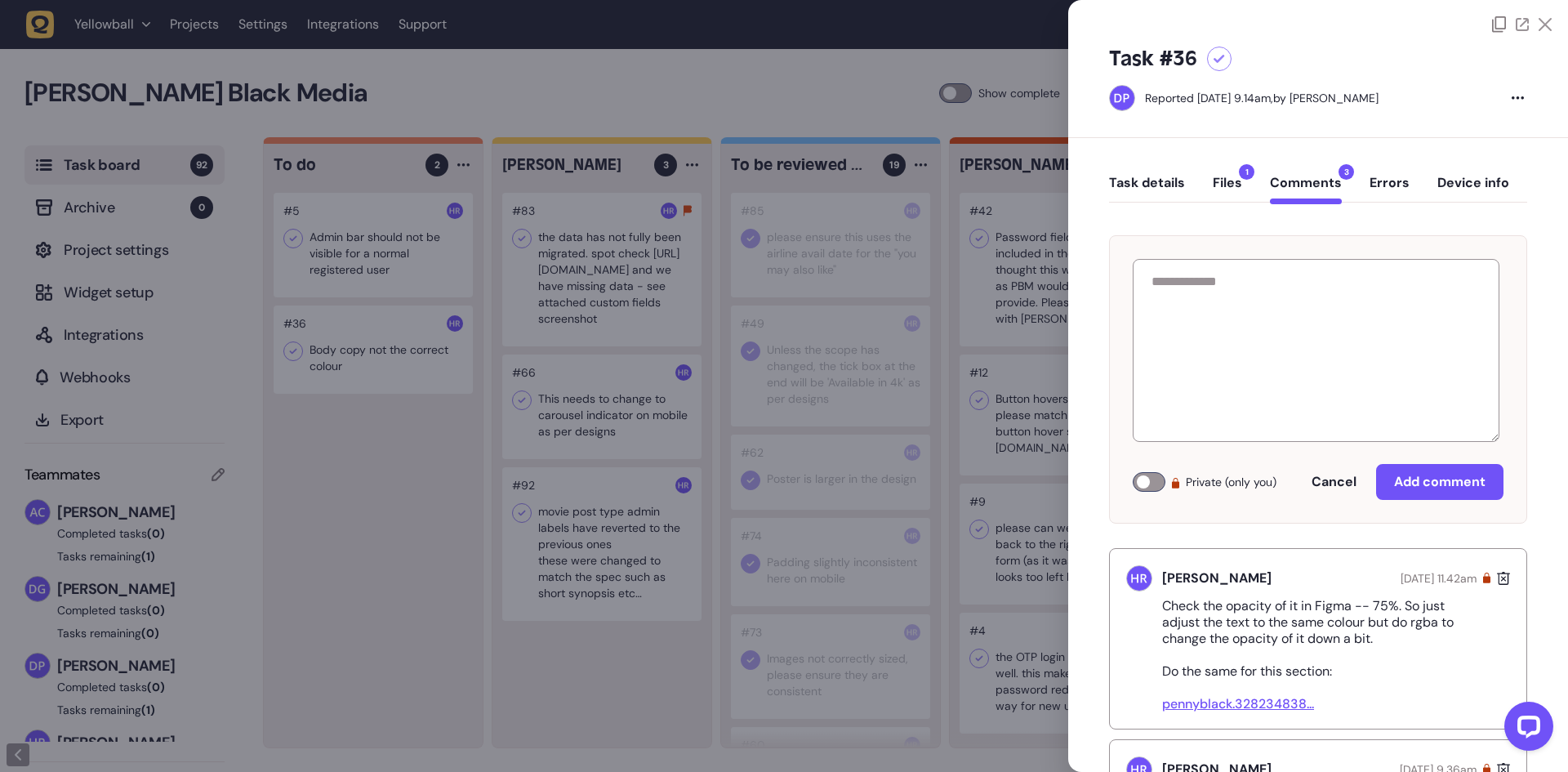
click at [724, 373] on div at bounding box center [784, 386] width 1568 height 772
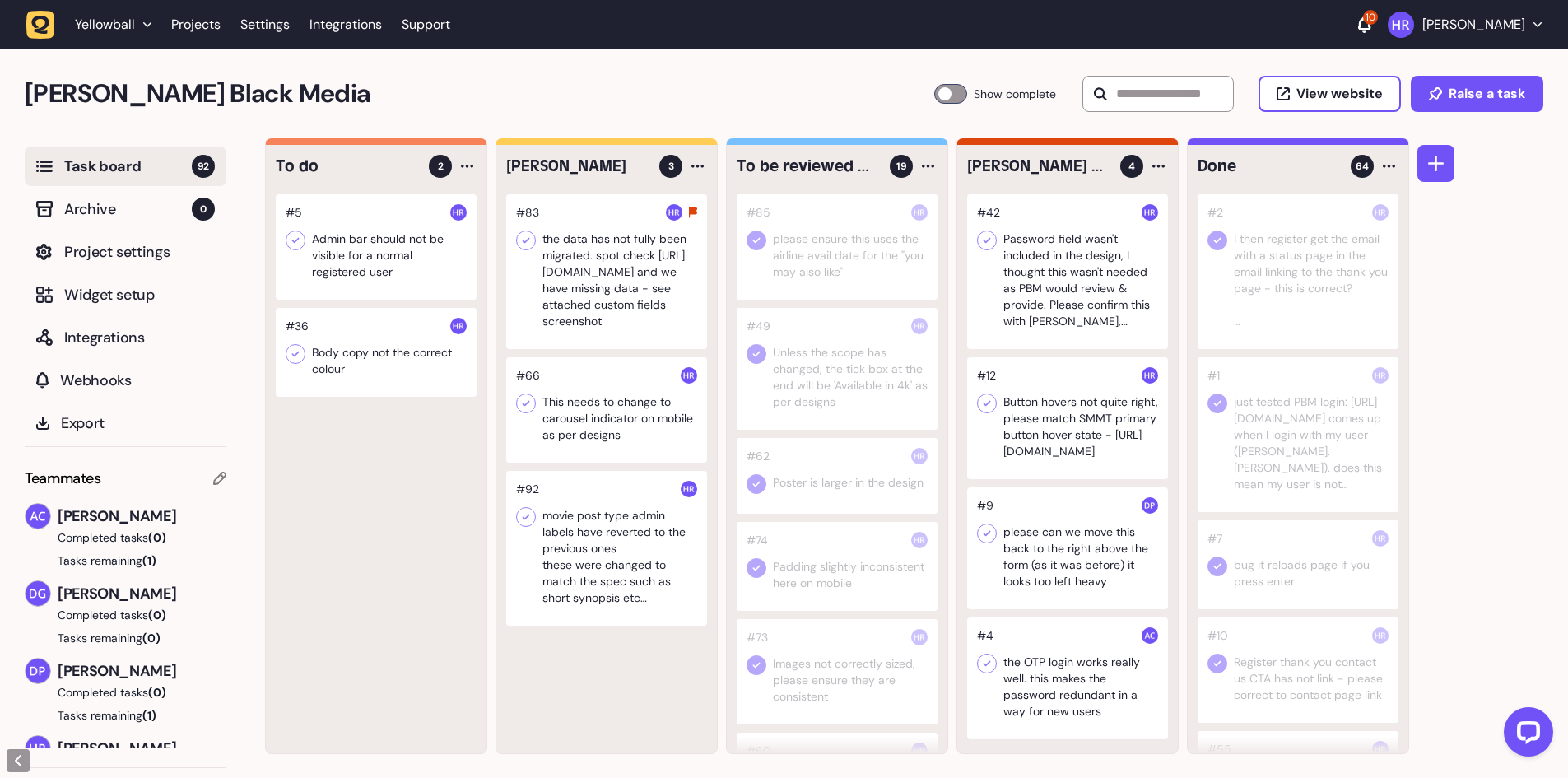
click at [616, 411] on div at bounding box center [607, 410] width 201 height 106
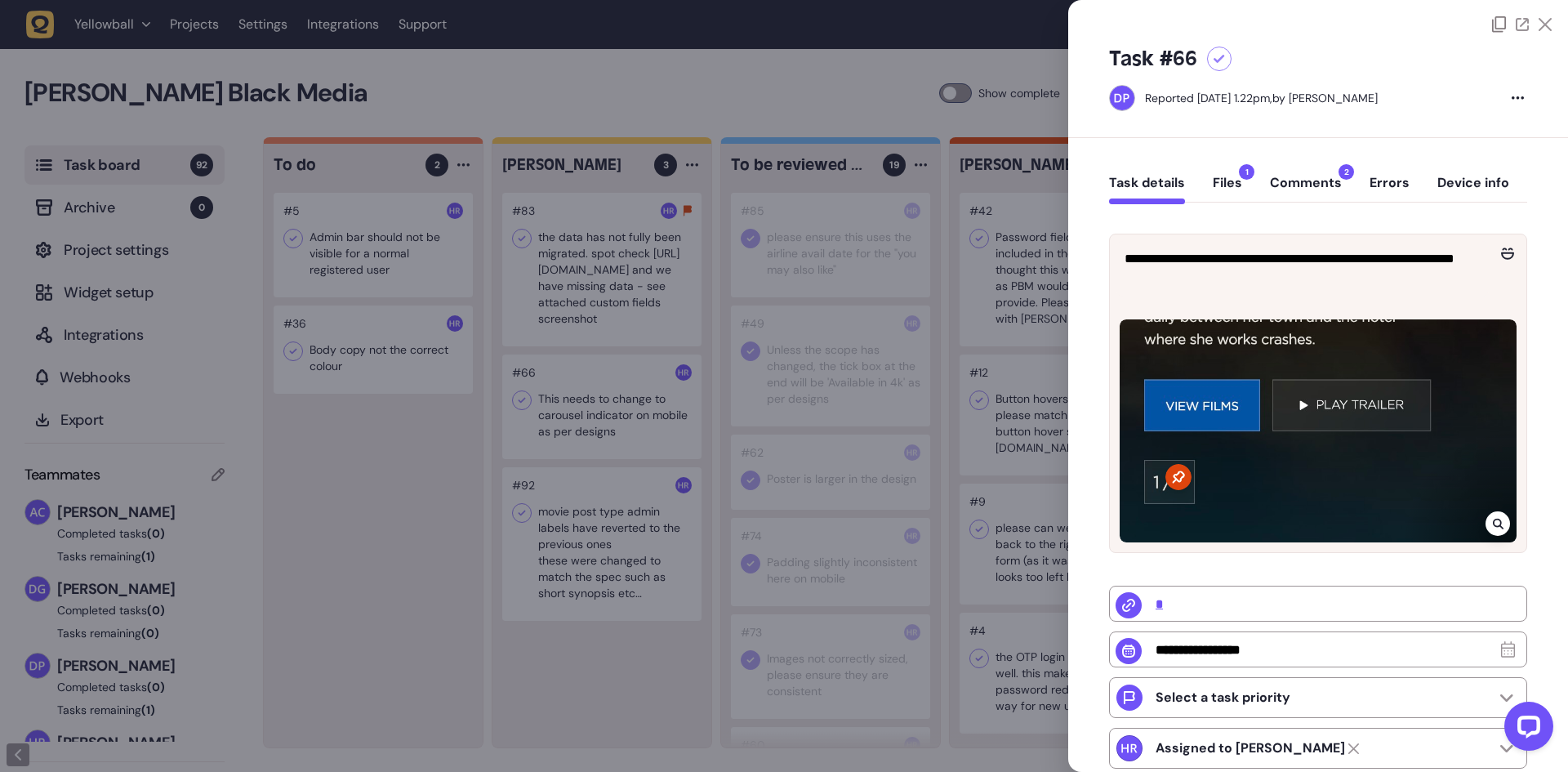
click at [1307, 179] on button "Comments 2" at bounding box center [1306, 189] width 72 height 29
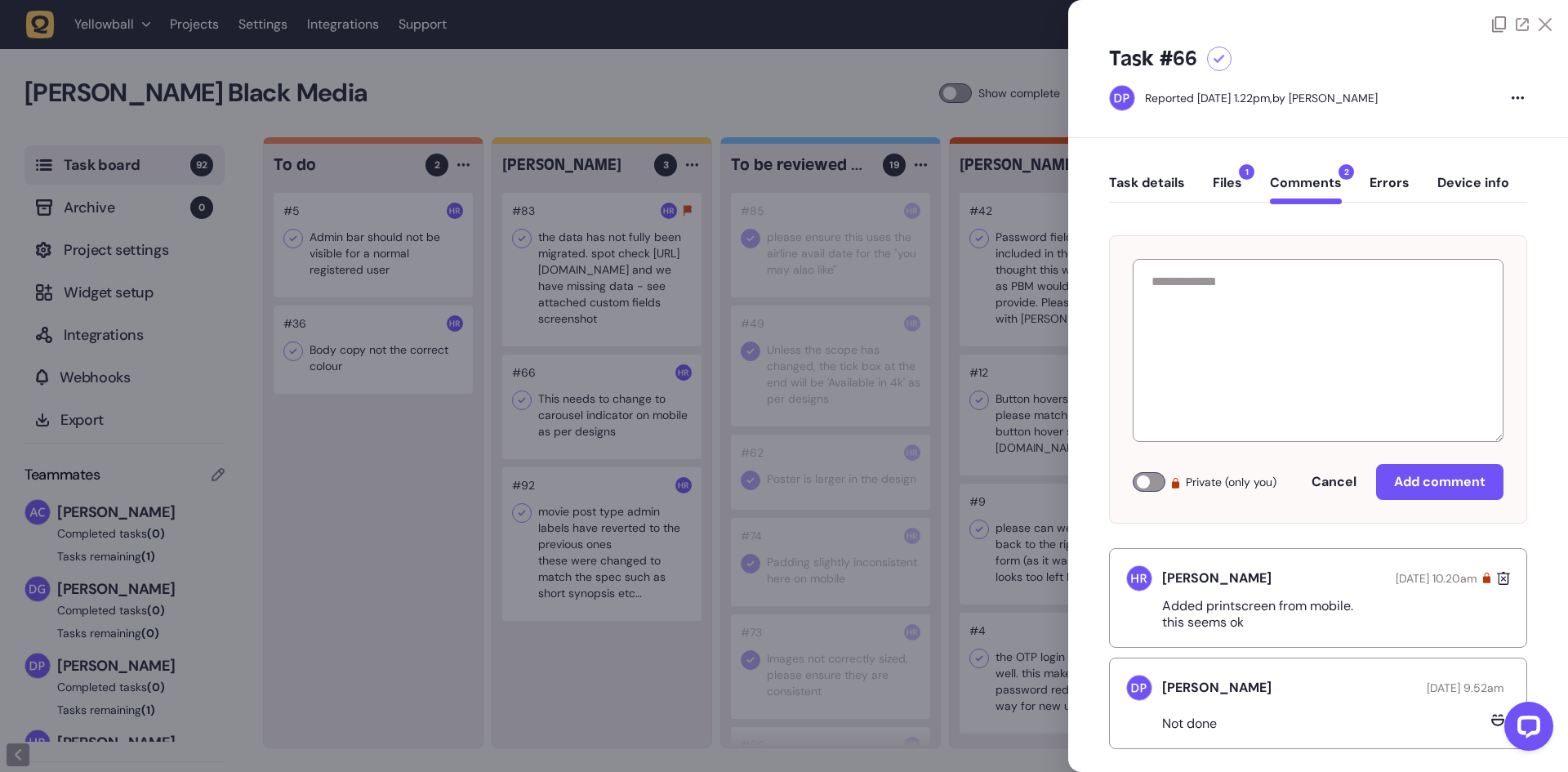
click at [1167, 193] on button "Task details" at bounding box center [1147, 189] width 76 height 29
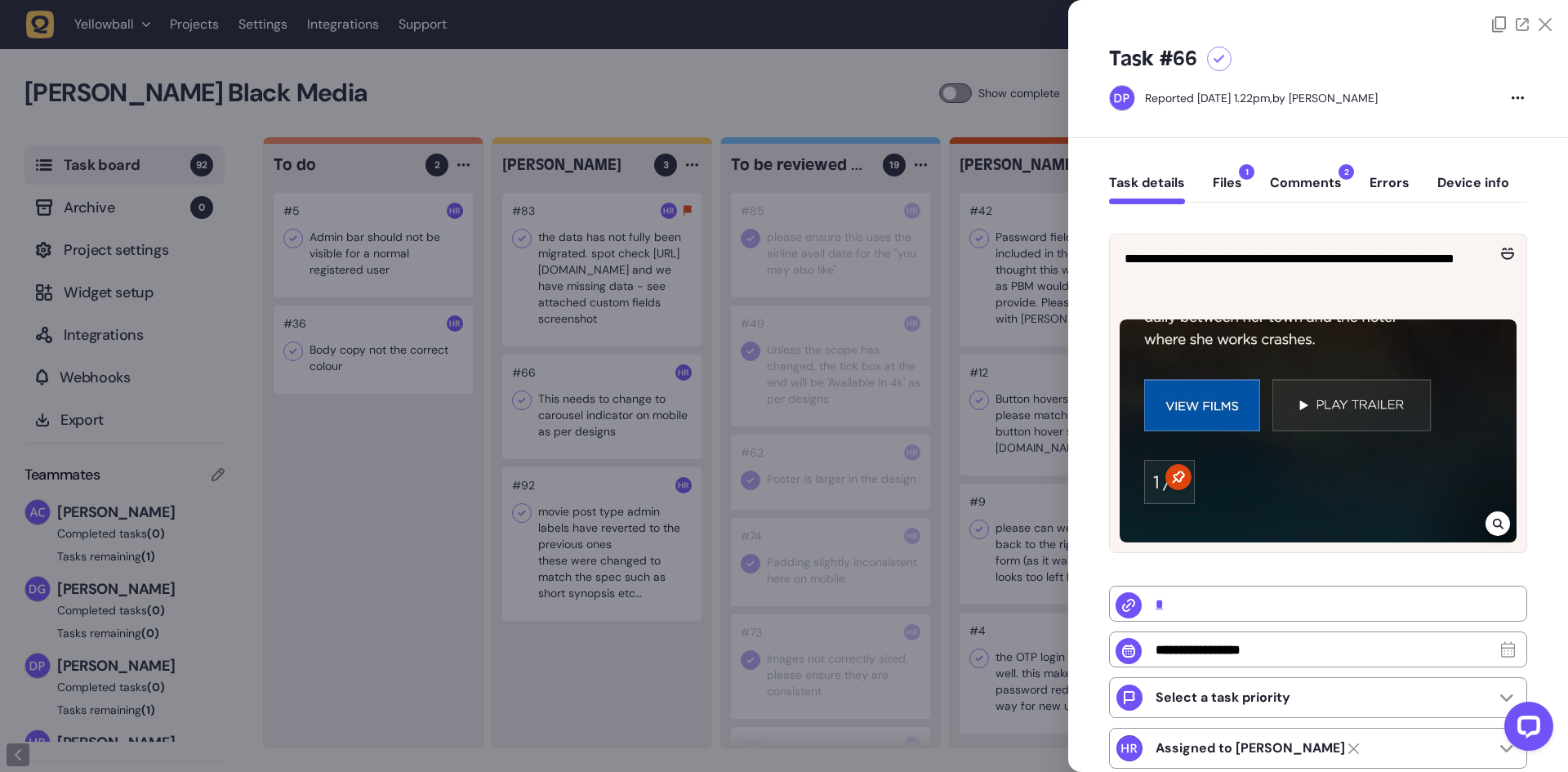
click at [1487, 514] on div at bounding box center [1497, 523] width 24 height 24
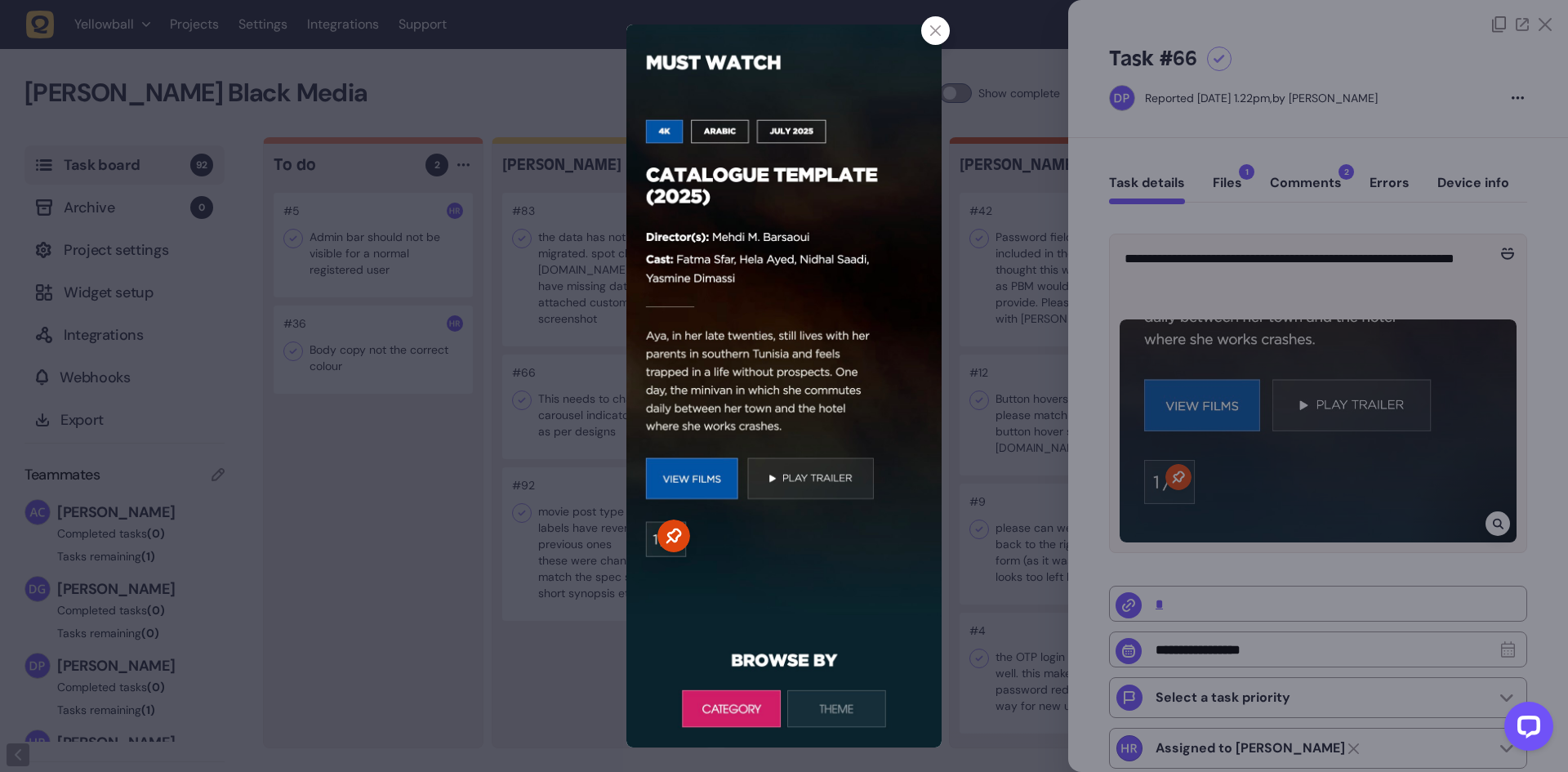
click at [1231, 333] on div at bounding box center [784, 386] width 1568 height 772
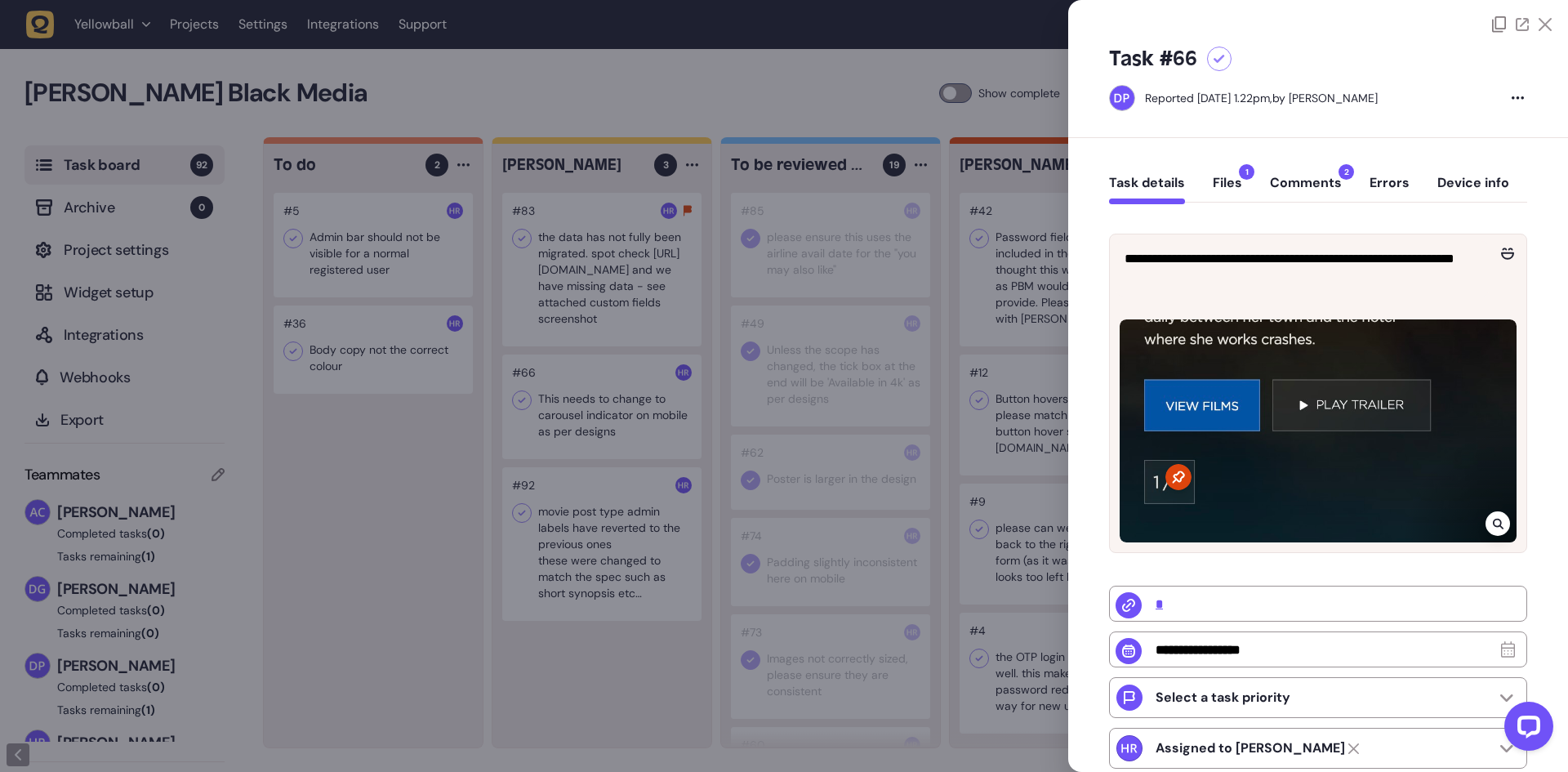
click at [1313, 197] on button "Comments 2" at bounding box center [1306, 189] width 72 height 29
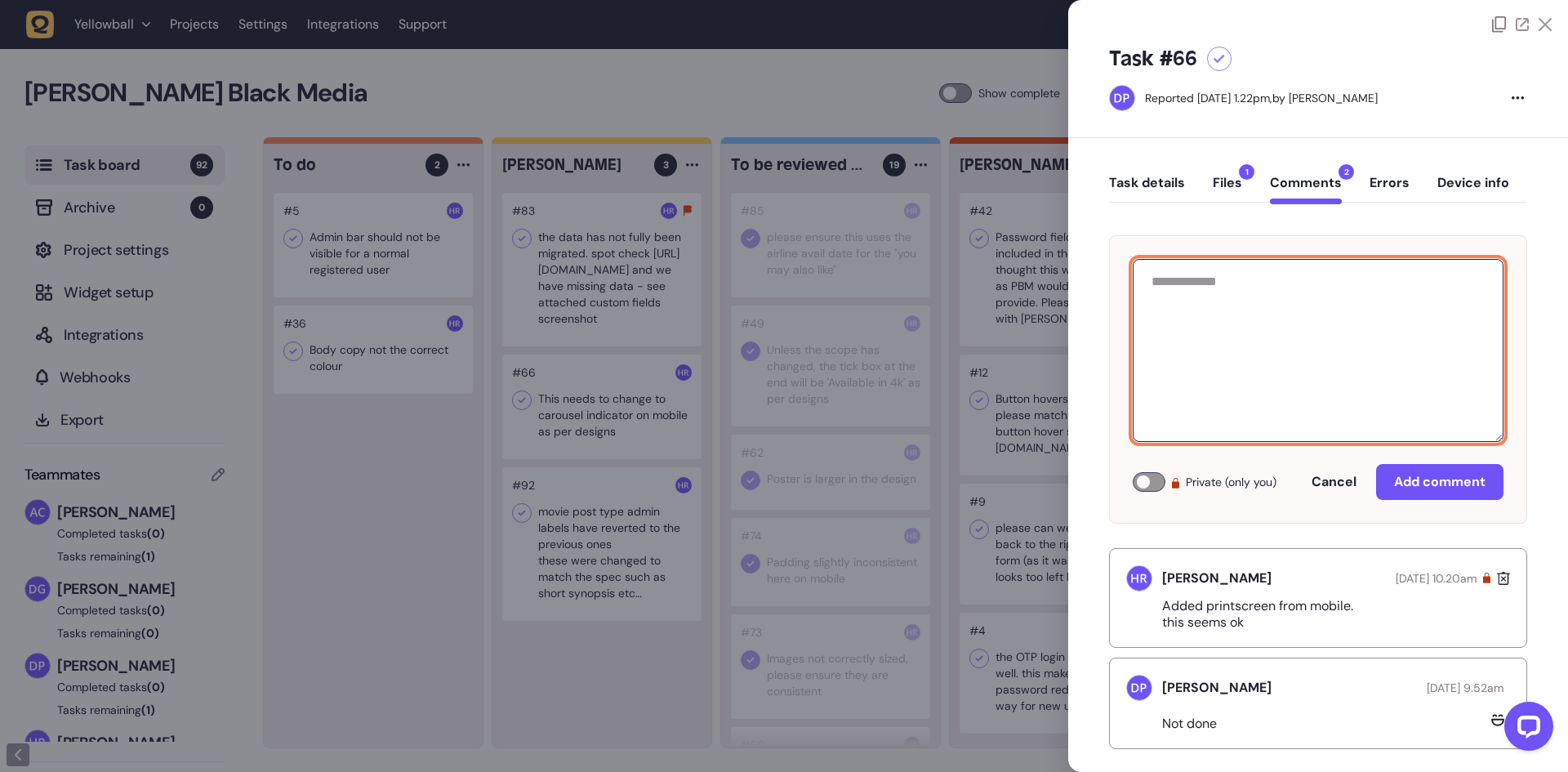
click at [1256, 351] on textarea at bounding box center [1318, 351] width 371 height 183
paste textarea "**********"
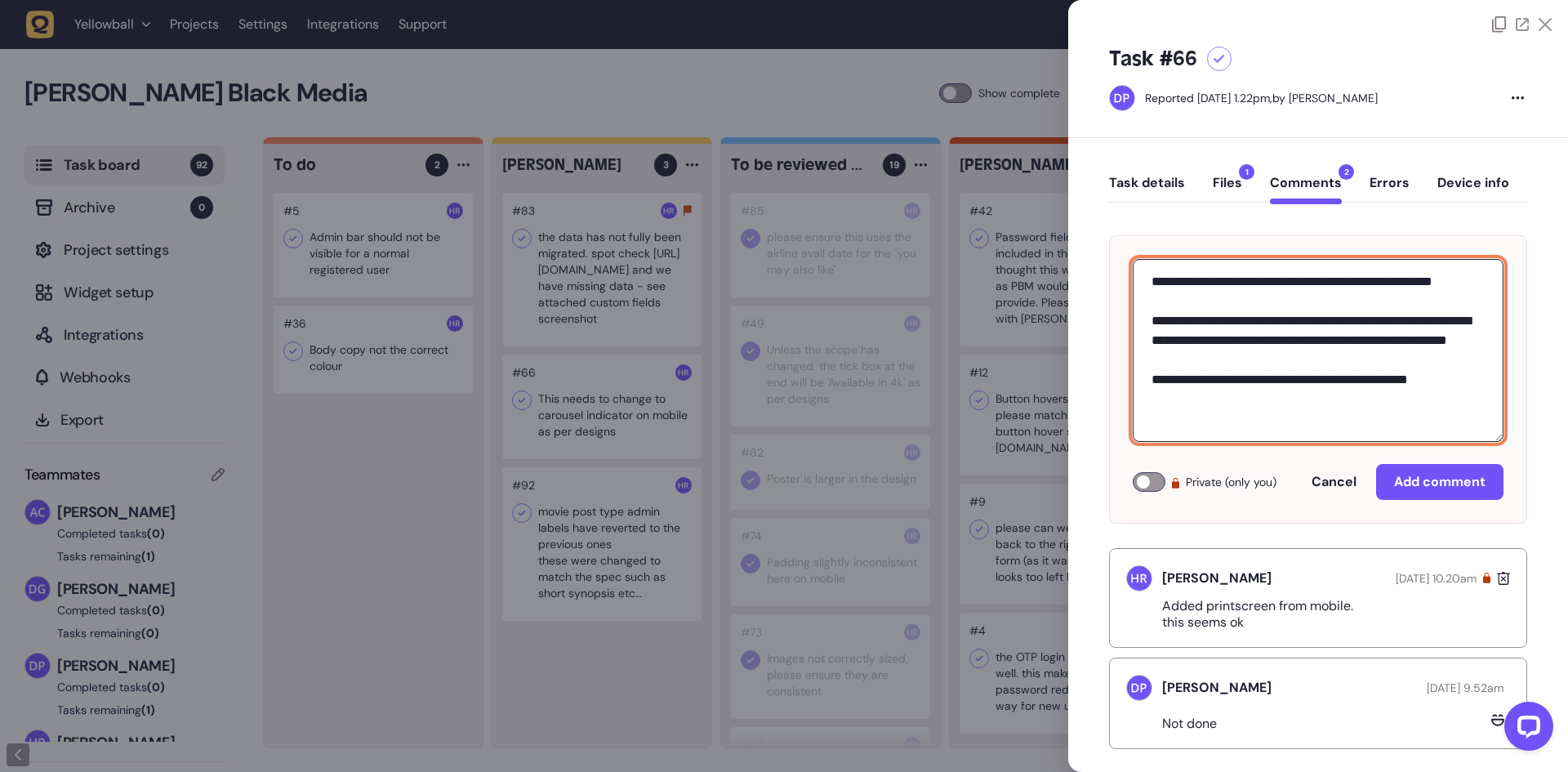
scroll to position [6, 0]
type textarea "**********"
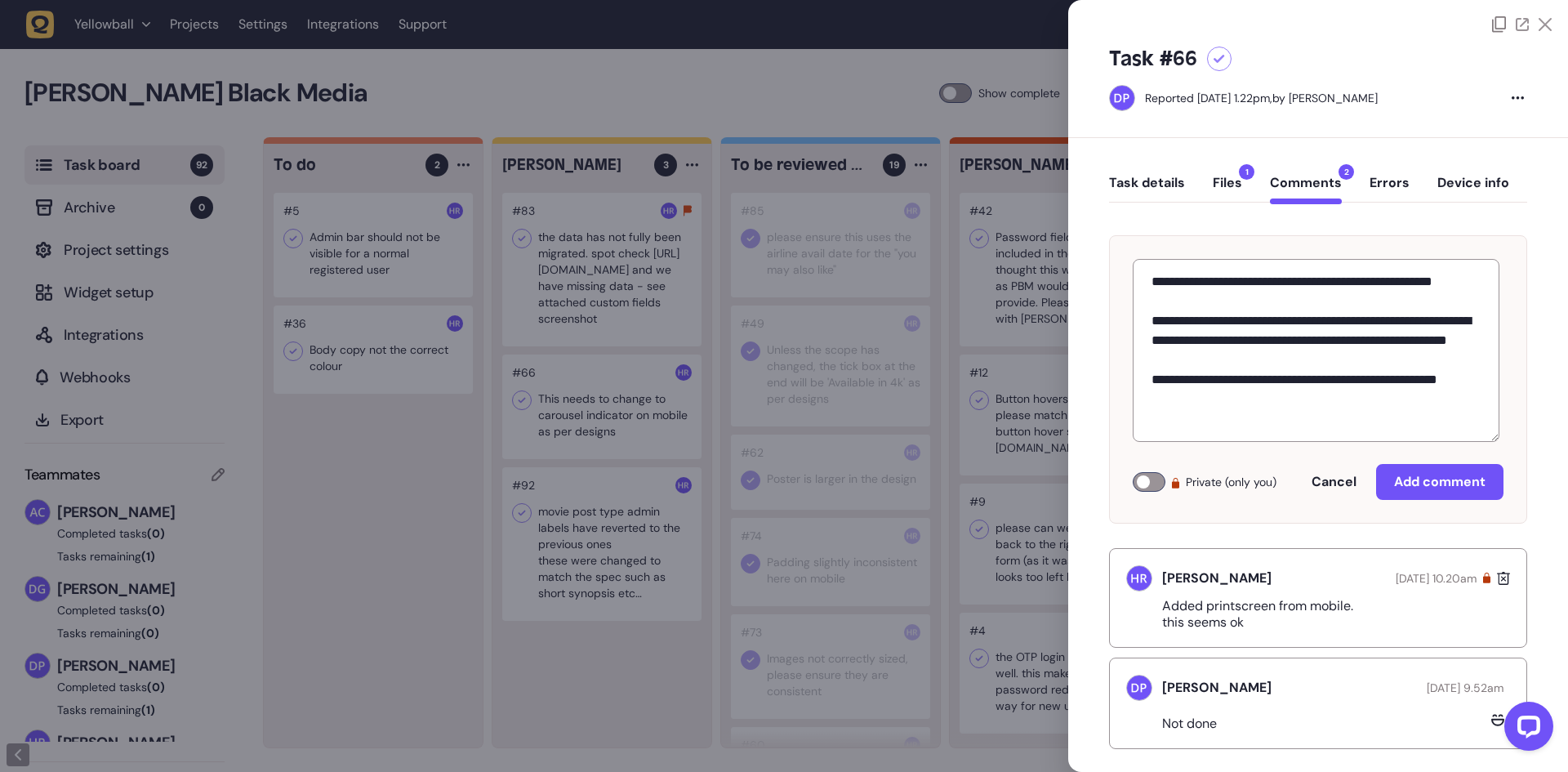
click at [1149, 481] on div at bounding box center [1148, 482] width 32 height 20
click at [1406, 479] on span "Add comment" at bounding box center [1440, 481] width 91 height 17
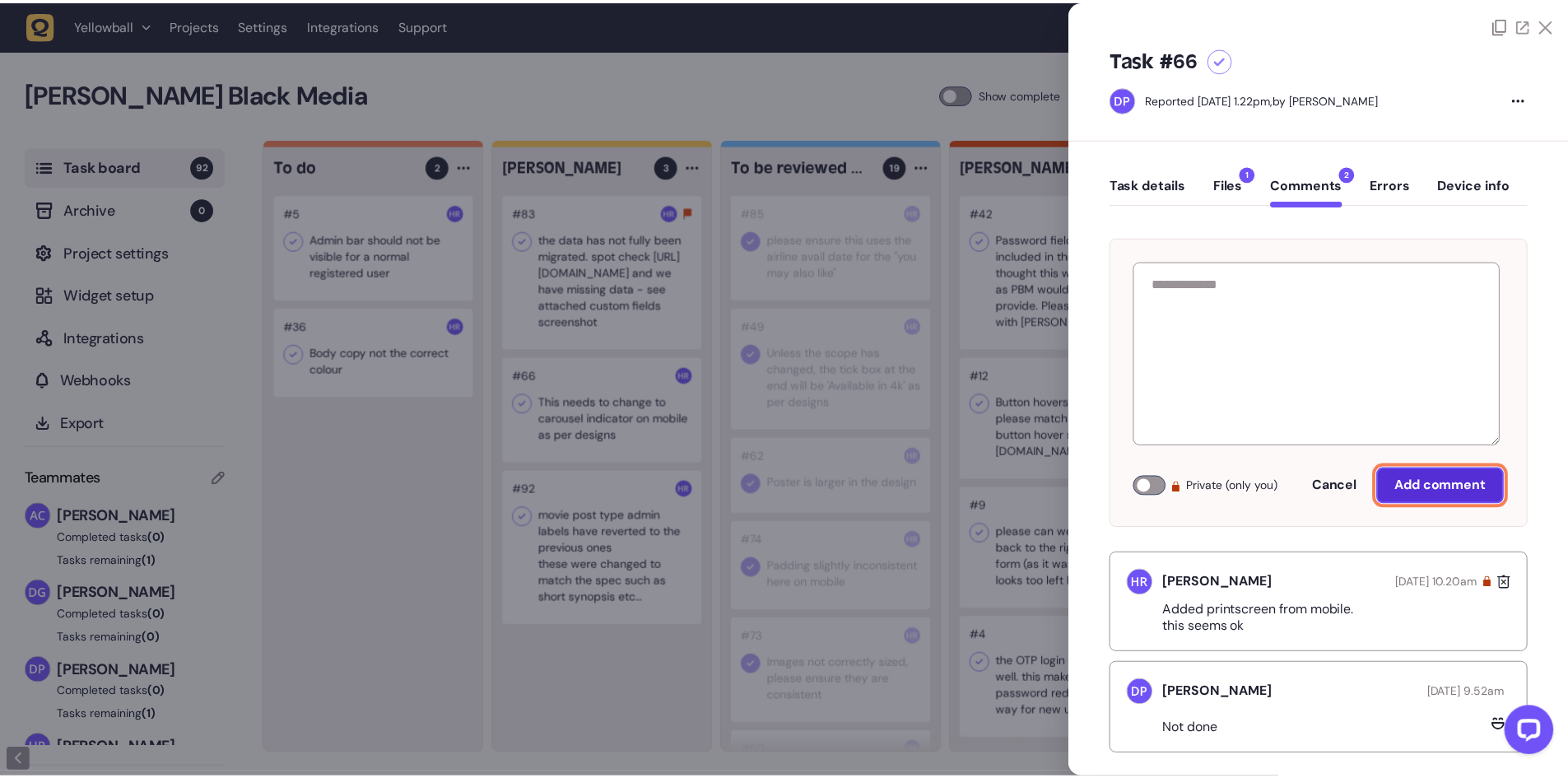
scroll to position [0, 0]
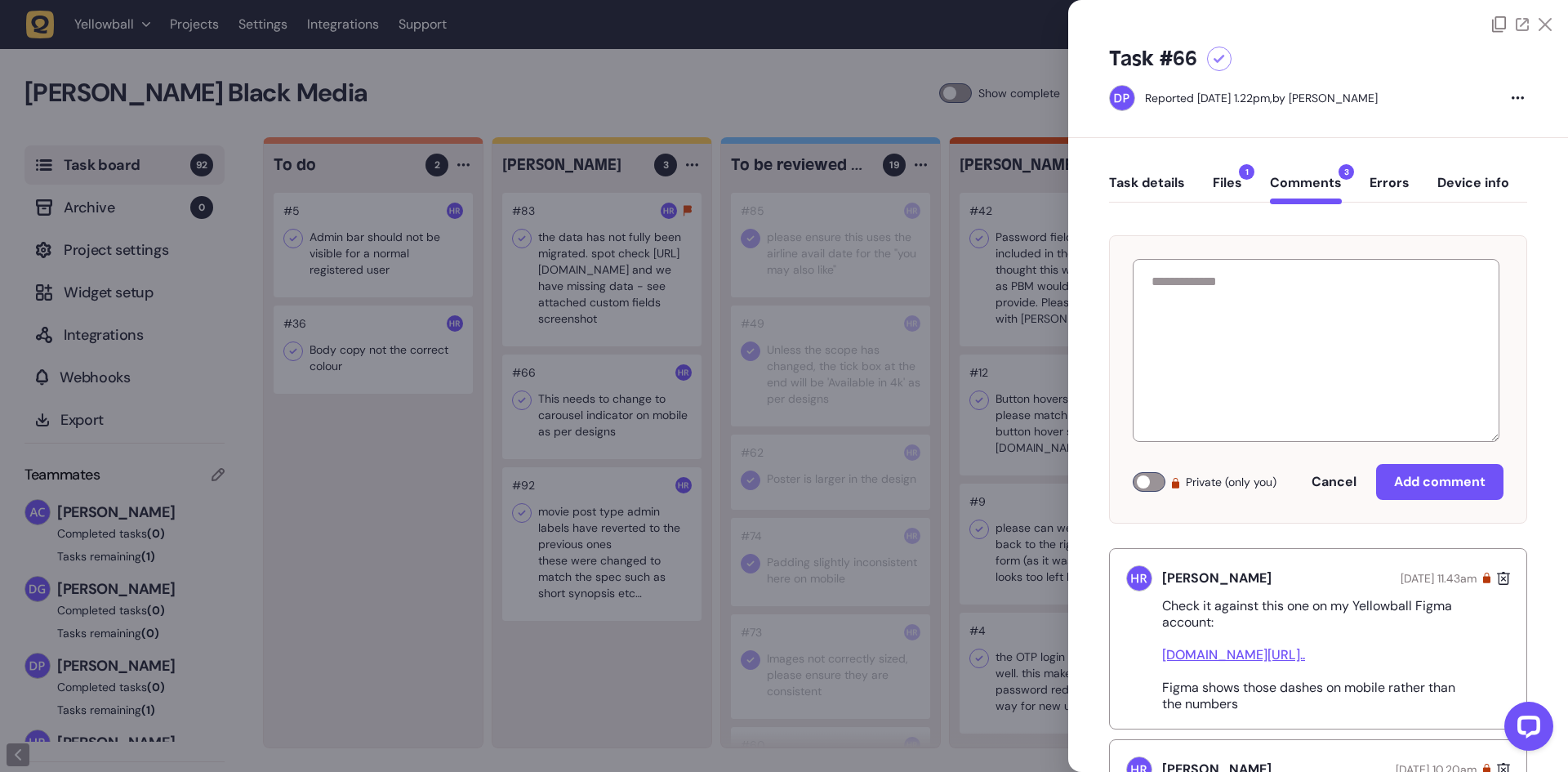
click at [725, 416] on div at bounding box center [784, 386] width 1568 height 772
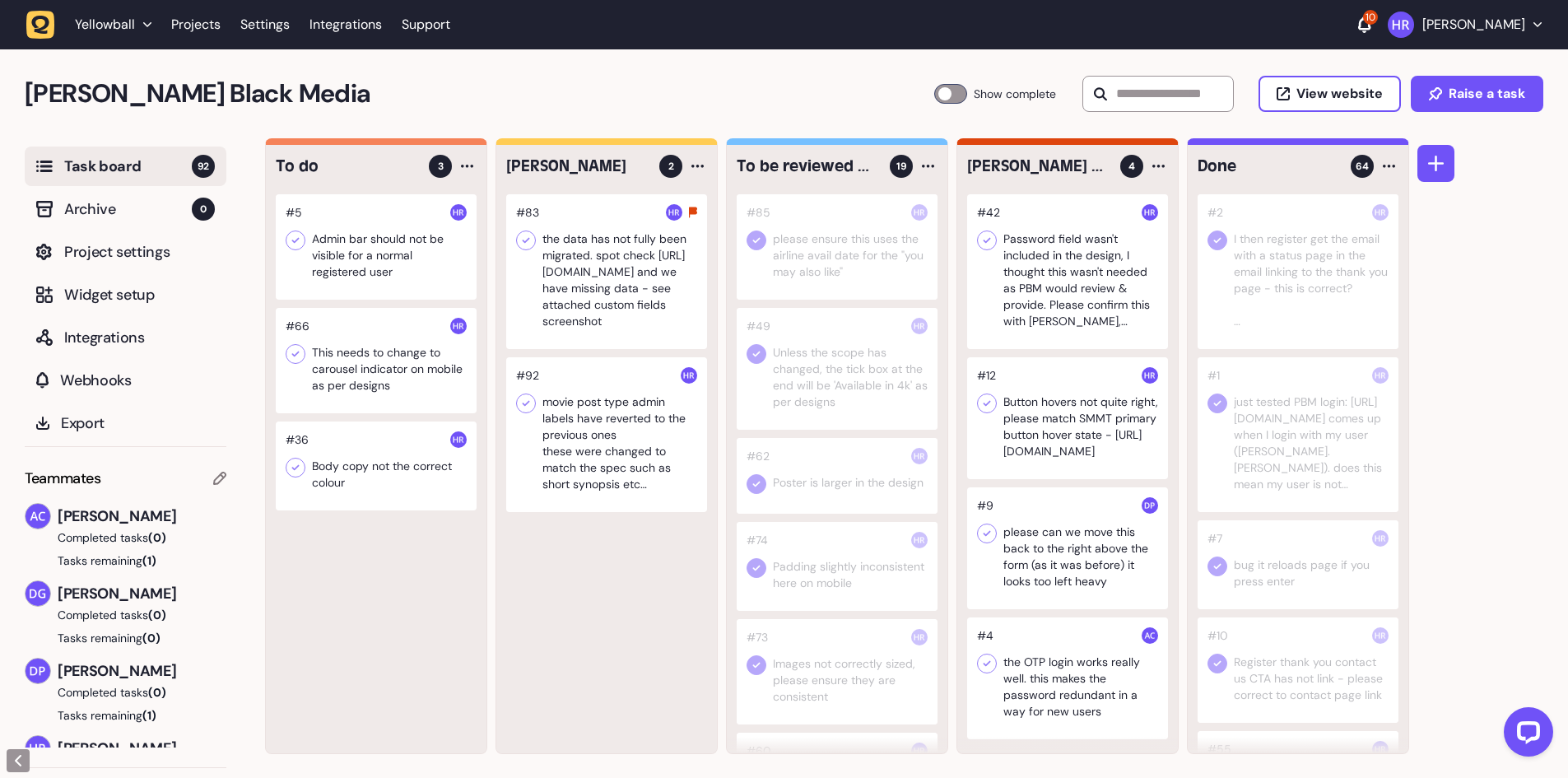
click at [598, 425] on div at bounding box center [607, 435] width 201 height 155
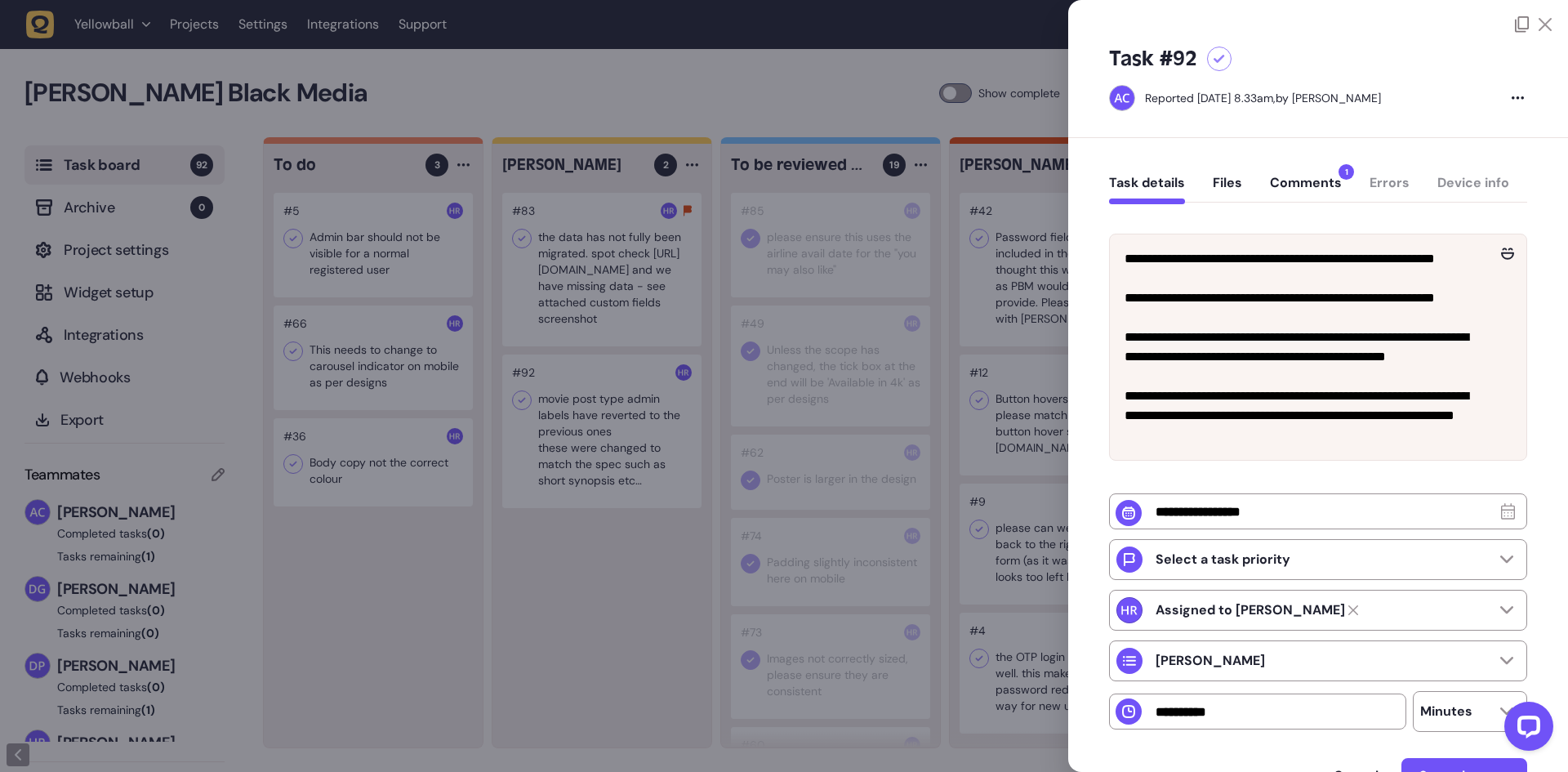
click at [1310, 188] on button "Comments 1" at bounding box center [1306, 189] width 72 height 29
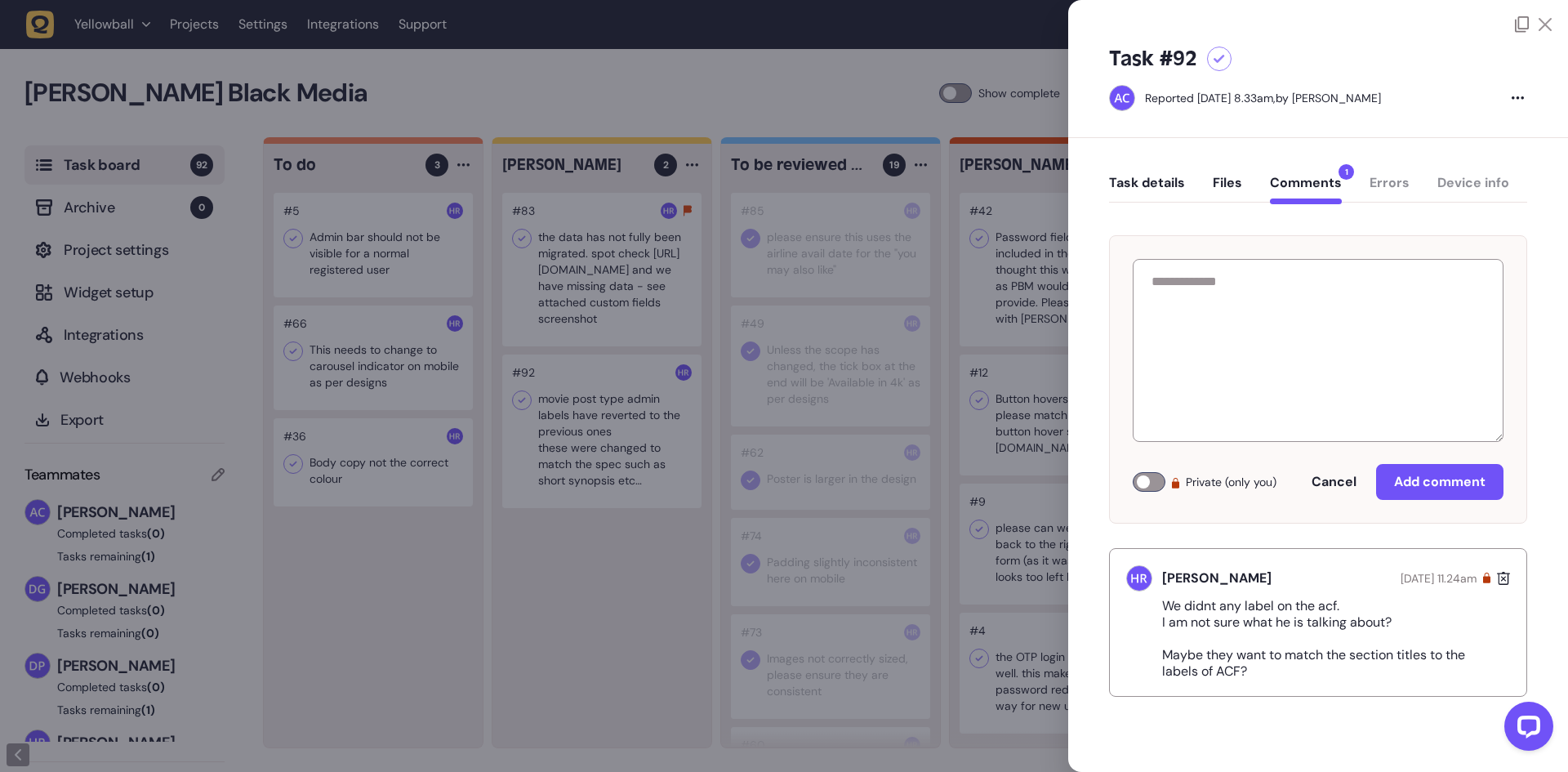
click at [1151, 178] on button "Task details" at bounding box center [1147, 189] width 76 height 29
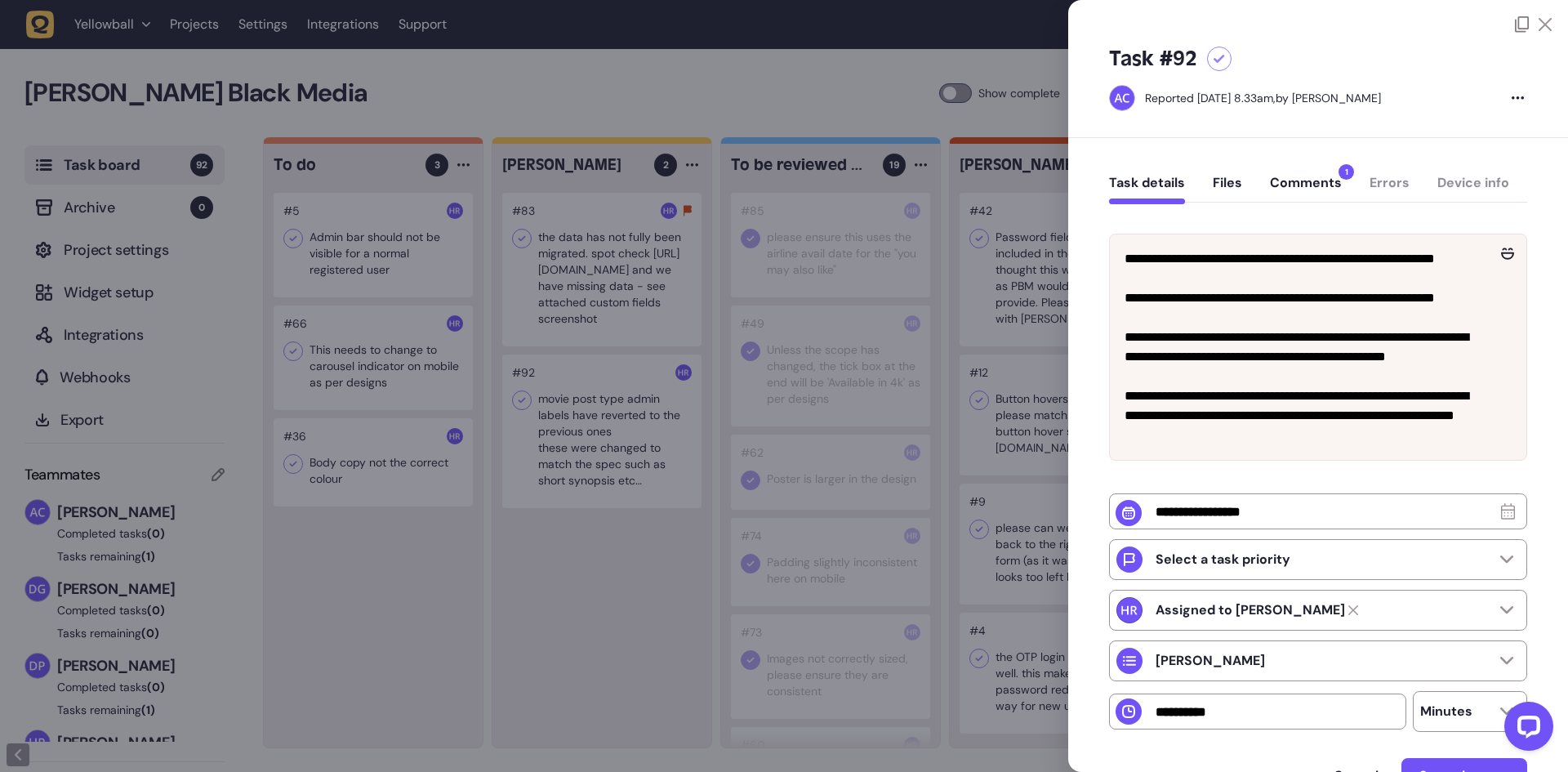
click at [1280, 191] on button "Comments 1" at bounding box center [1306, 189] width 72 height 29
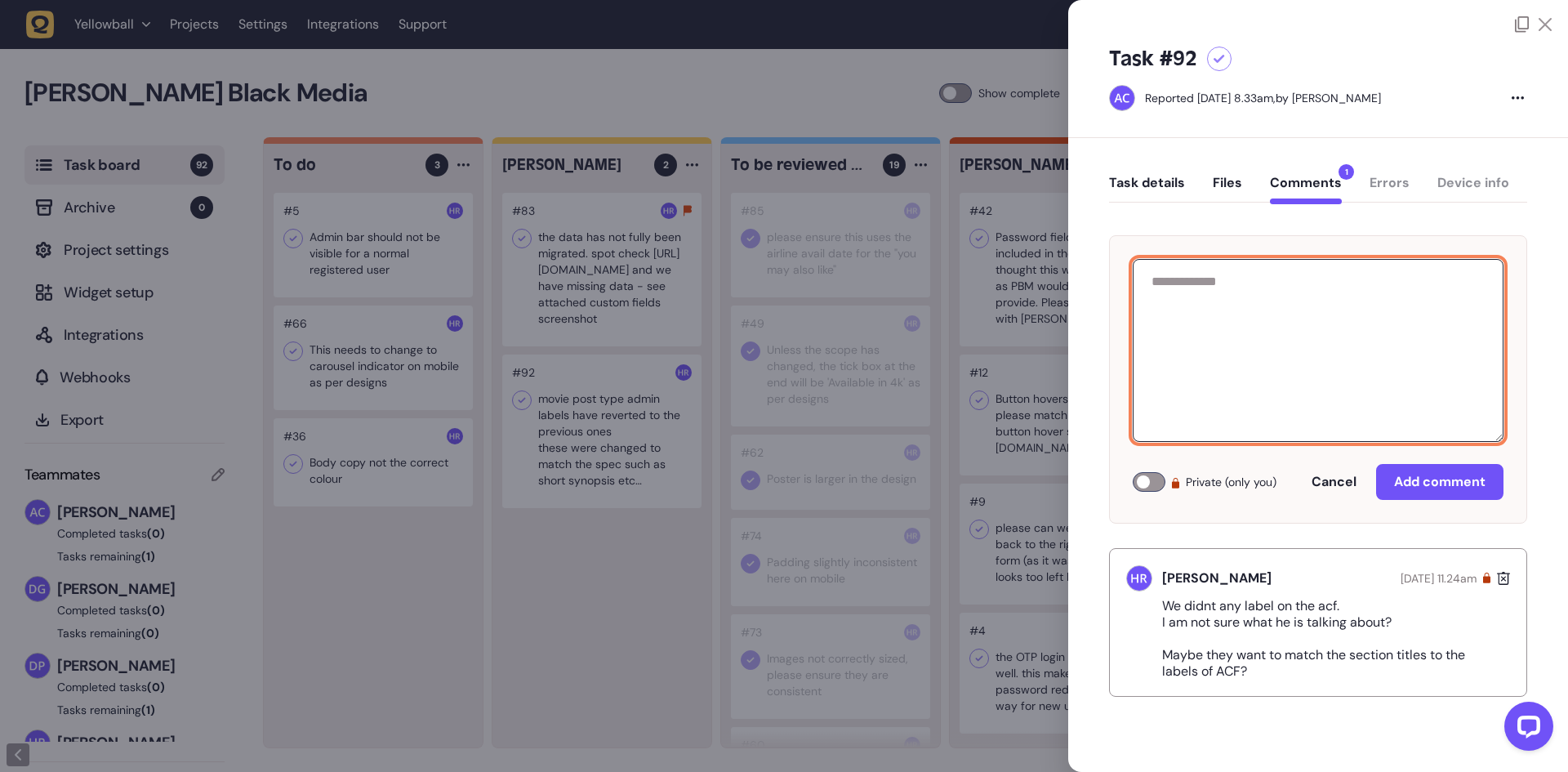
click at [1203, 317] on textarea at bounding box center [1318, 351] width 371 height 183
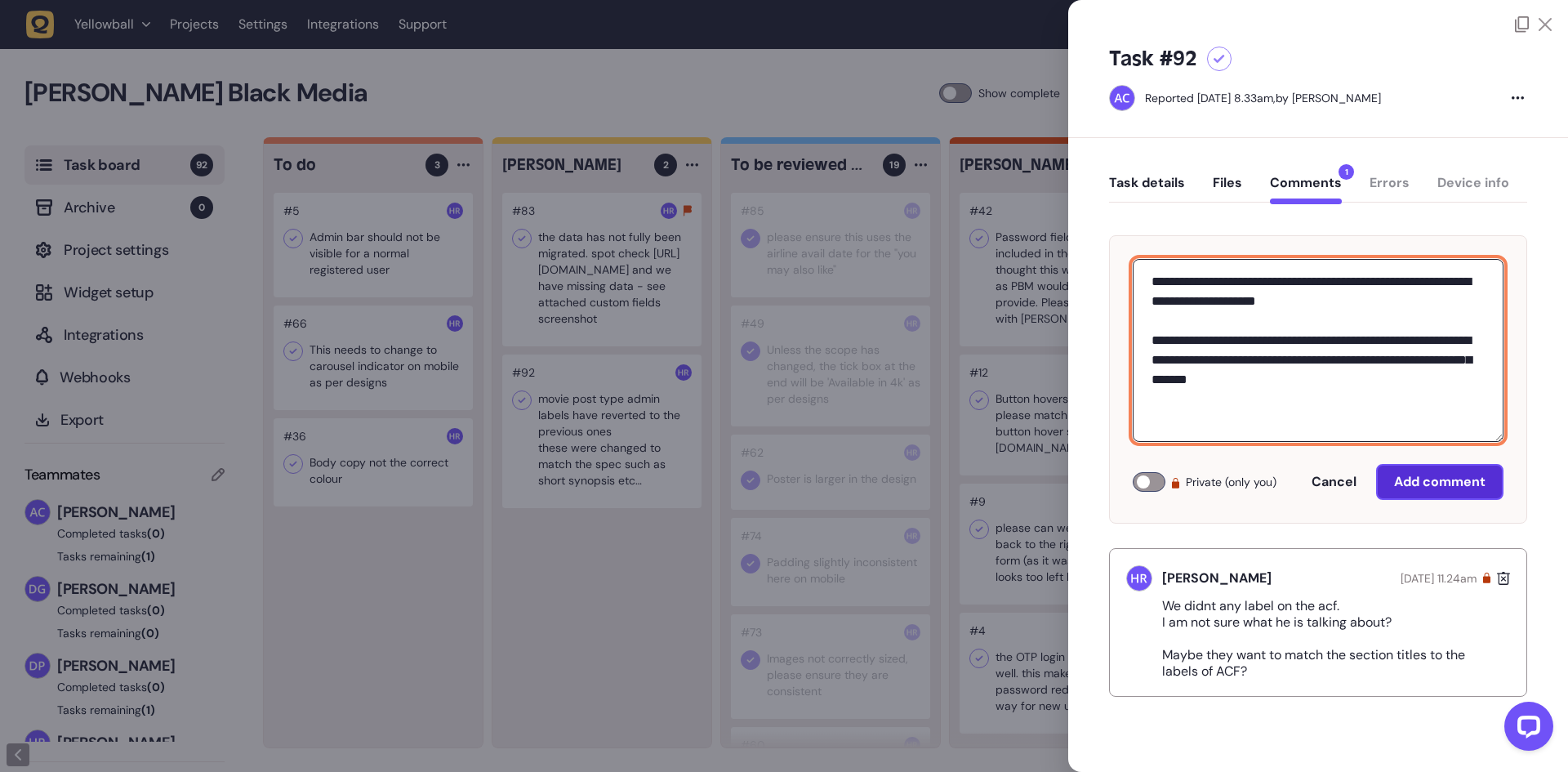
type textarea "**********"
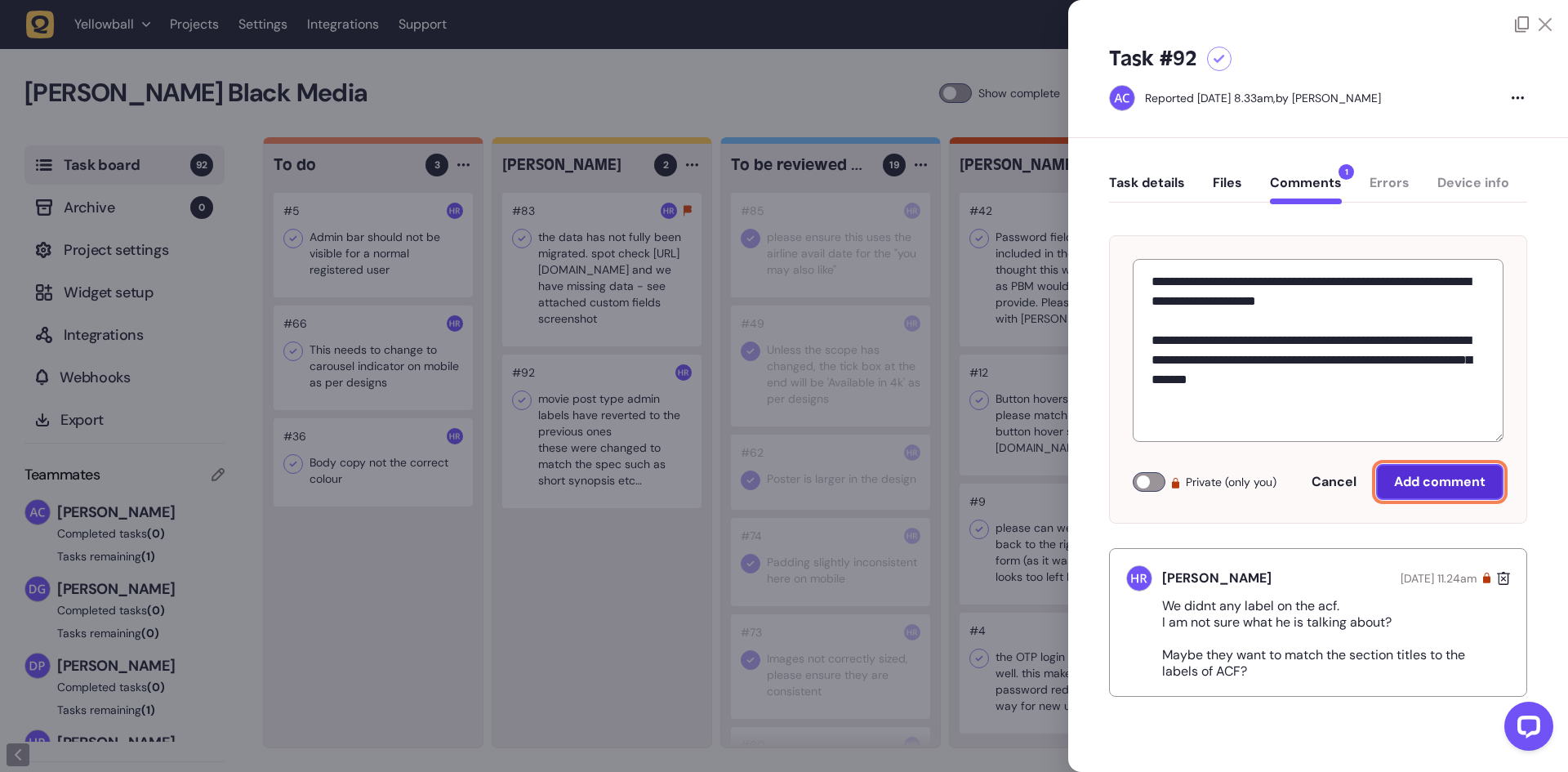
click at [1417, 466] on button "Add comment" at bounding box center [1439, 481] width 127 height 36
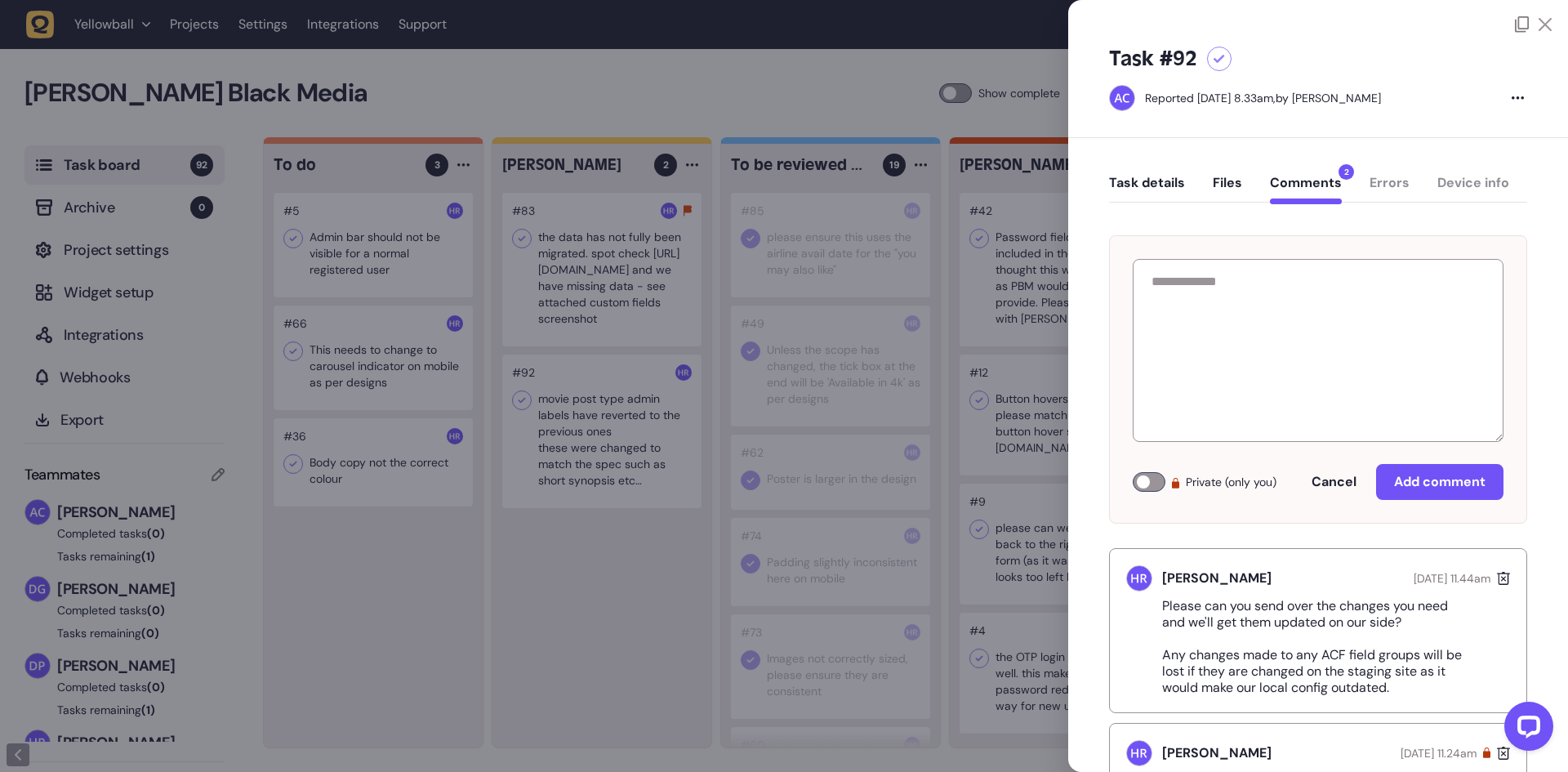
click at [687, 412] on div at bounding box center [784, 386] width 1568 height 772
